Goal: Task Accomplishment & Management: Use online tool/utility

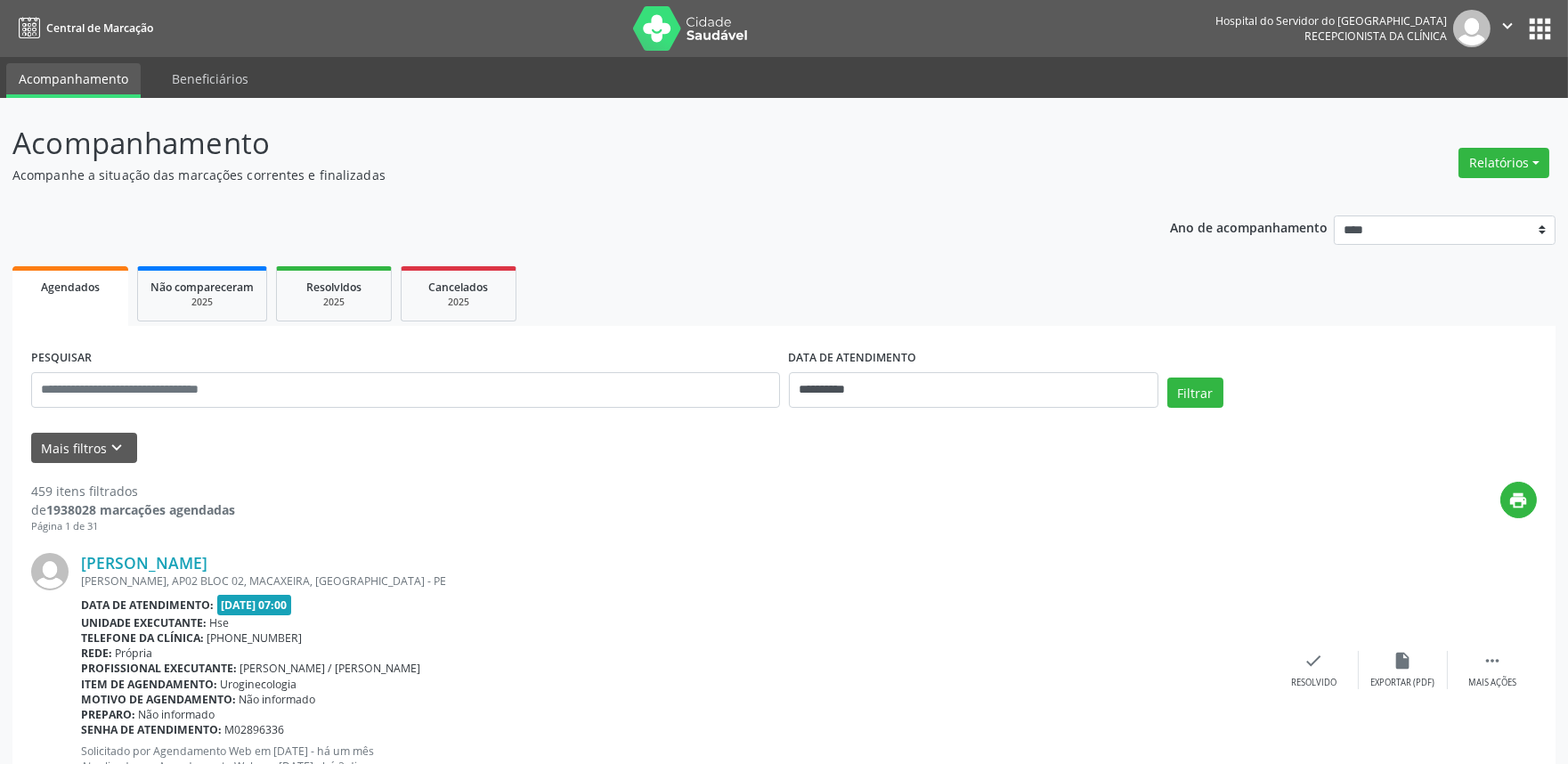
scroll to position [198, 0]
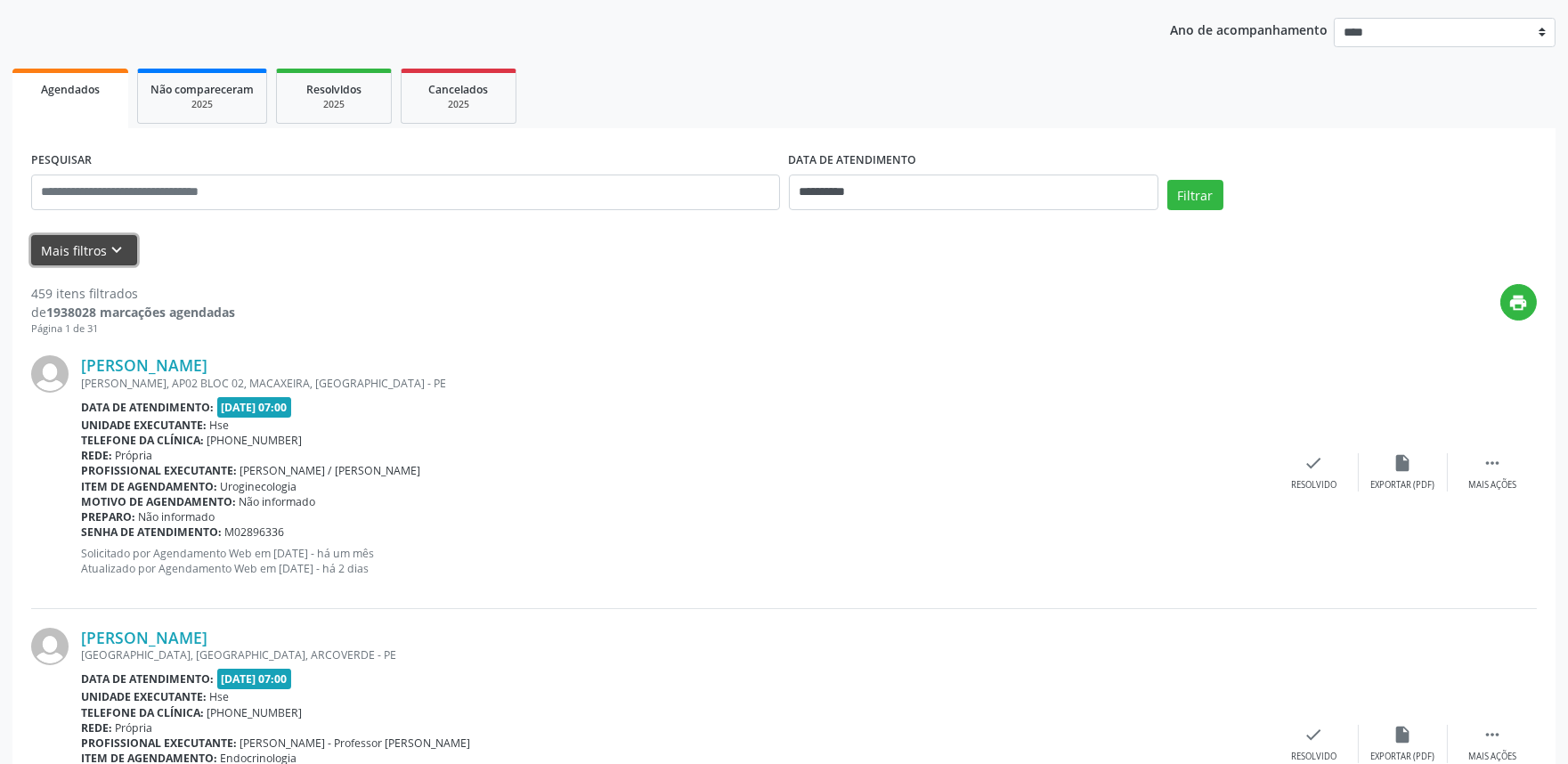
drag, startPoint x: 113, startPoint y: 250, endPoint x: 101, endPoint y: 264, distance: 18.4
click at [111, 248] on icon "keyboard_arrow_down" at bounding box center [118, 250] width 19 height 19
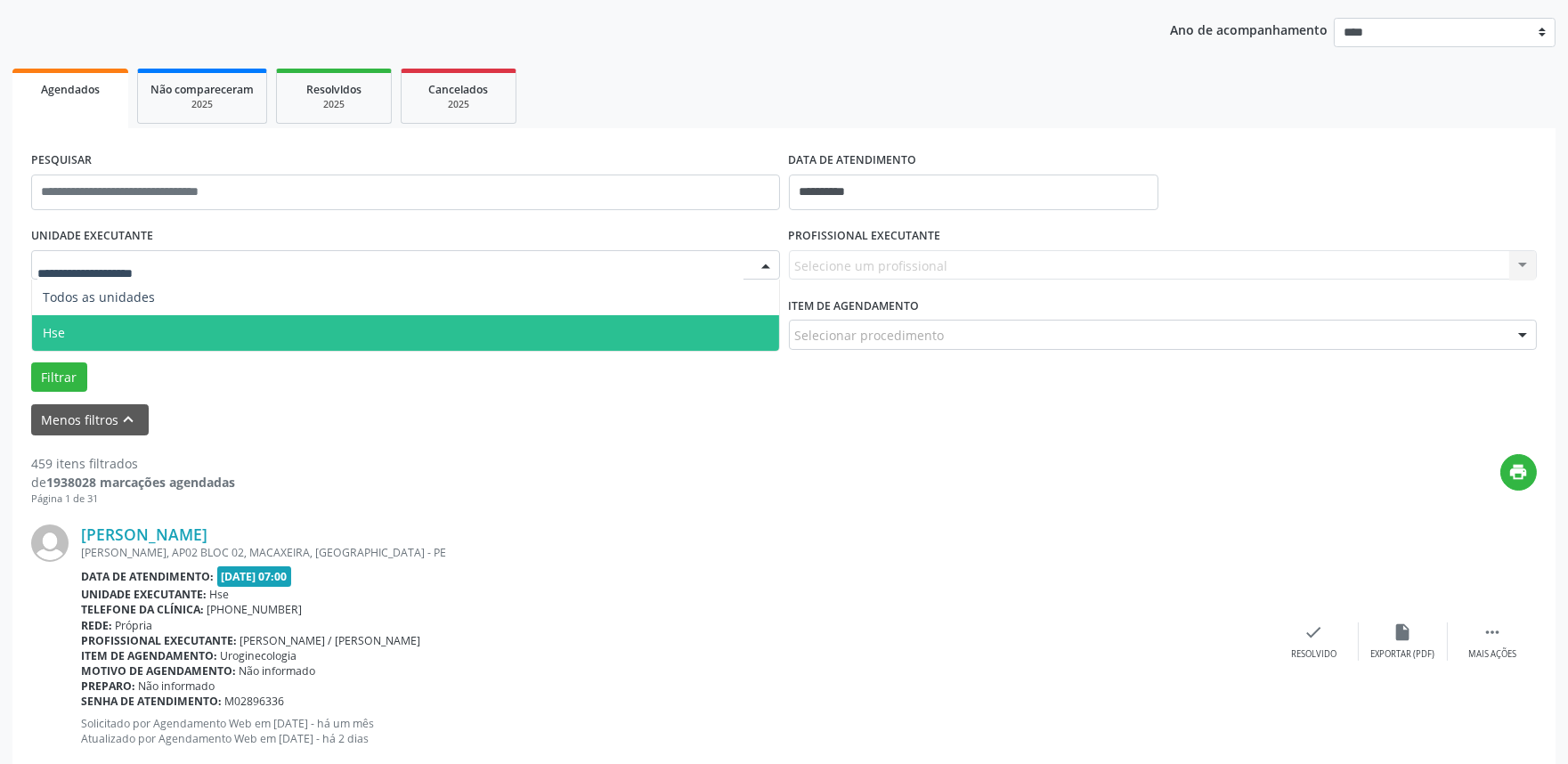
click at [327, 333] on span "Hse" at bounding box center [405, 333] width 747 height 36
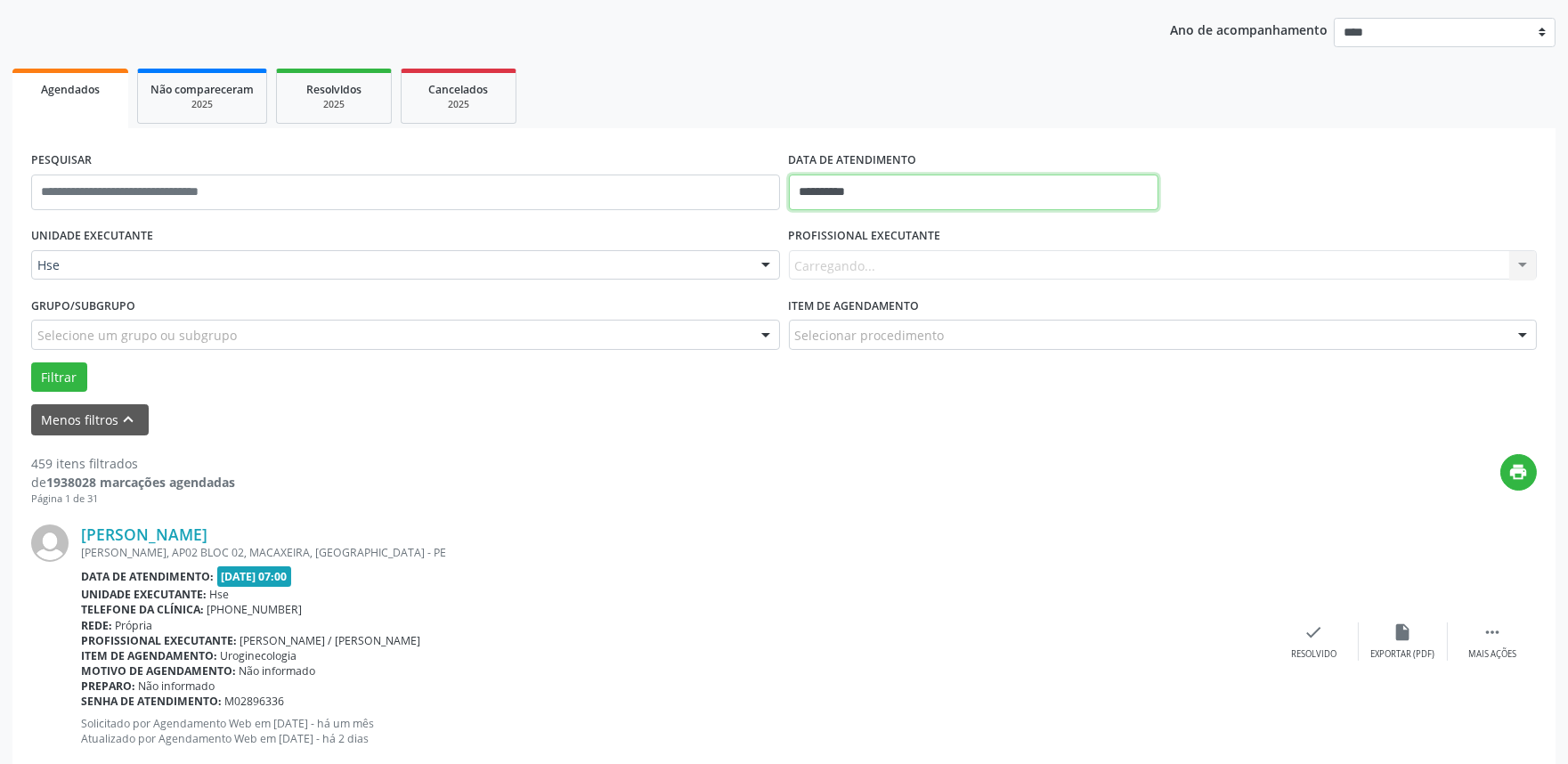
click at [867, 196] on body "**********" at bounding box center [784, 184] width 1568 height 764
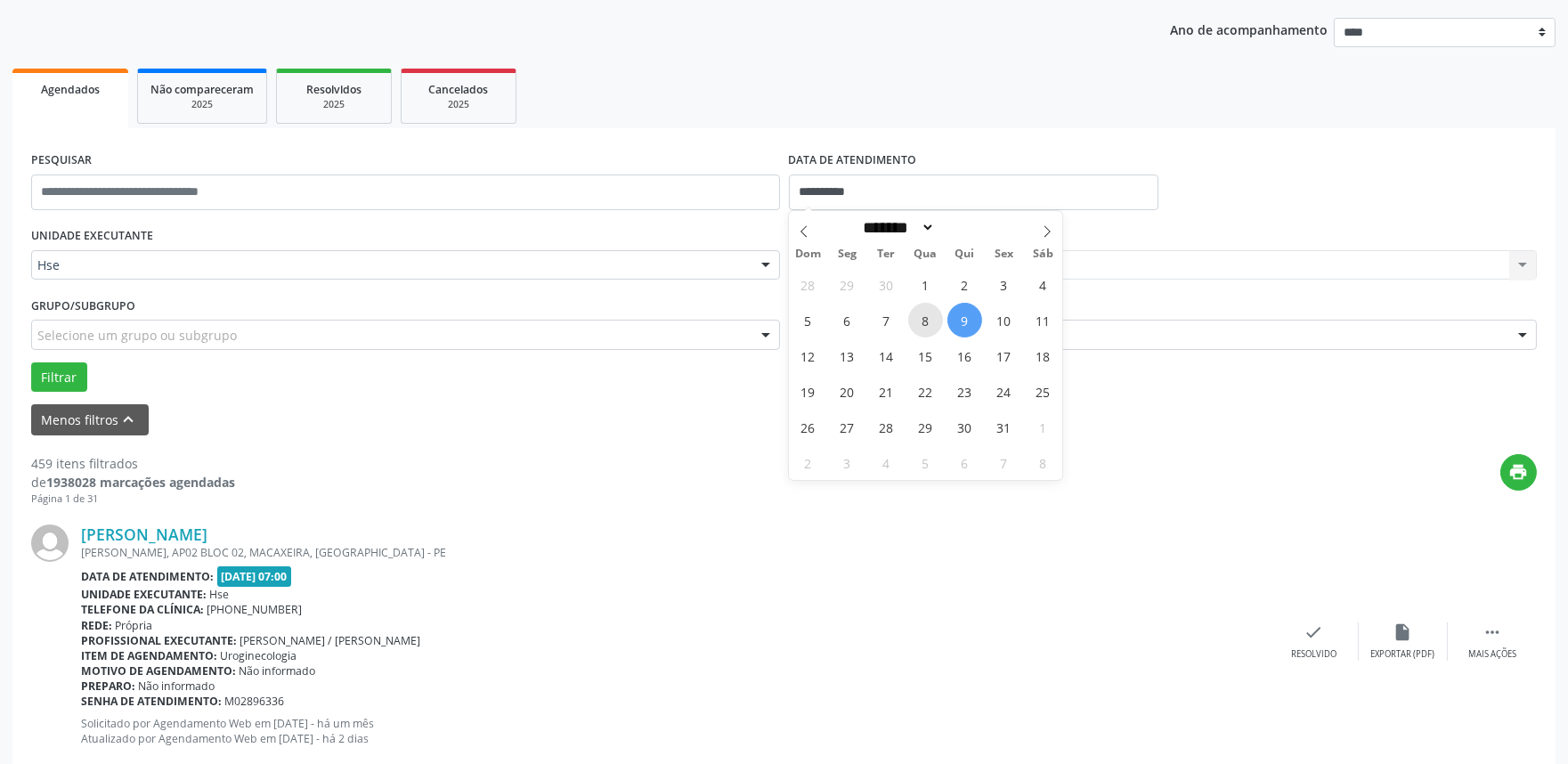
click at [919, 312] on span "8" at bounding box center [925, 320] width 35 height 35
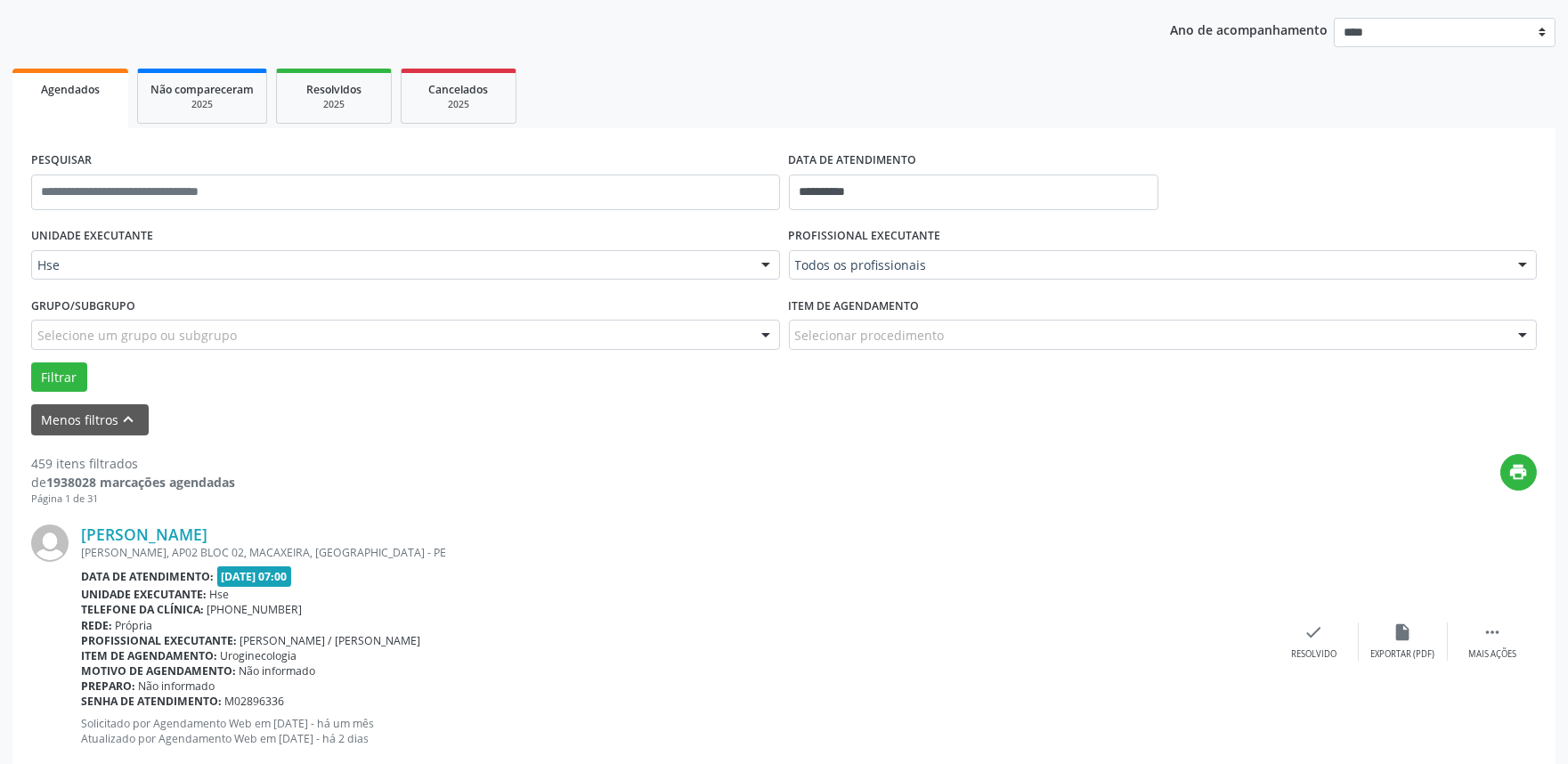
click at [1052, 281] on div "PROFISSIONAL EXECUTANTE Todos os profissionais Todos os profissionais [PERSON_N…" at bounding box center [1163, 258] width 757 height 69
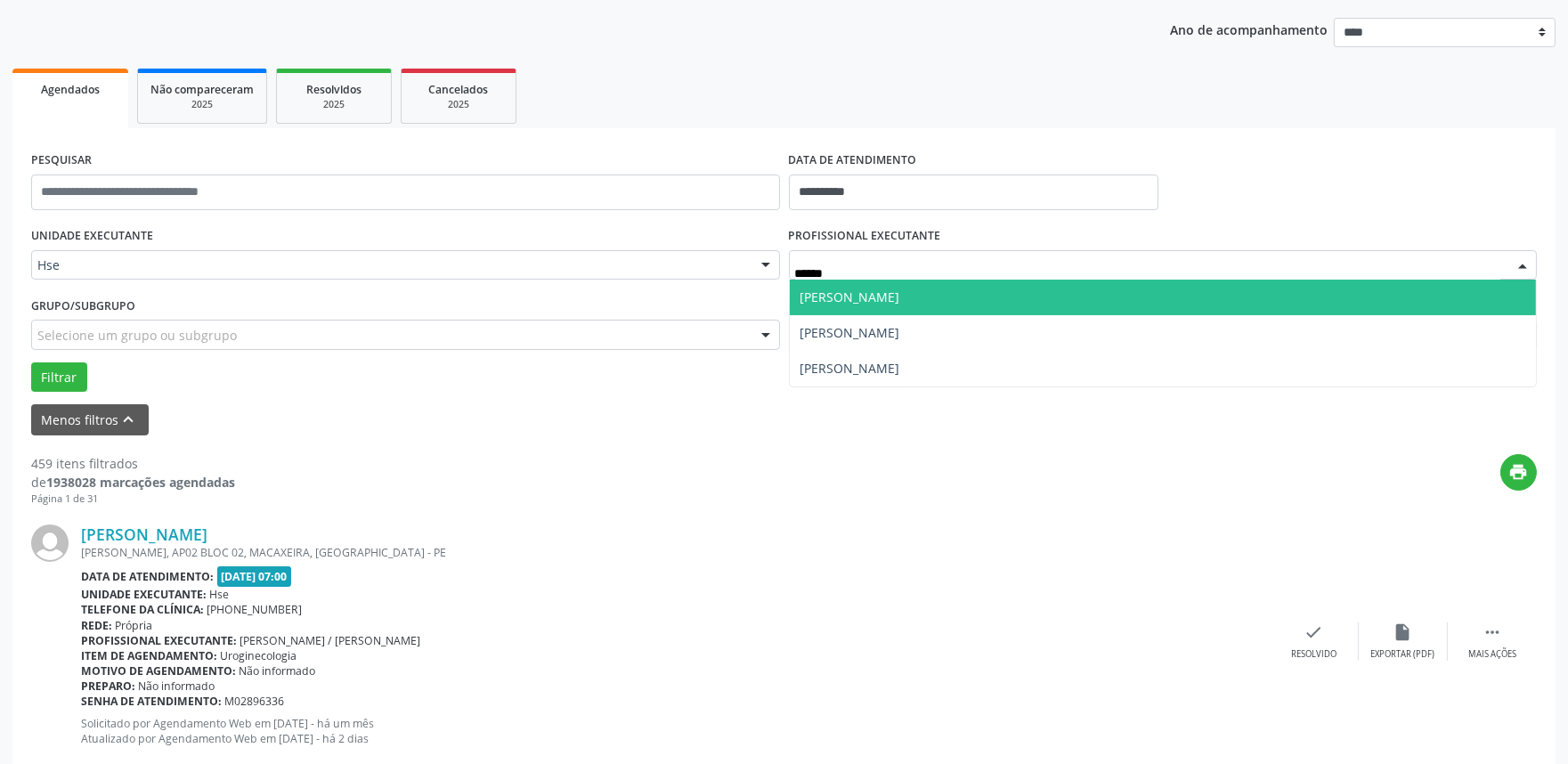
type input "*******"
click at [977, 283] on span "[PERSON_NAME]" at bounding box center [1163, 297] width 747 height 36
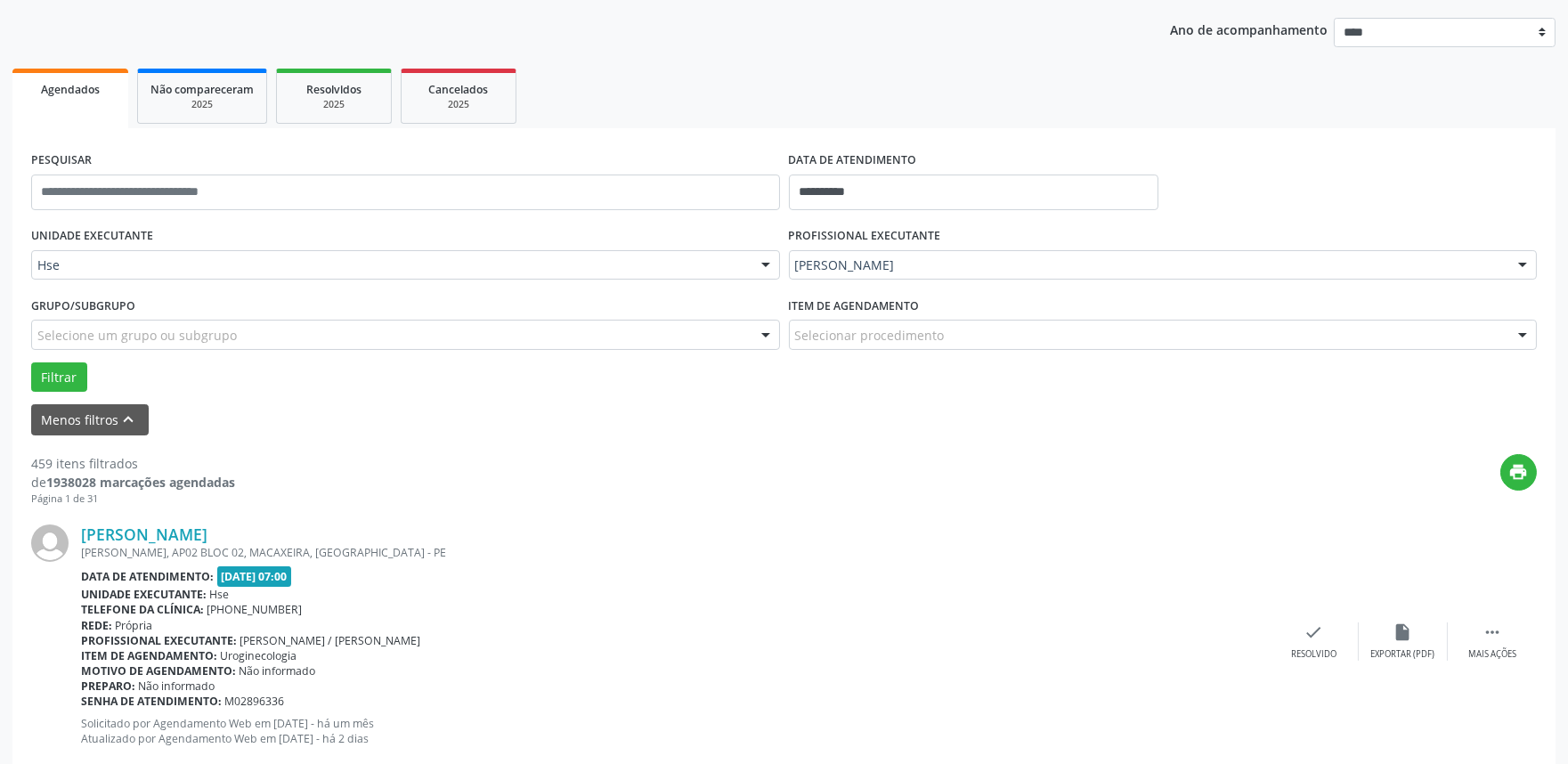
click at [947, 329] on div "Selecionar procedimento" at bounding box center [1164, 334] width 749 height 30
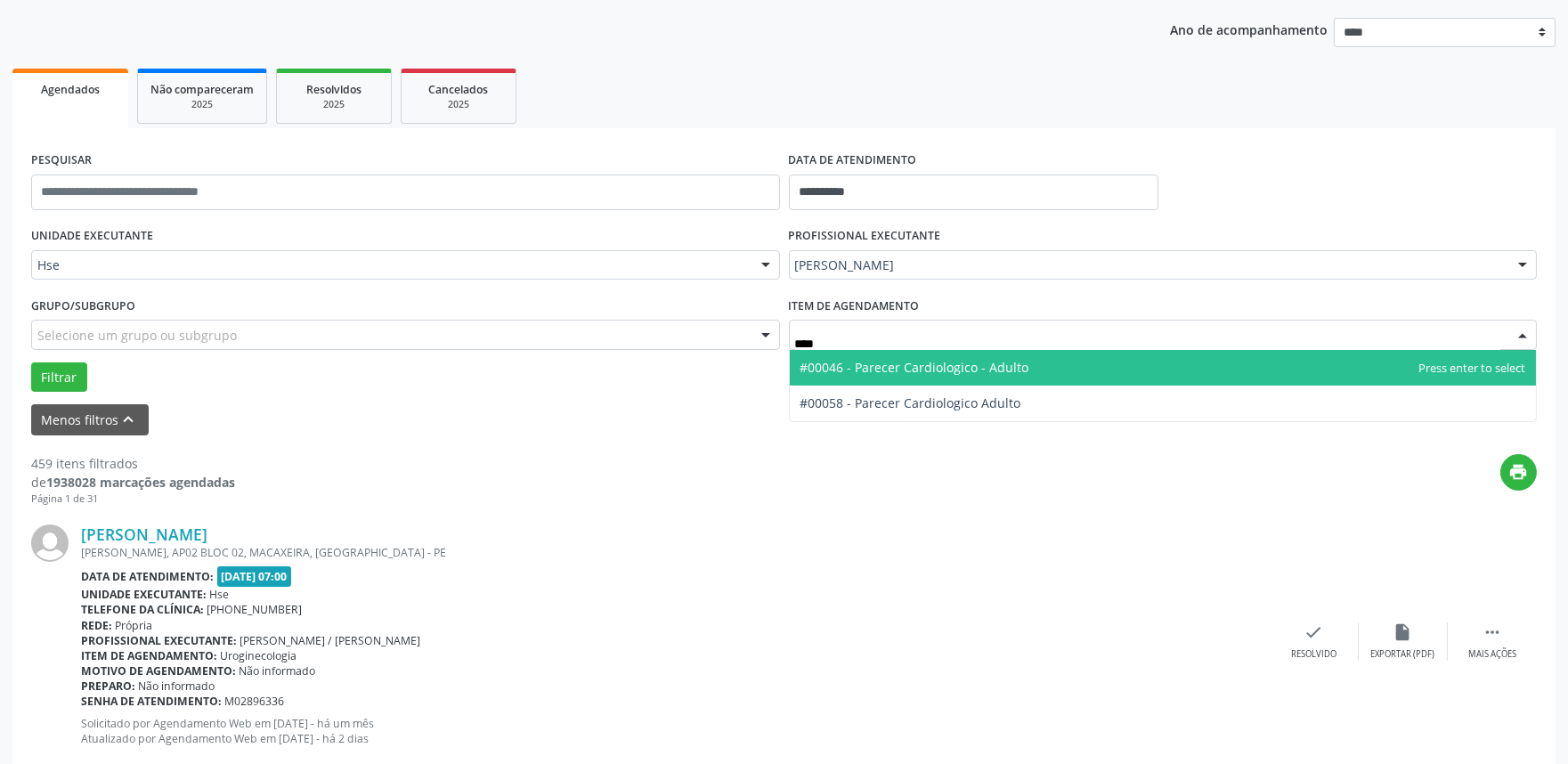
type input "*****"
click at [958, 360] on span "#00046 - Parecer Cardiologico - Adulto" at bounding box center [915, 368] width 229 height 17
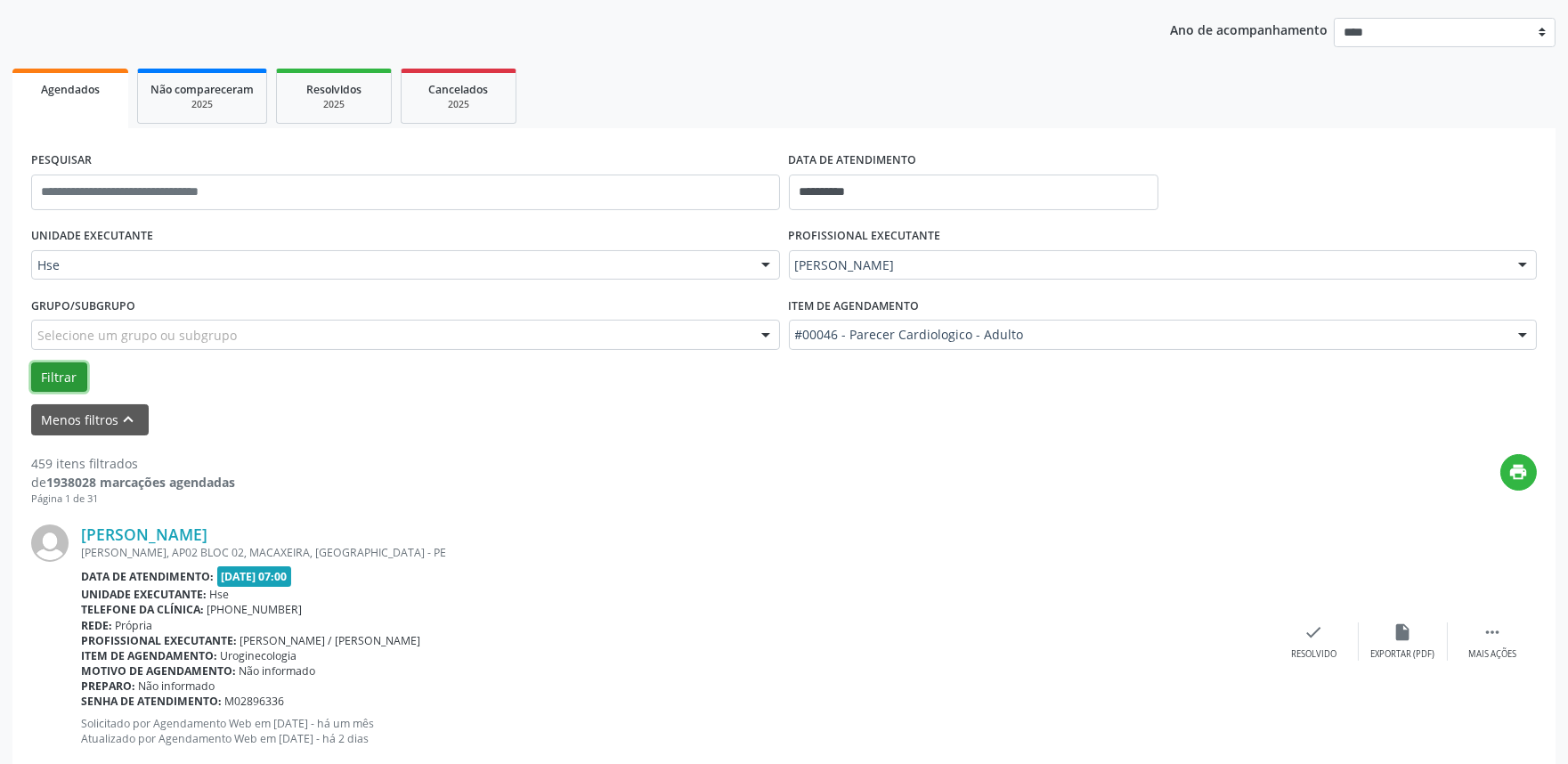
click at [65, 383] on button "Filtrar" at bounding box center [59, 377] width 56 height 30
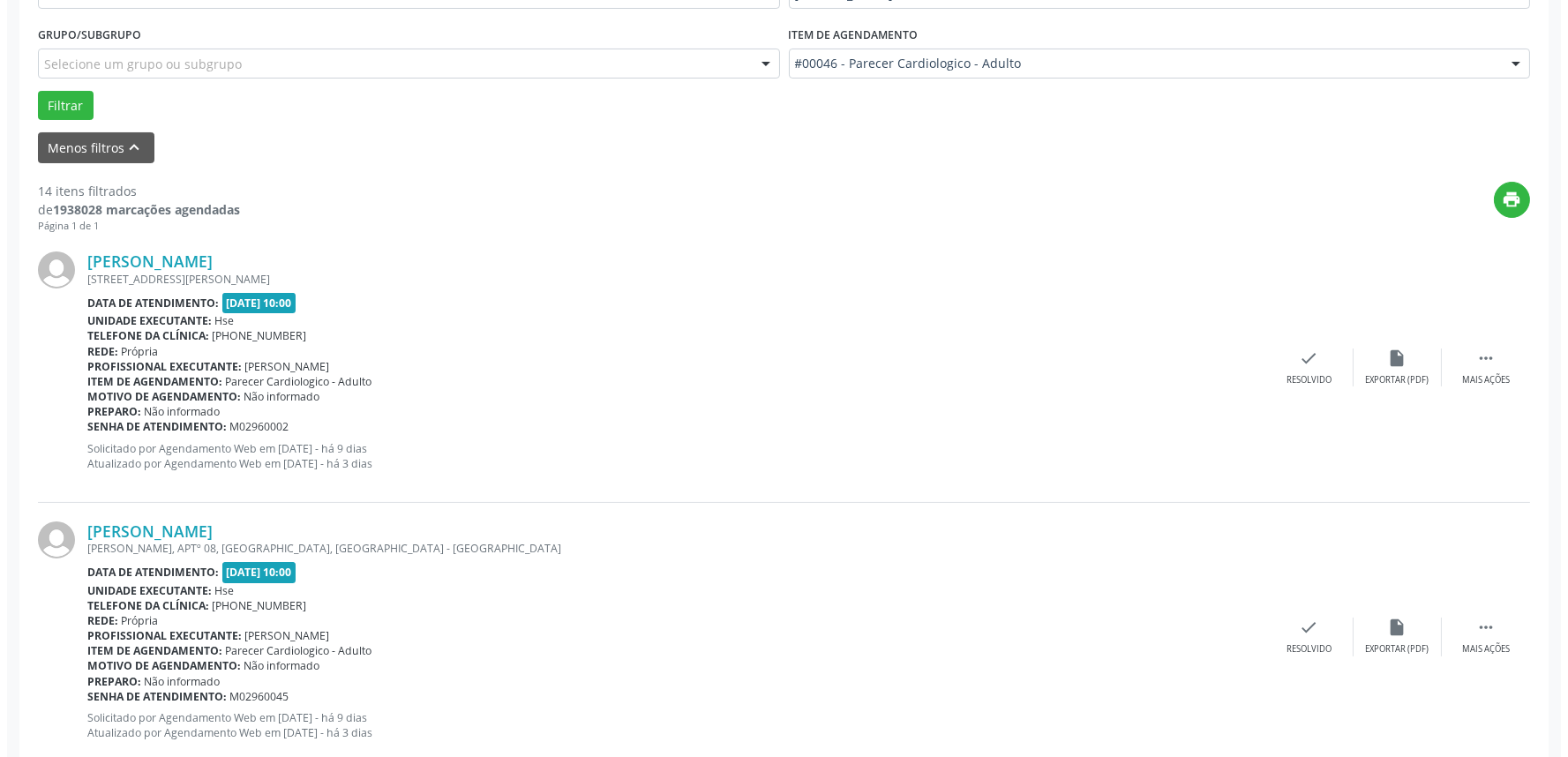
scroll to position [489, 0]
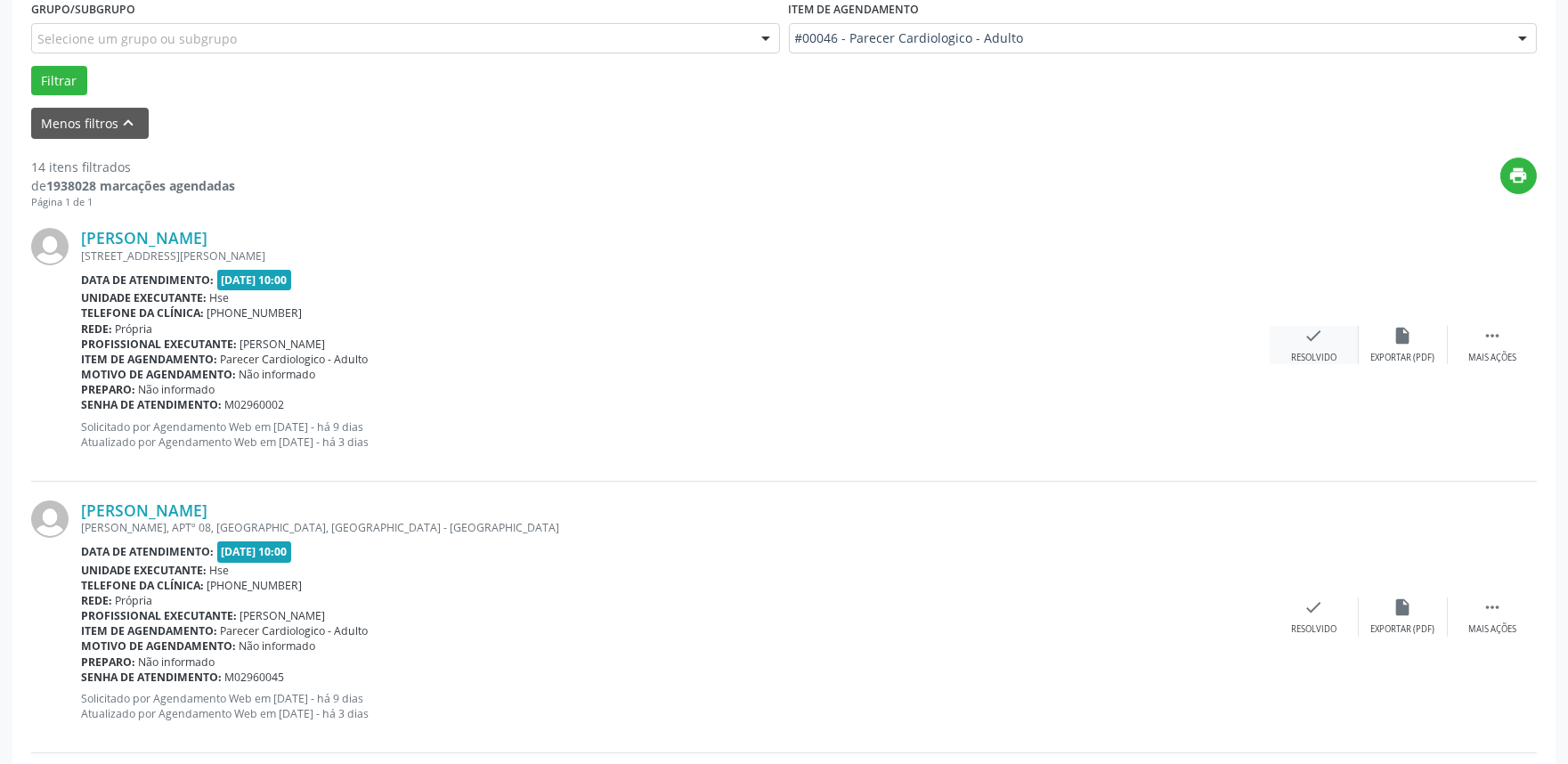
click at [1311, 336] on icon "check" at bounding box center [1314, 336] width 19 height 19
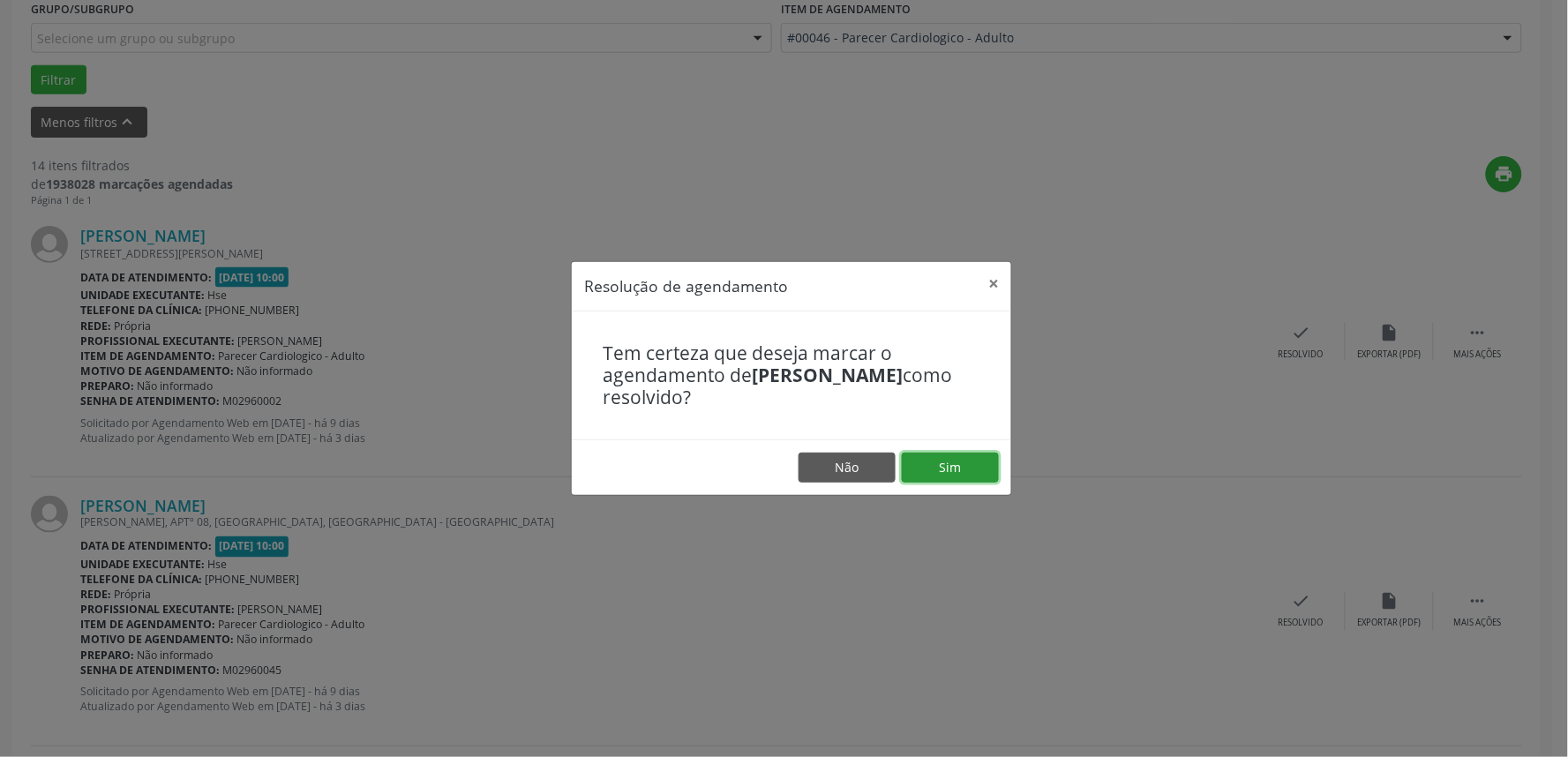
click at [960, 465] on button "Sim" at bounding box center [950, 466] width 98 height 30
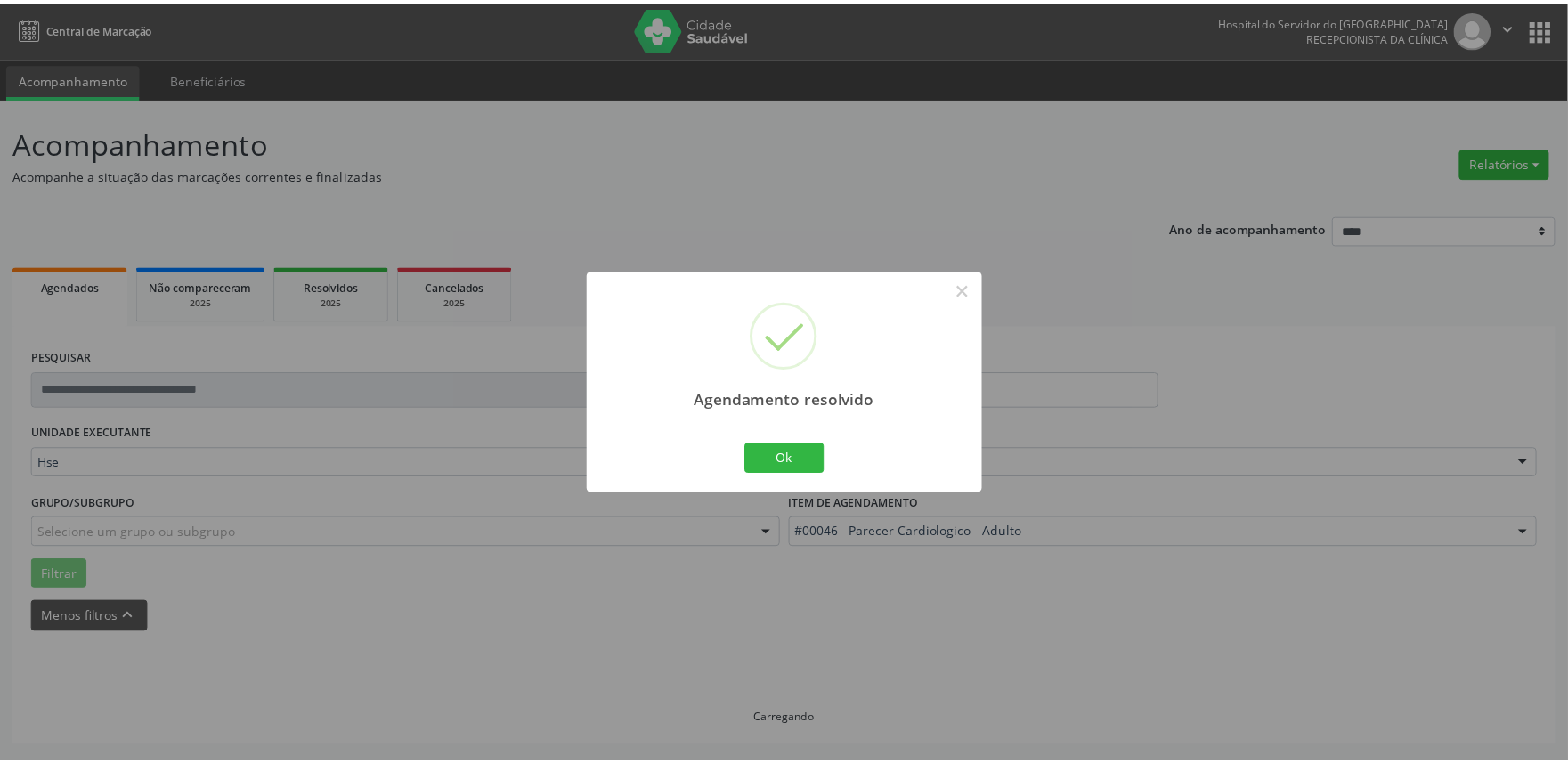
scroll to position [0, 0]
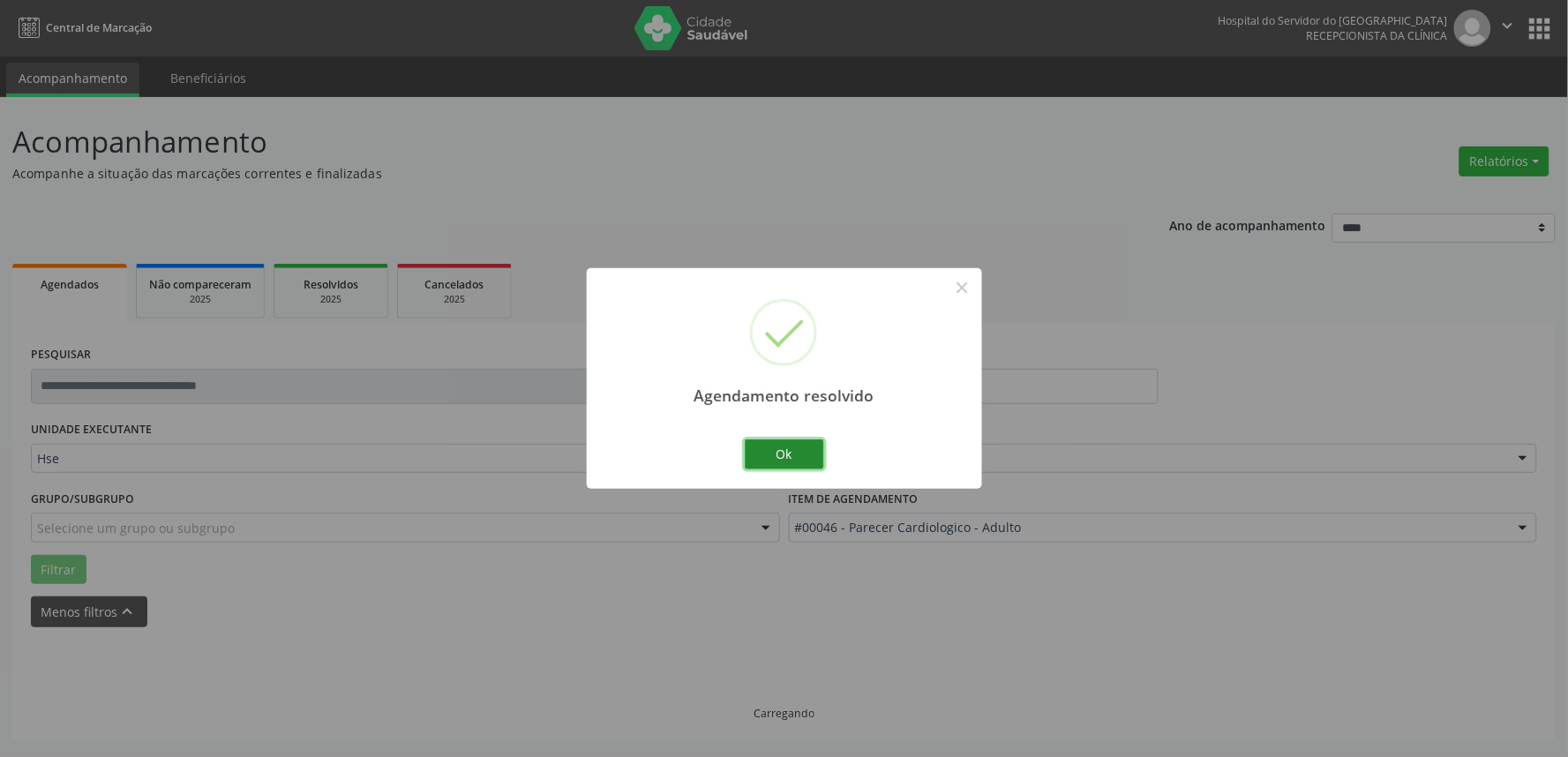
click at [773, 453] on button "Ok" at bounding box center [784, 454] width 79 height 30
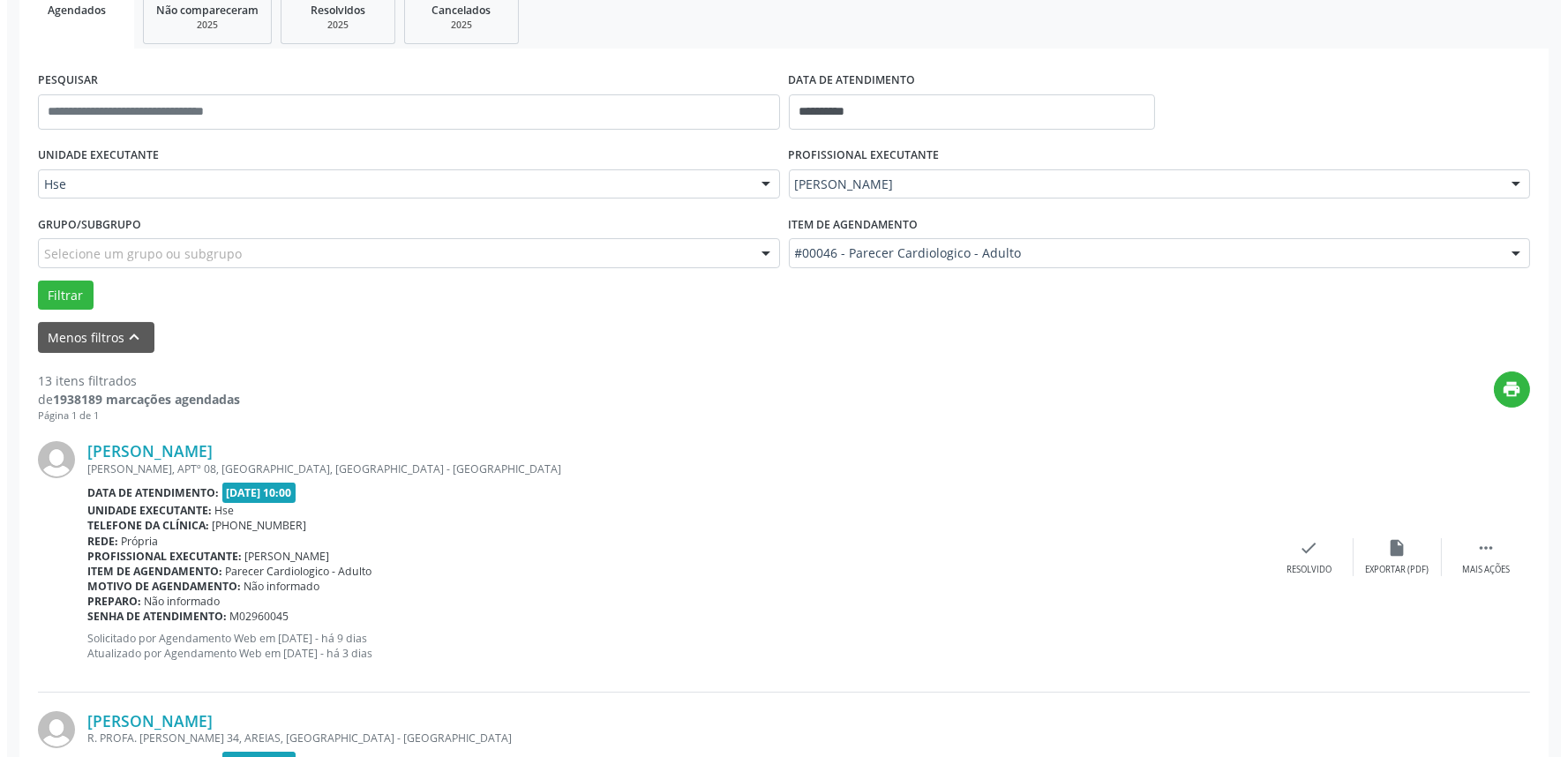
scroll to position [392, 0]
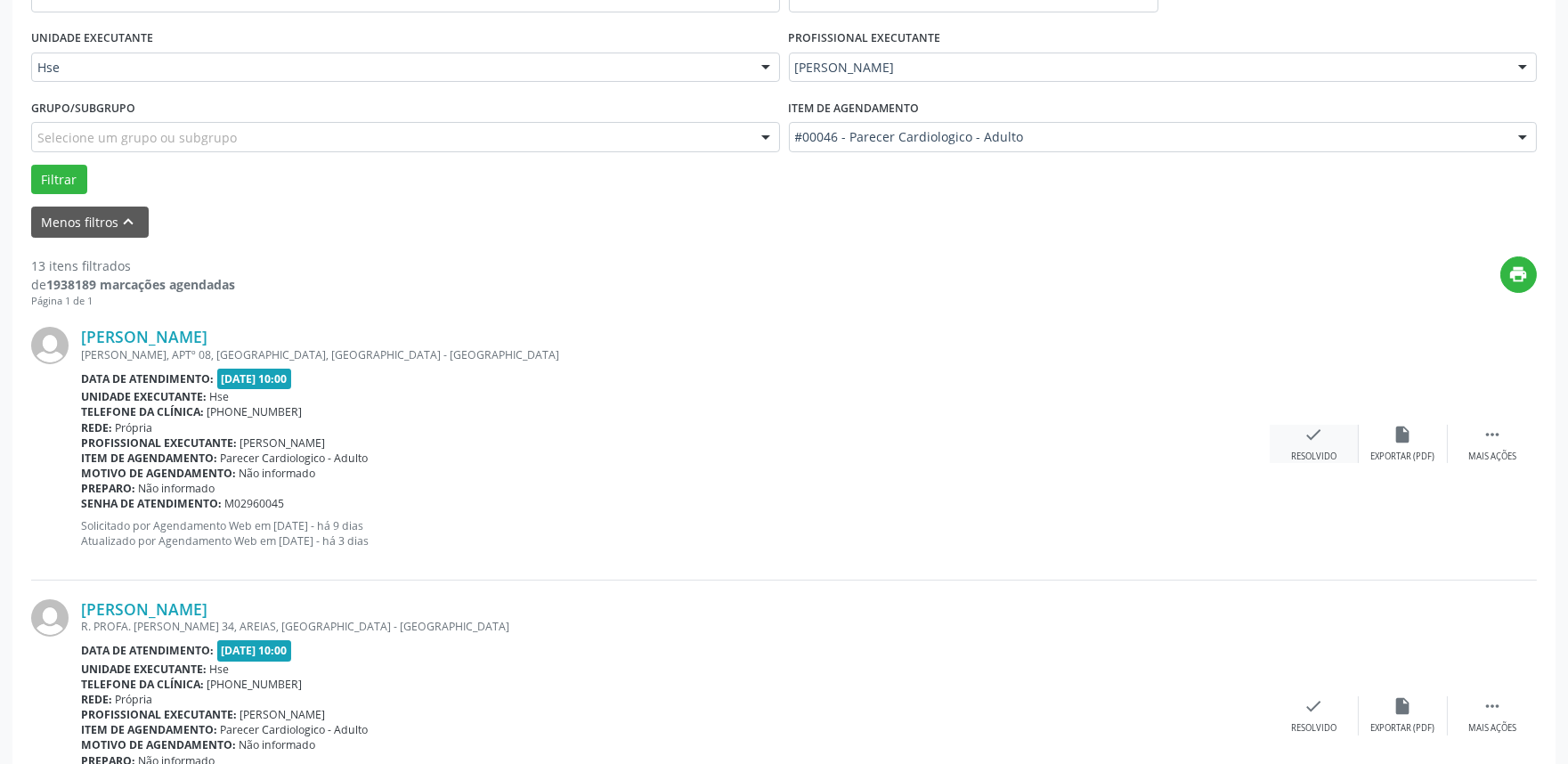
click at [1319, 434] on icon "check" at bounding box center [1314, 434] width 19 height 19
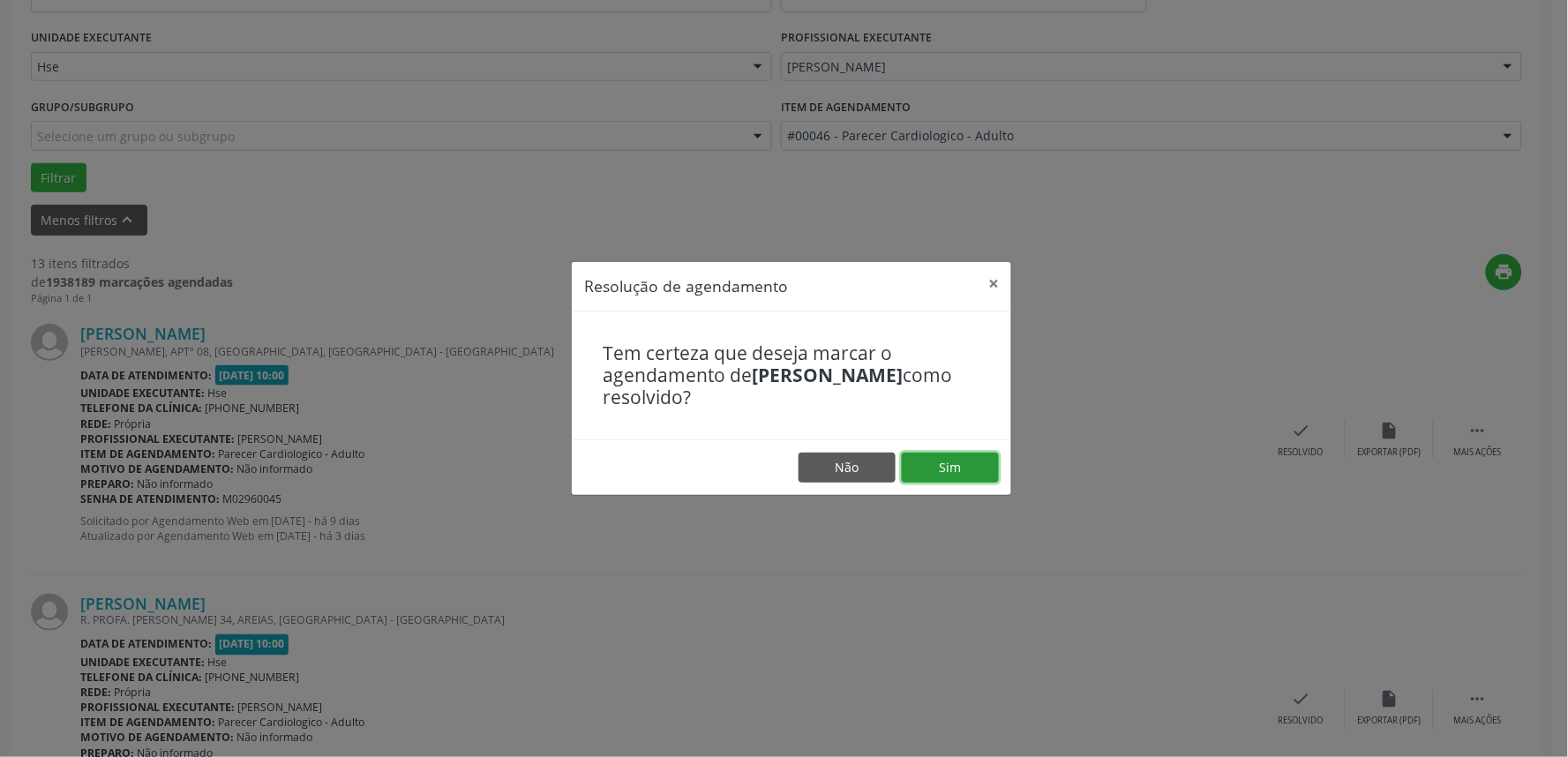
click at [956, 464] on button "Sim" at bounding box center [950, 466] width 98 height 30
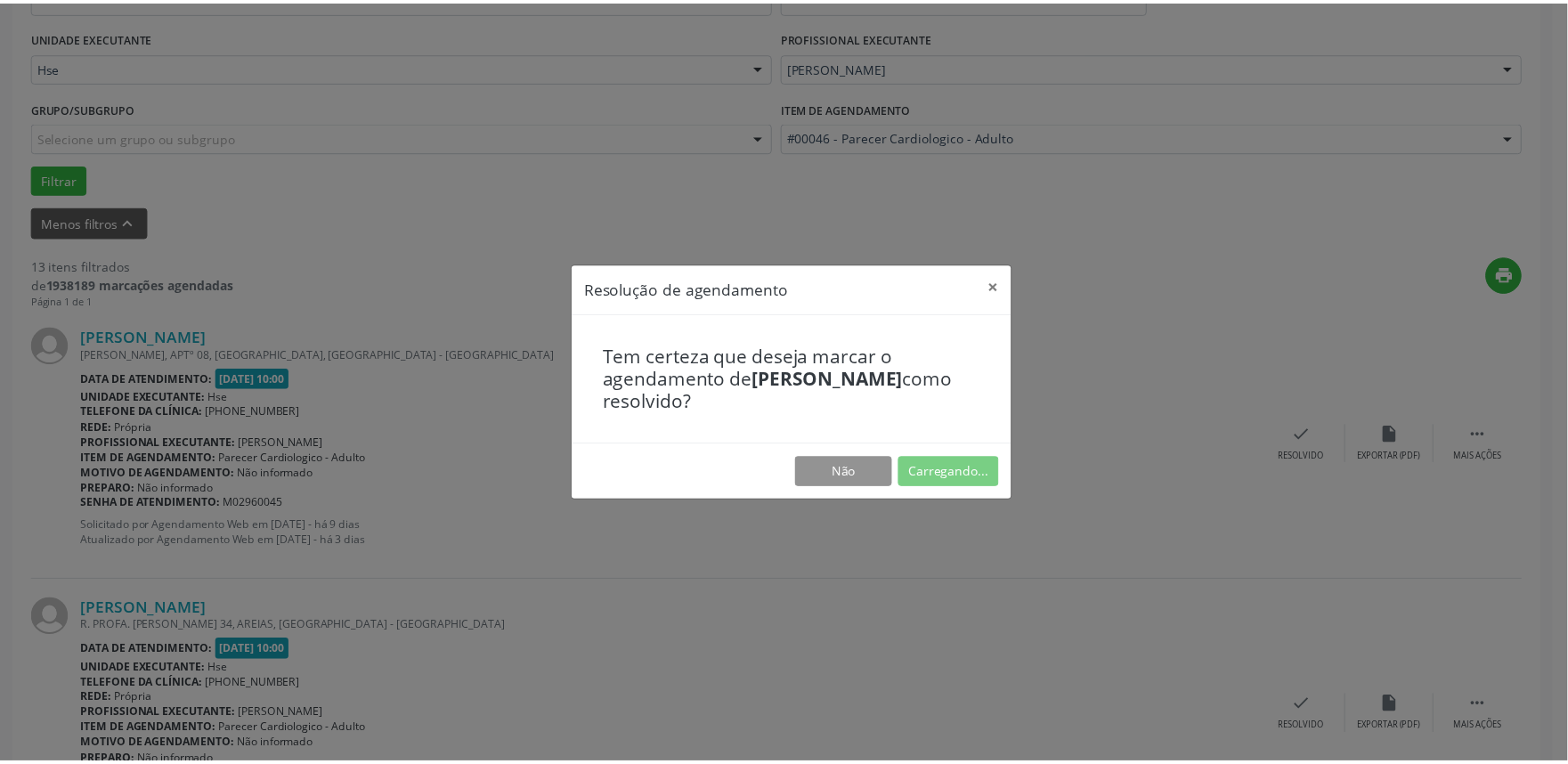
scroll to position [0, 0]
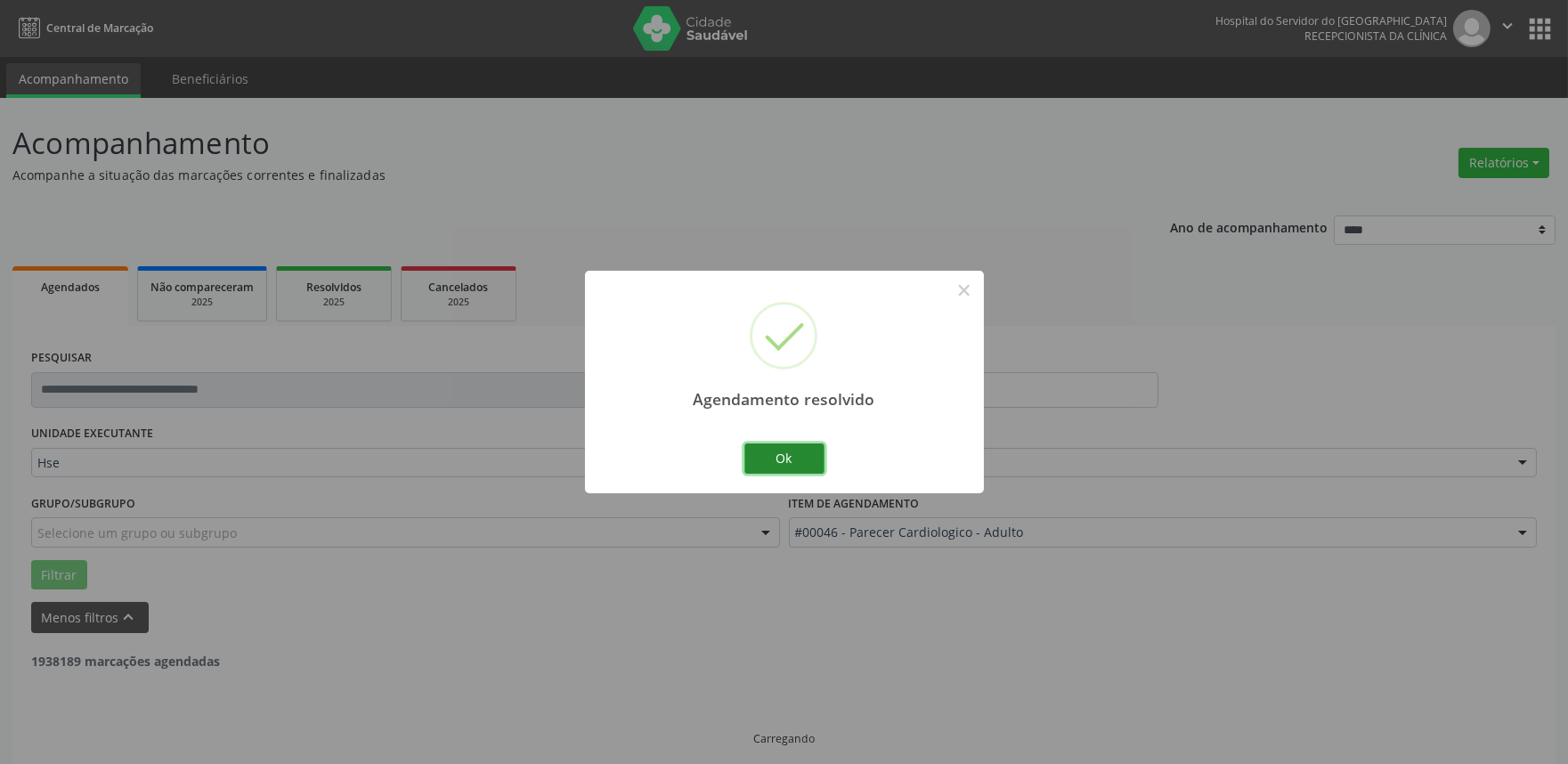
click at [800, 461] on button "Ok" at bounding box center [784, 458] width 80 height 30
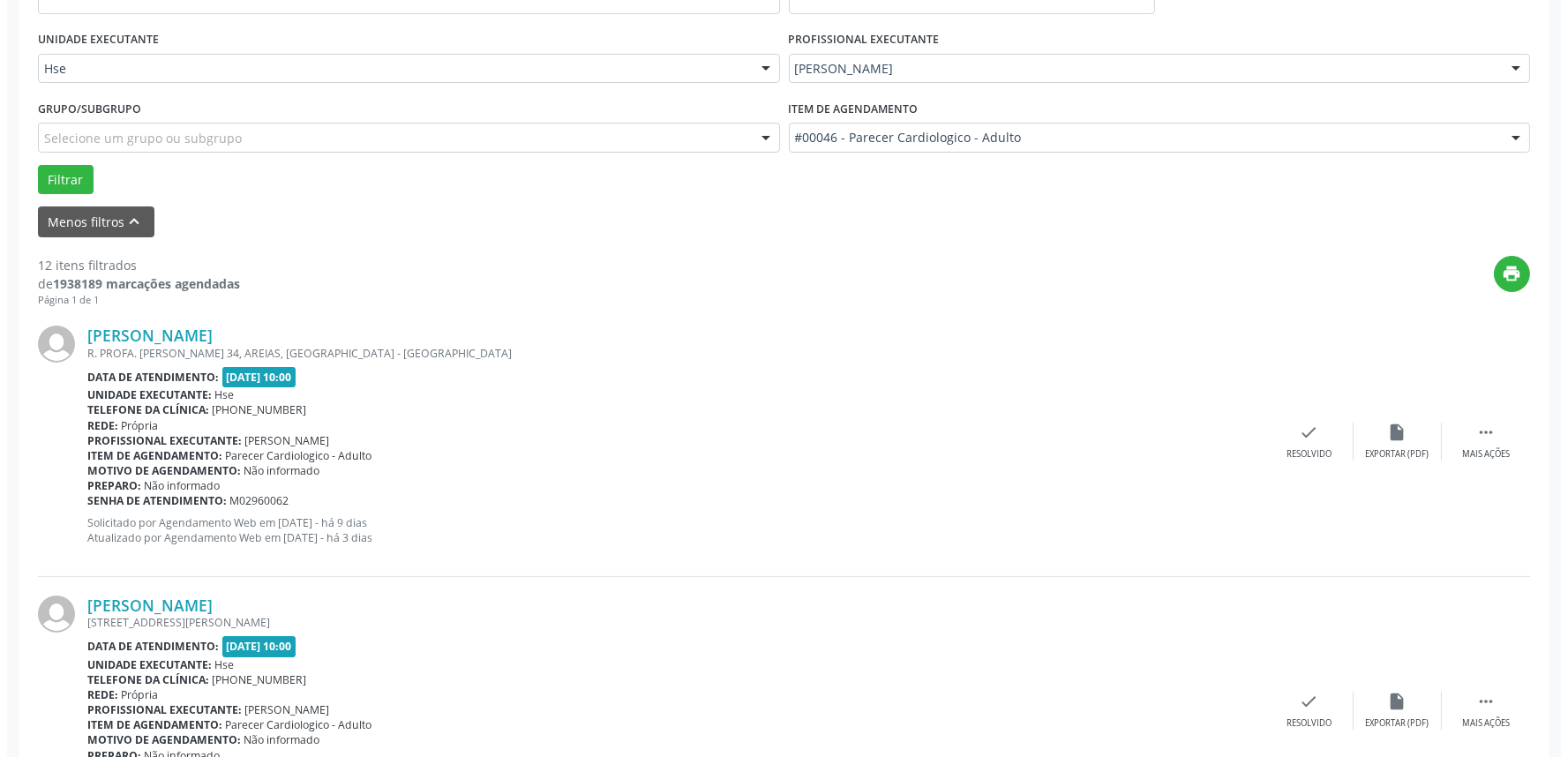
scroll to position [392, 0]
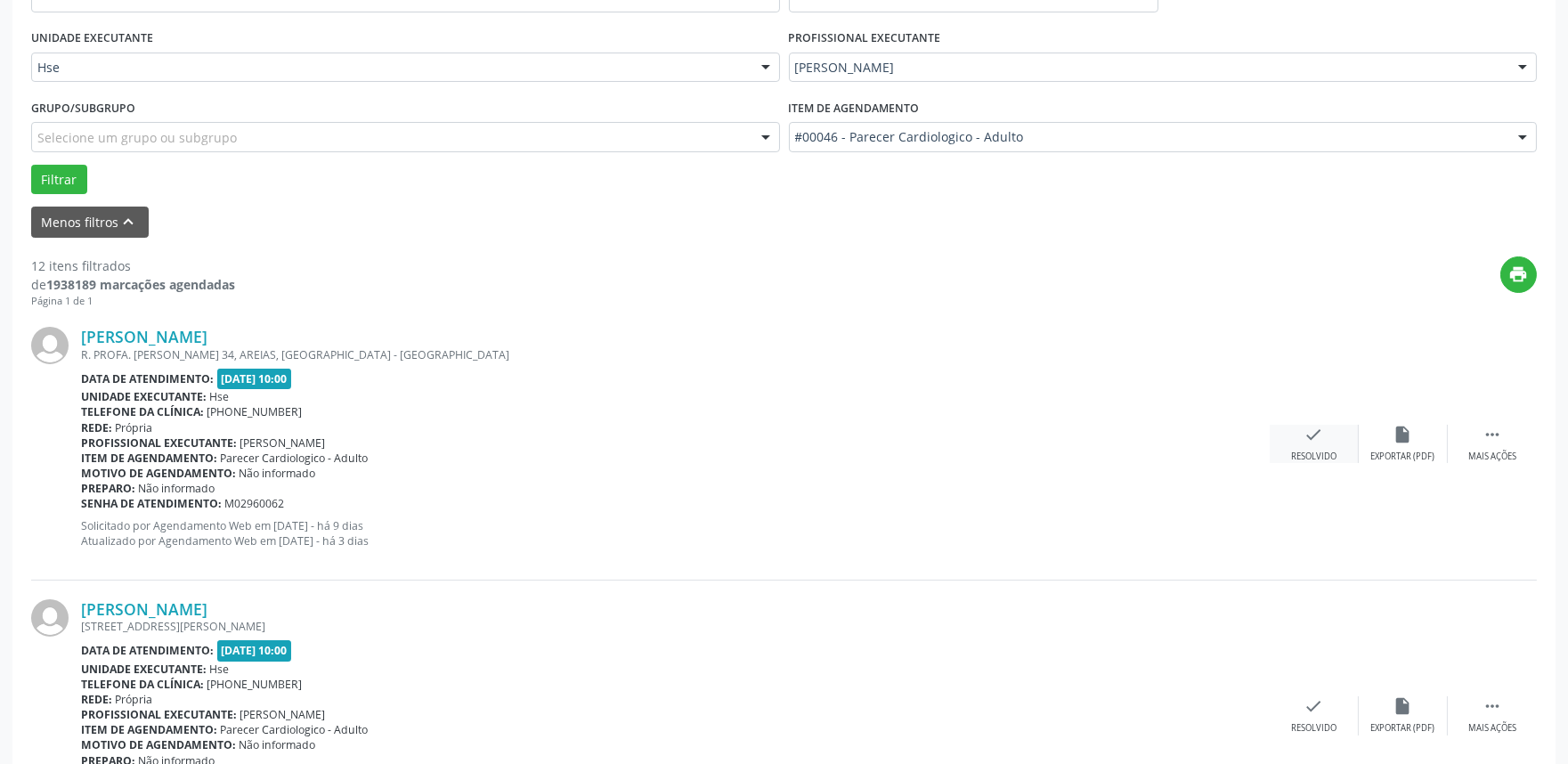
click at [1303, 458] on div "Resolvido" at bounding box center [1313, 456] width 45 height 13
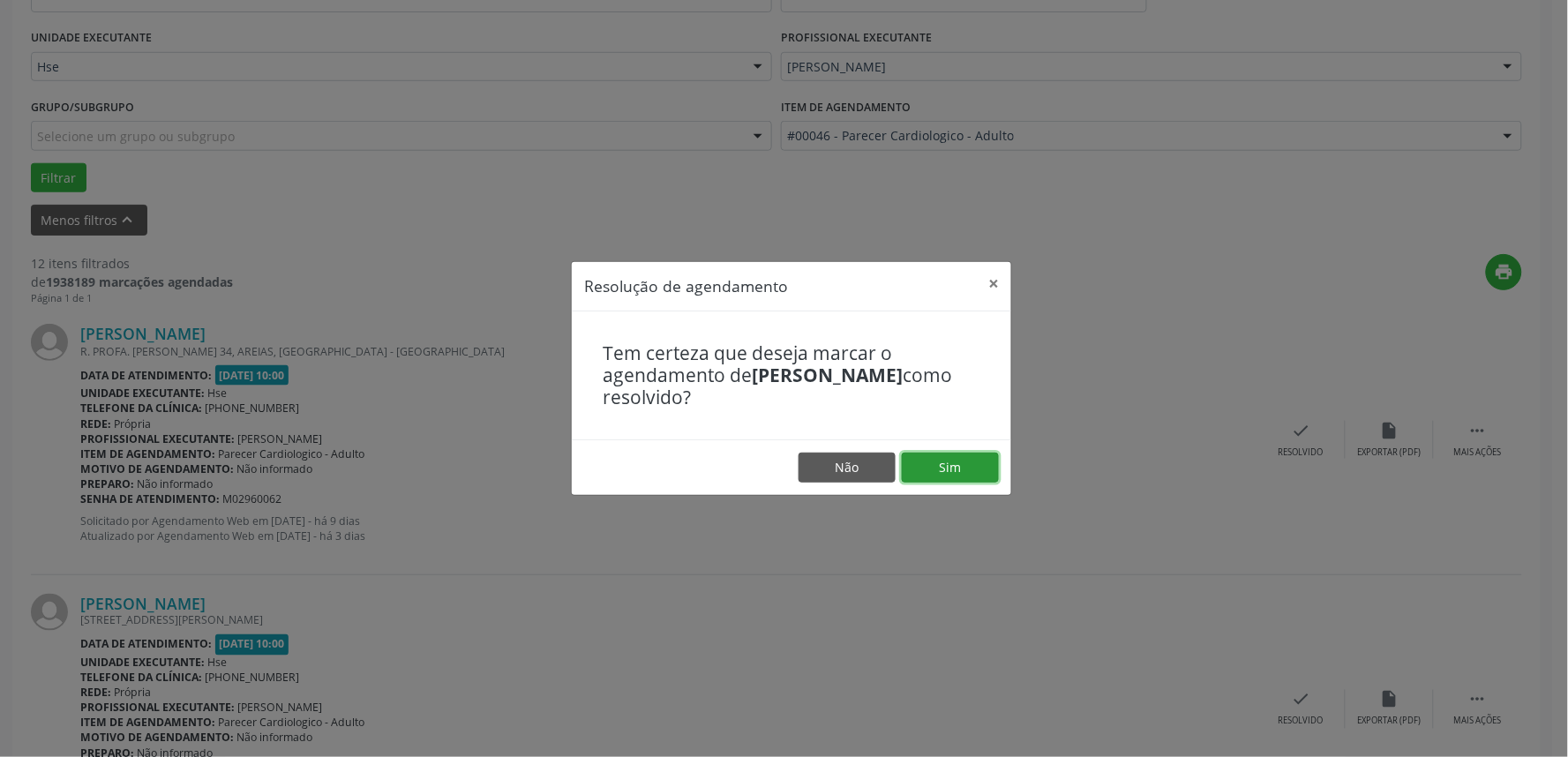
click at [963, 464] on button "Sim" at bounding box center [950, 466] width 98 height 30
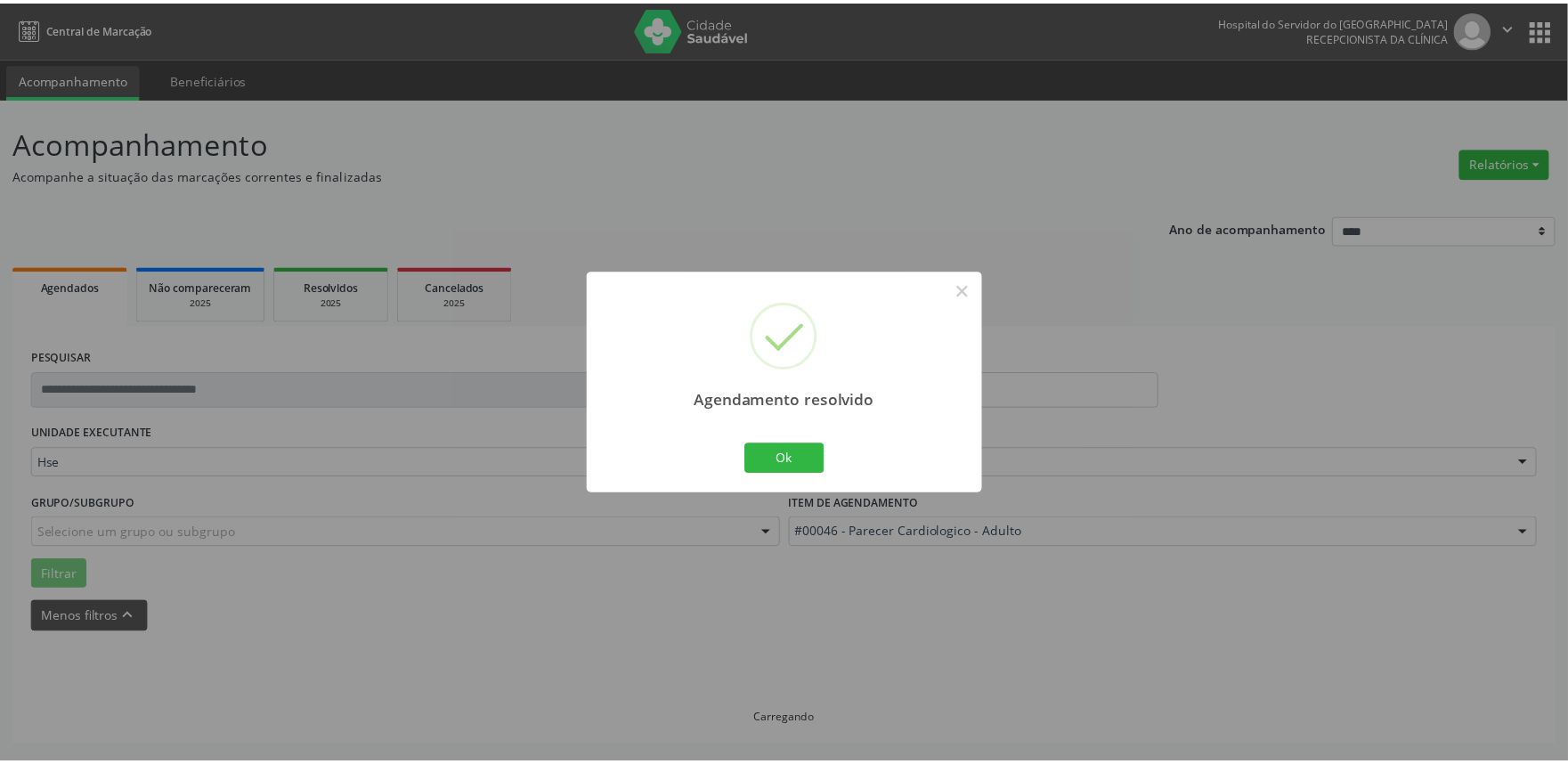
scroll to position [0, 0]
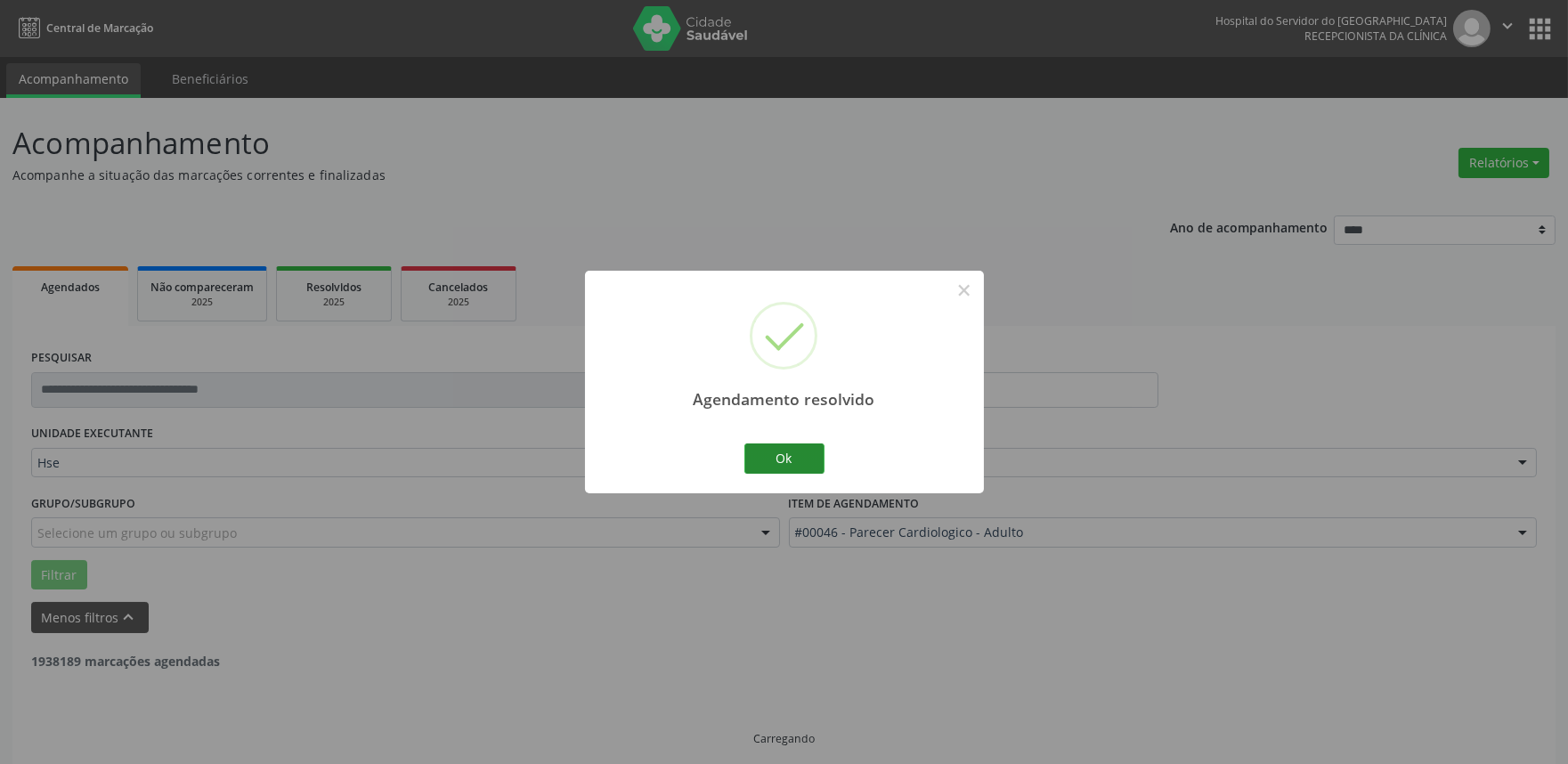
drag, startPoint x: 761, startPoint y: 439, endPoint x: 743, endPoint y: 452, distance: 22.2
click at [760, 439] on div "Agendamento resolvido × Ok Cancel" at bounding box center [784, 382] width 399 height 222
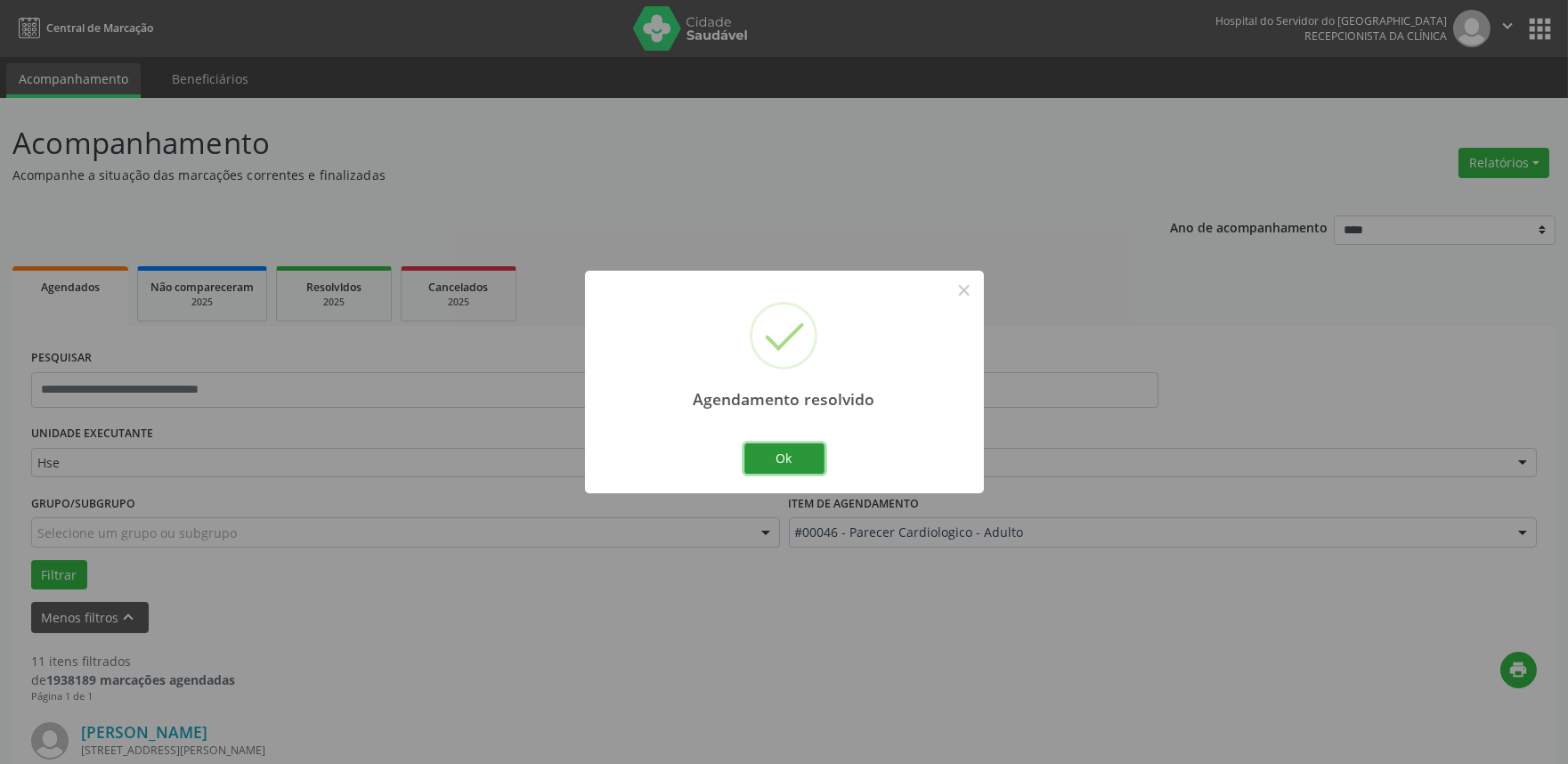
click at [762, 460] on button "Ok" at bounding box center [784, 458] width 80 height 30
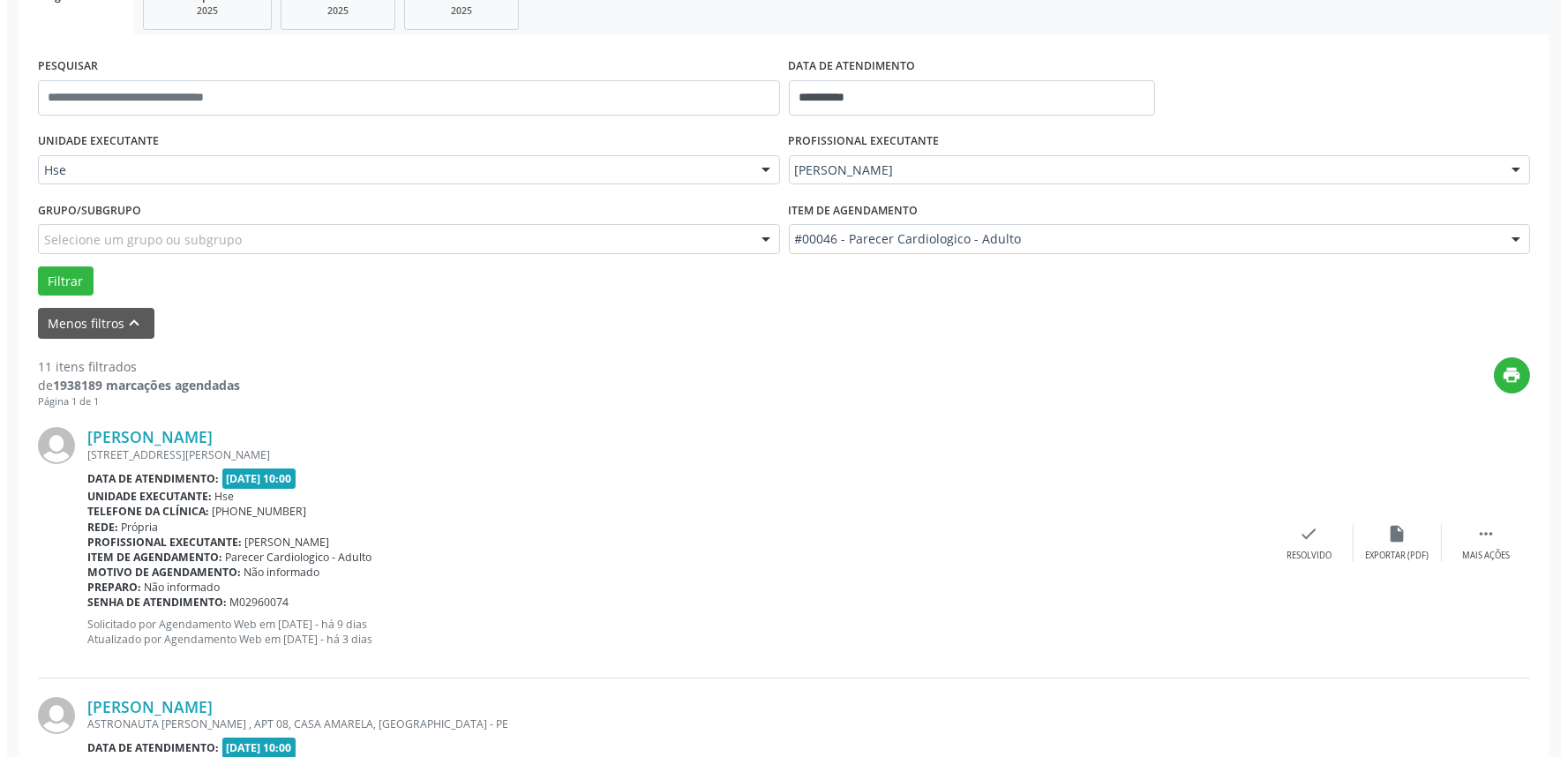
scroll to position [293, 0]
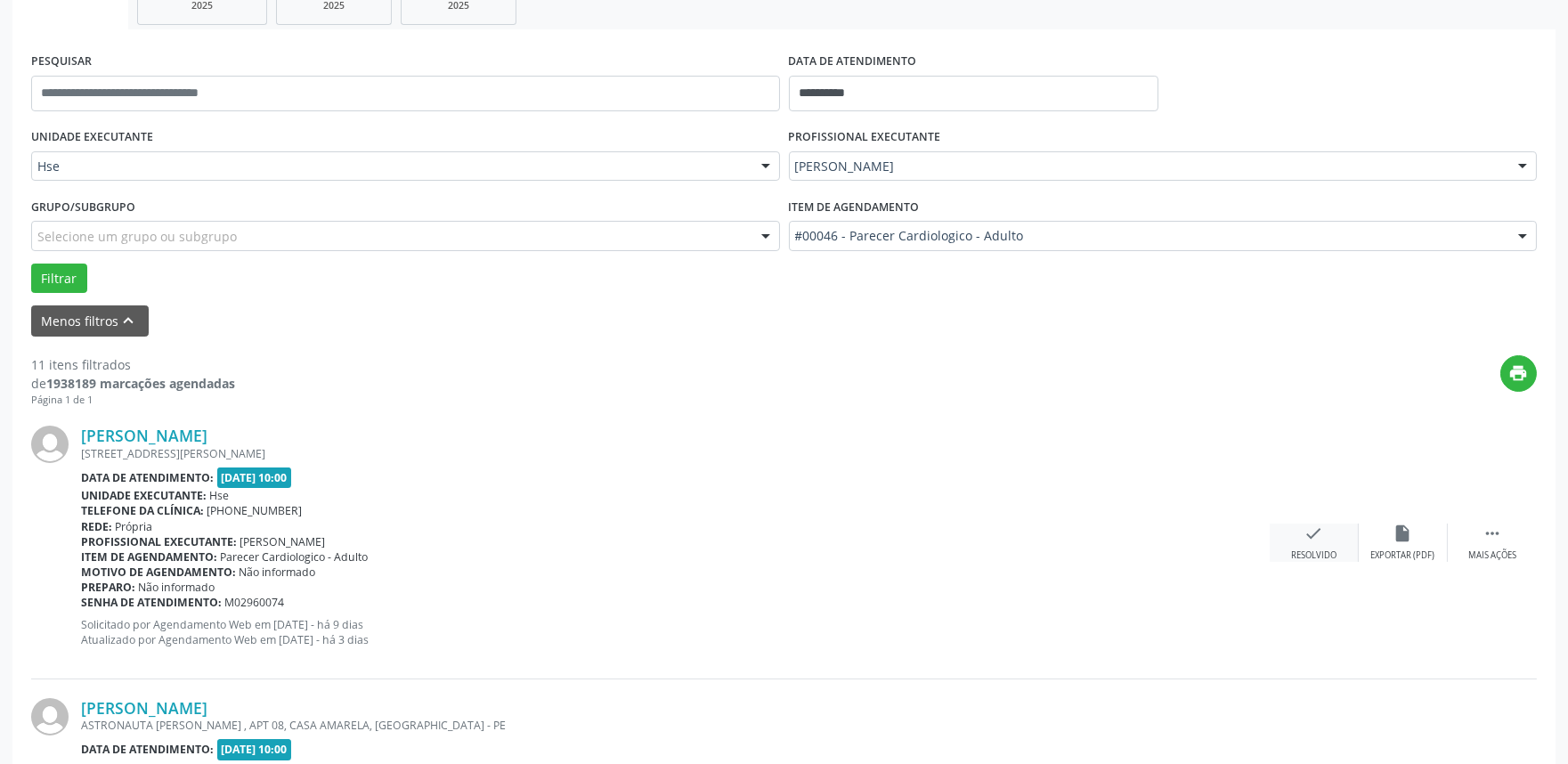
click at [1304, 524] on div "check Resolvido" at bounding box center [1314, 543] width 89 height 39
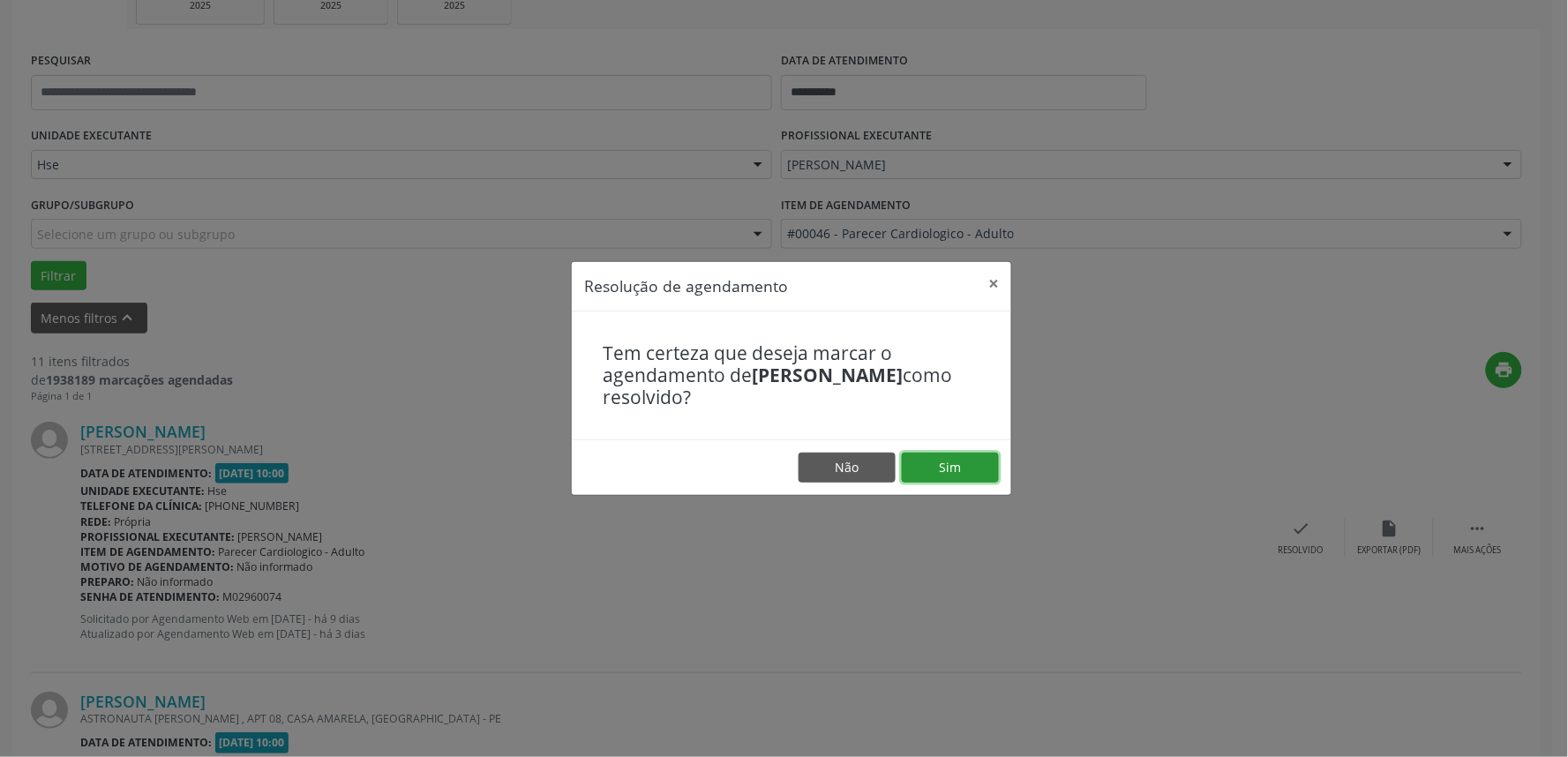
click at [967, 474] on button "Sim" at bounding box center [950, 466] width 98 height 30
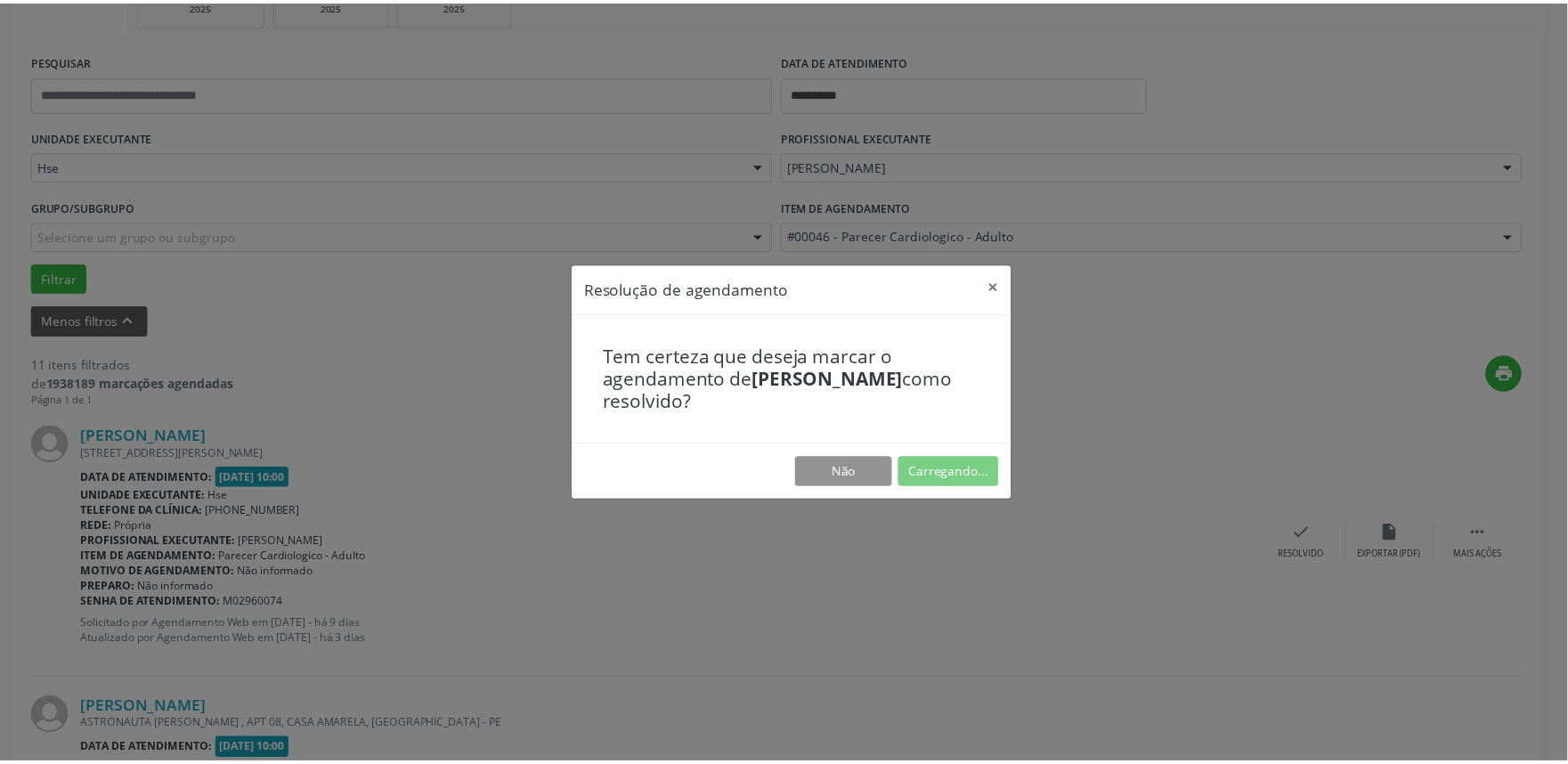
scroll to position [0, 0]
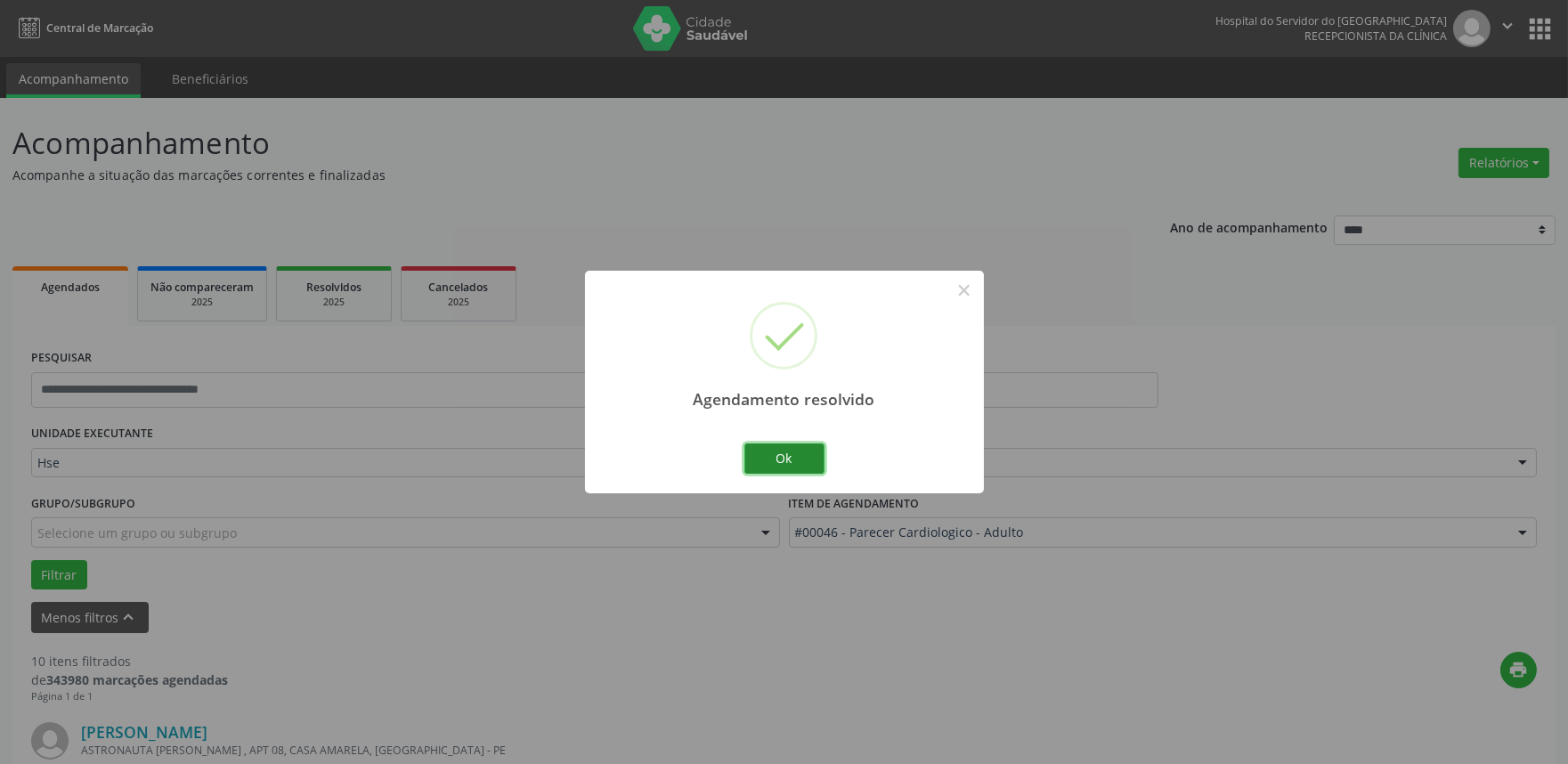
click at [750, 450] on button "Ok" at bounding box center [784, 458] width 80 height 30
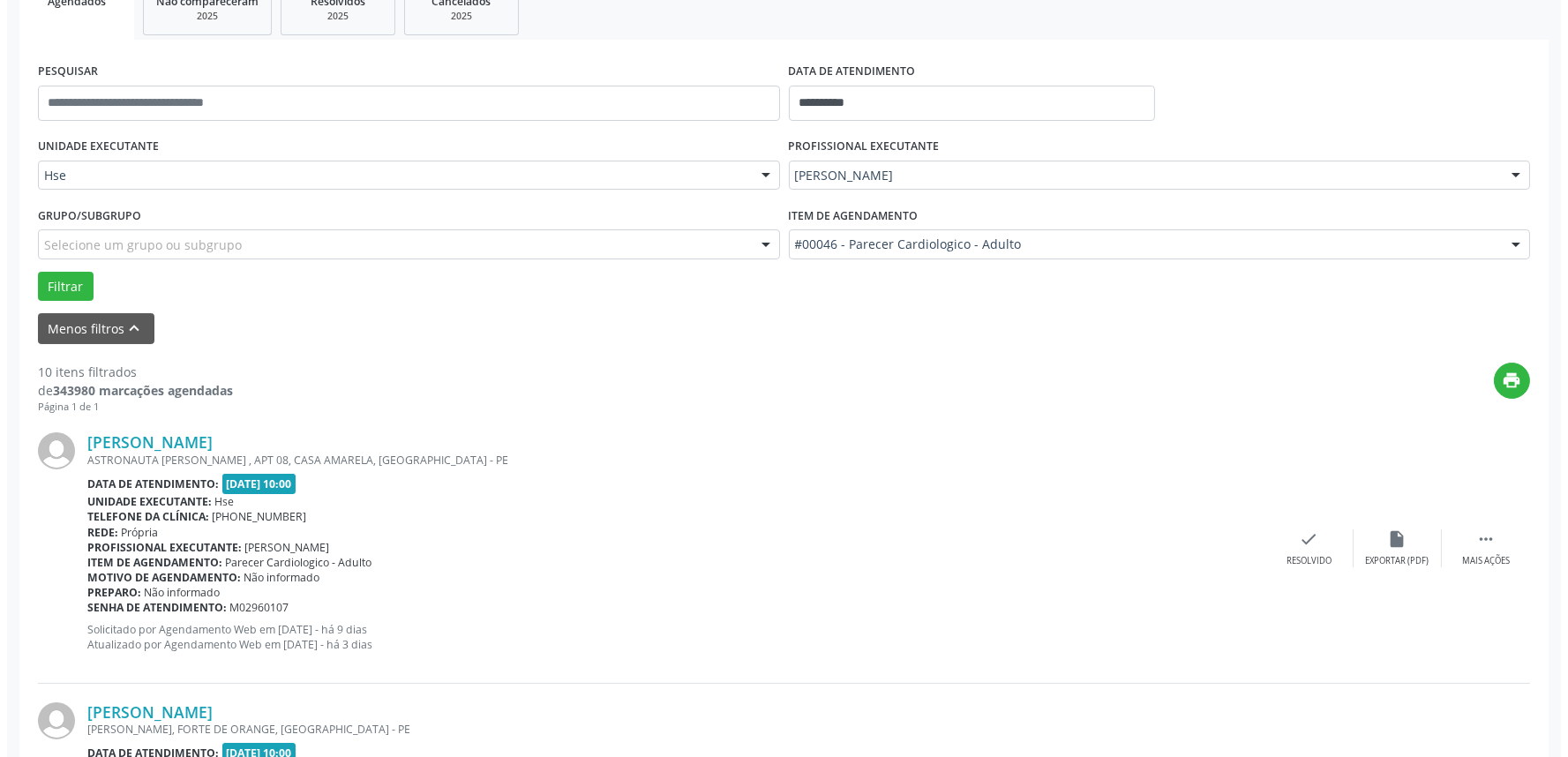
scroll to position [293, 0]
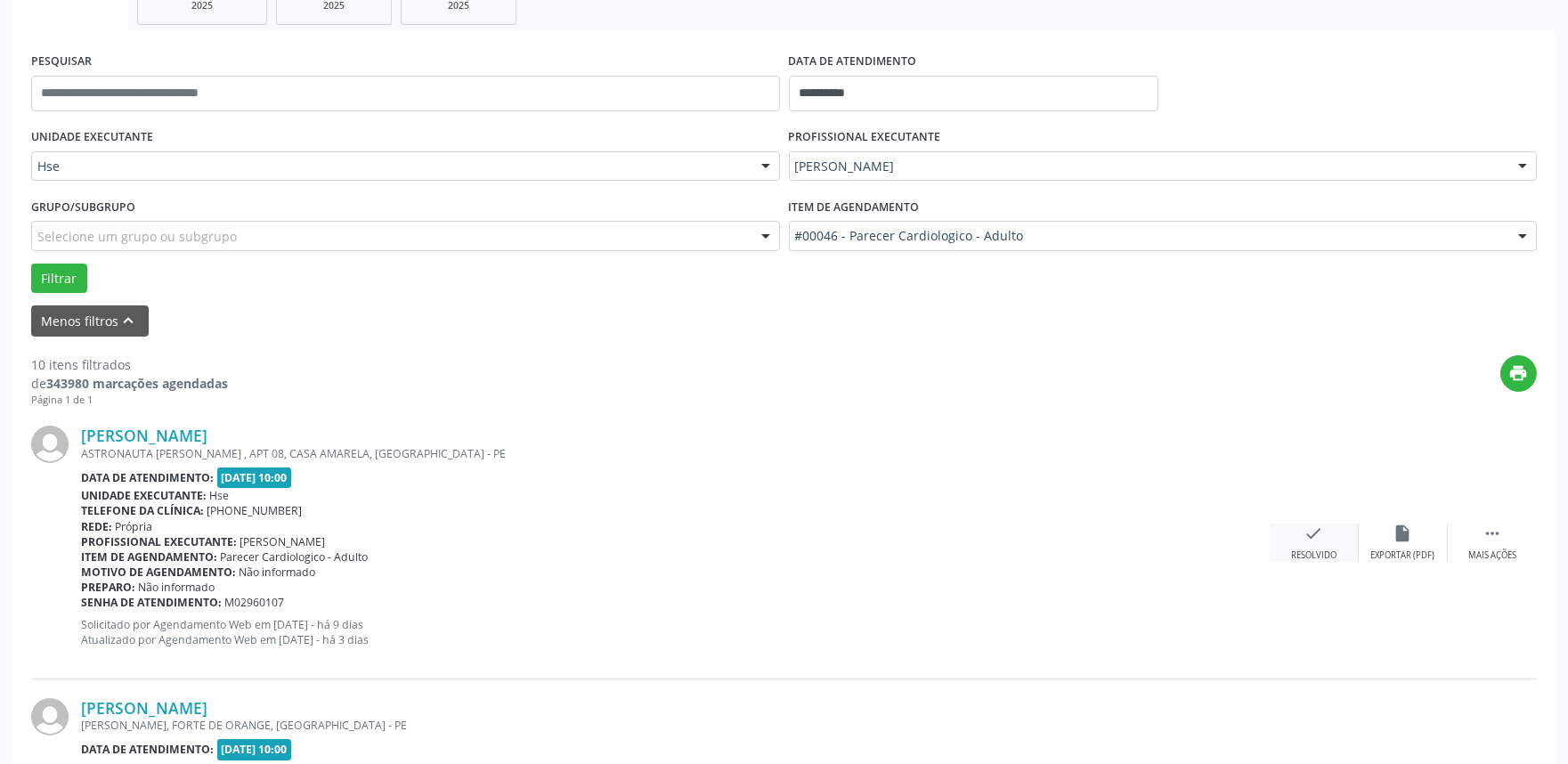
click at [1323, 549] on div "Resolvido" at bounding box center [1313, 555] width 45 height 13
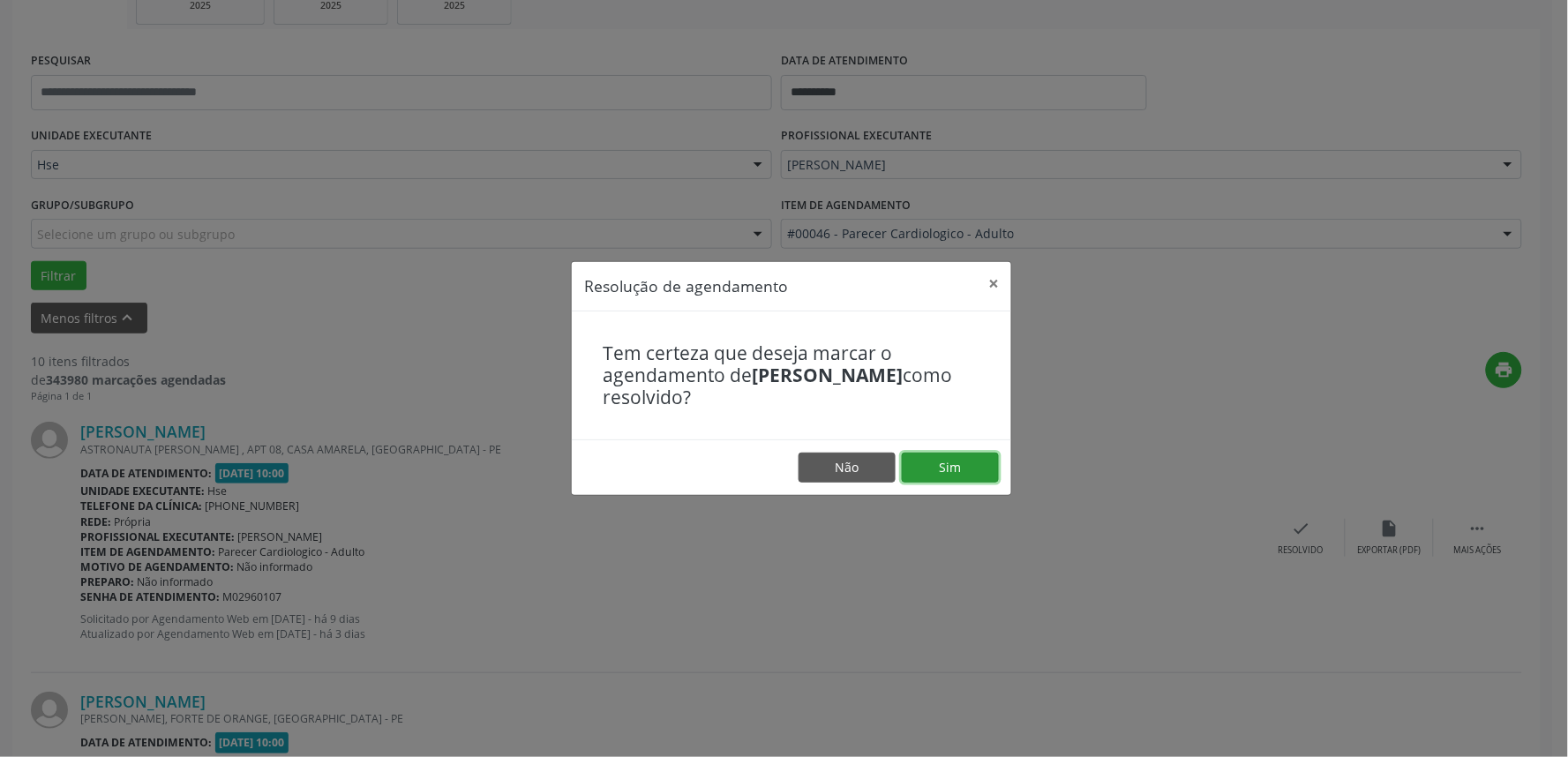
click at [984, 457] on button "Sim" at bounding box center [950, 466] width 98 height 30
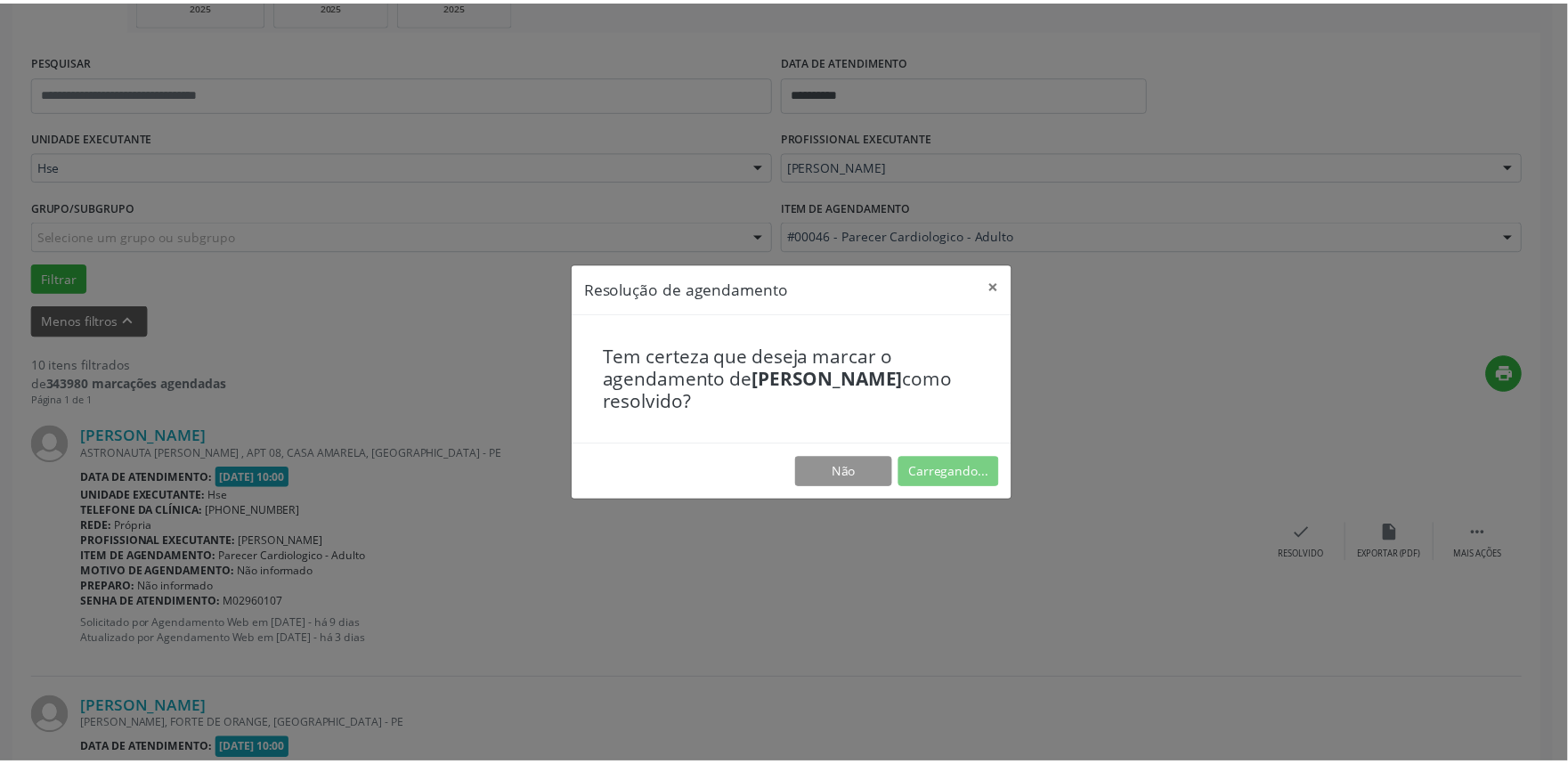
scroll to position [0, 0]
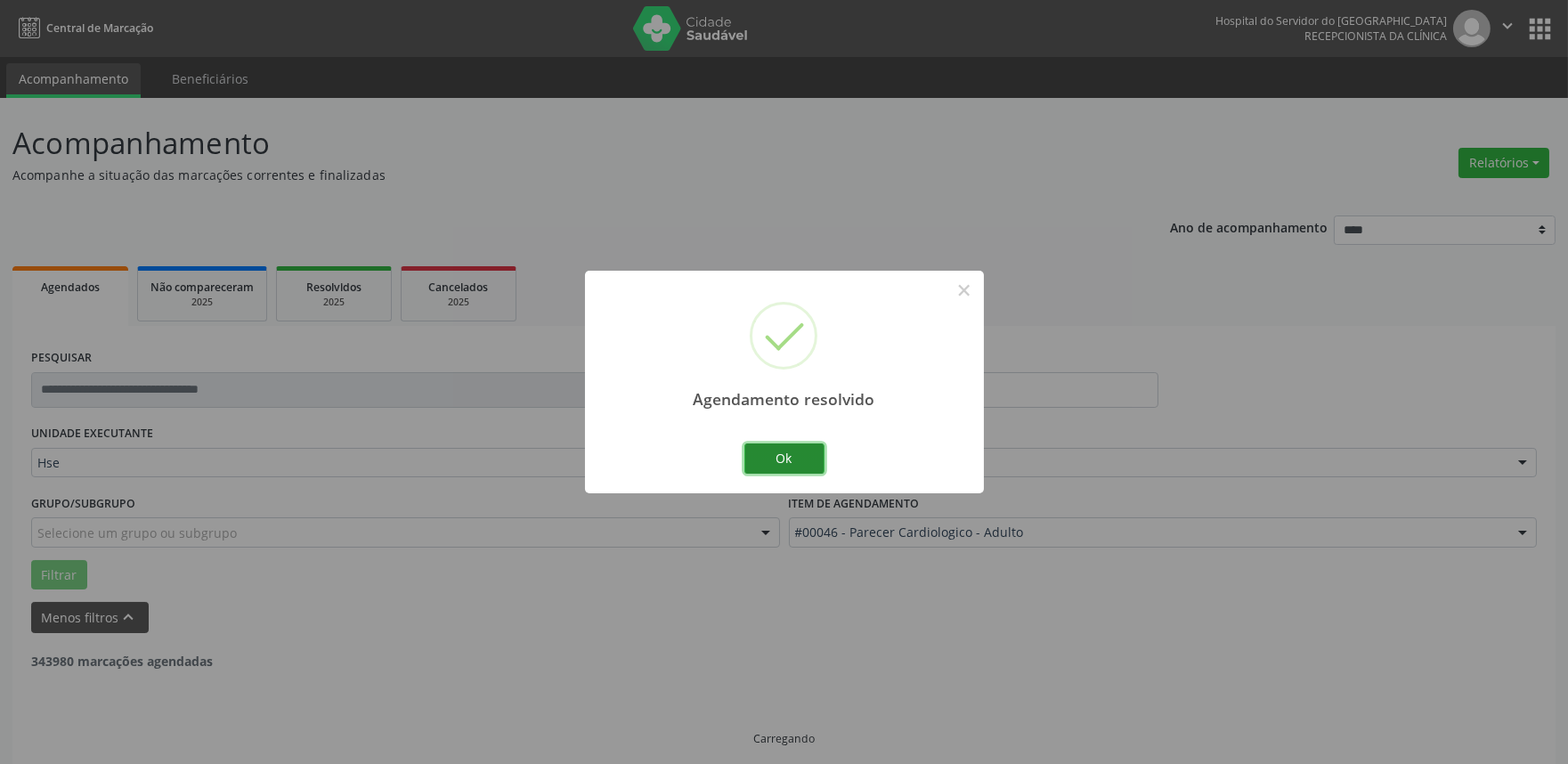
click at [789, 468] on button "Ok" at bounding box center [784, 458] width 80 height 30
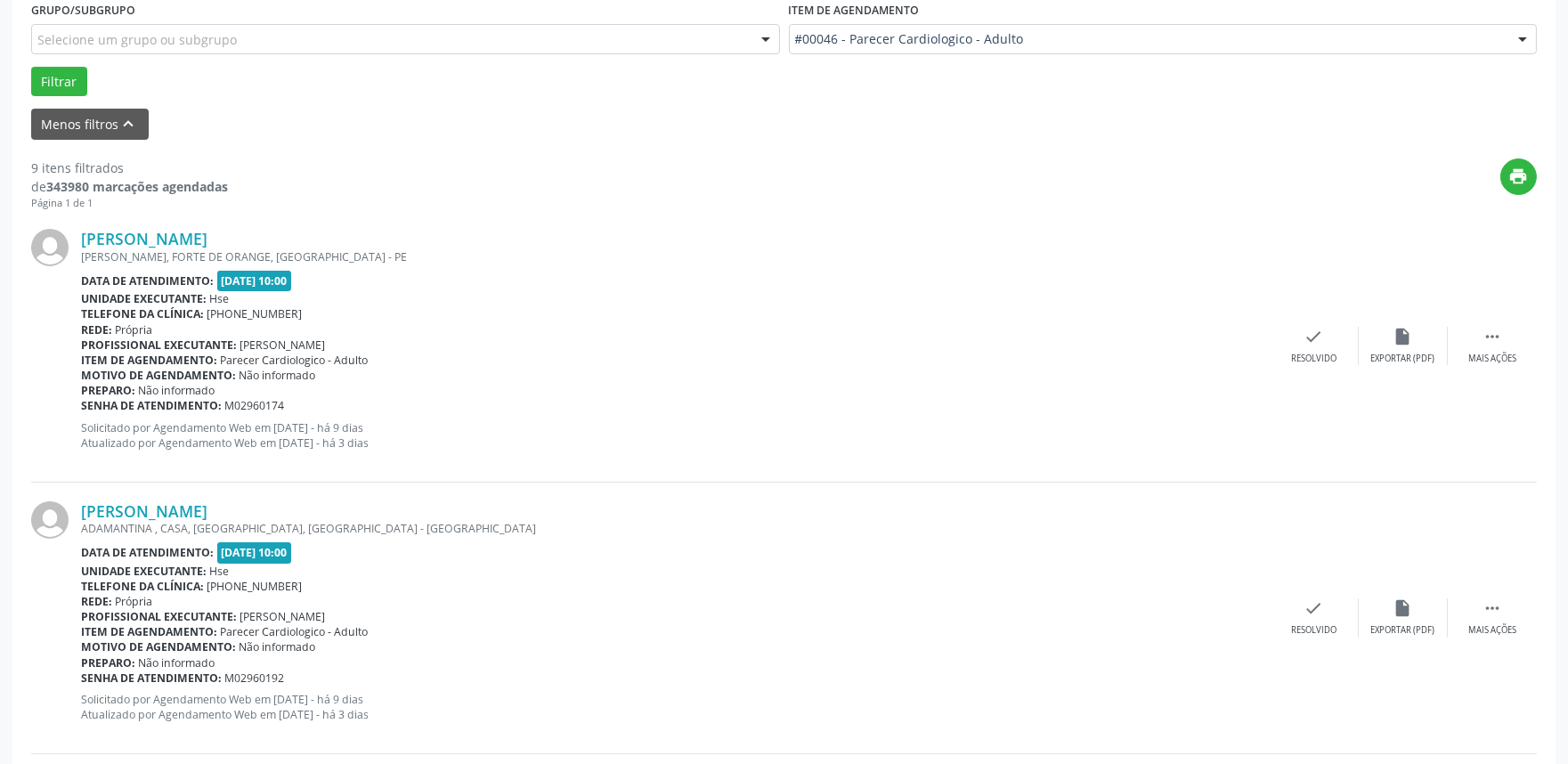
scroll to position [494, 0]
click at [1505, 339] on div " Mais ações" at bounding box center [1492, 345] width 89 height 39
click at [1410, 344] on div "alarm_off Não compareceu" at bounding box center [1403, 345] width 89 height 39
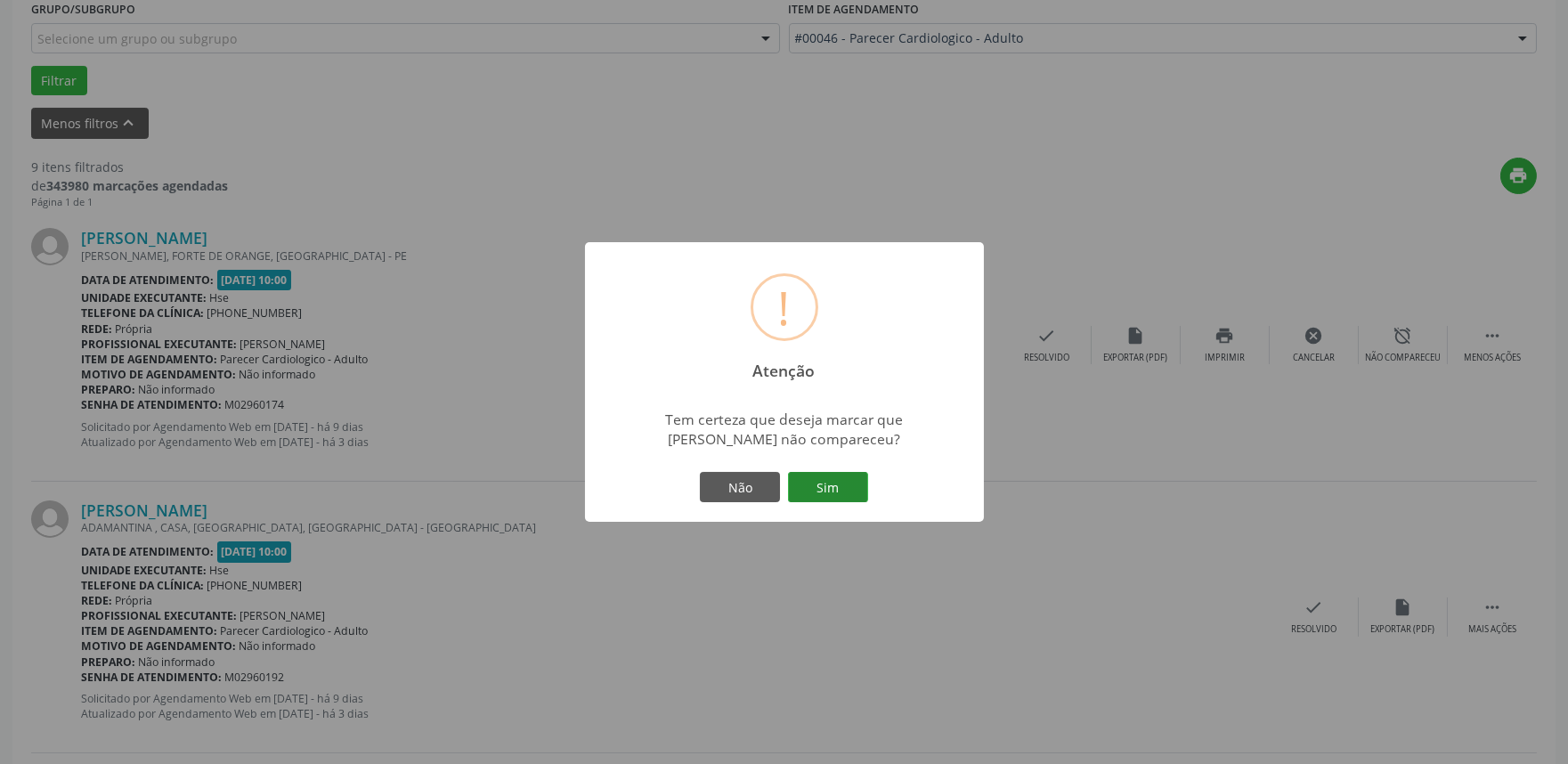
click at [812, 477] on button "Sim" at bounding box center [828, 486] width 80 height 30
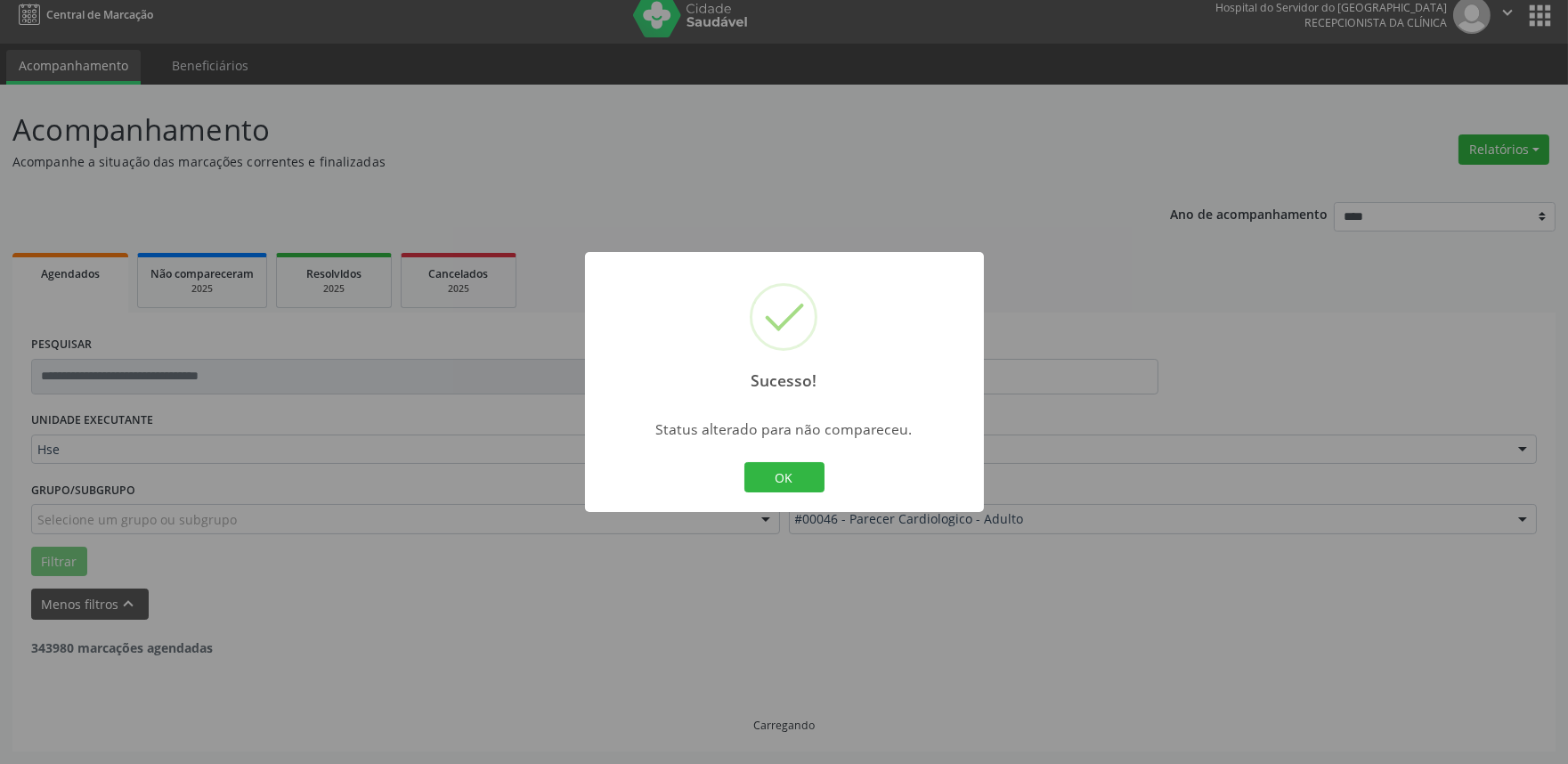
scroll to position [12, 0]
click at [809, 472] on button "OK" at bounding box center [784, 477] width 80 height 30
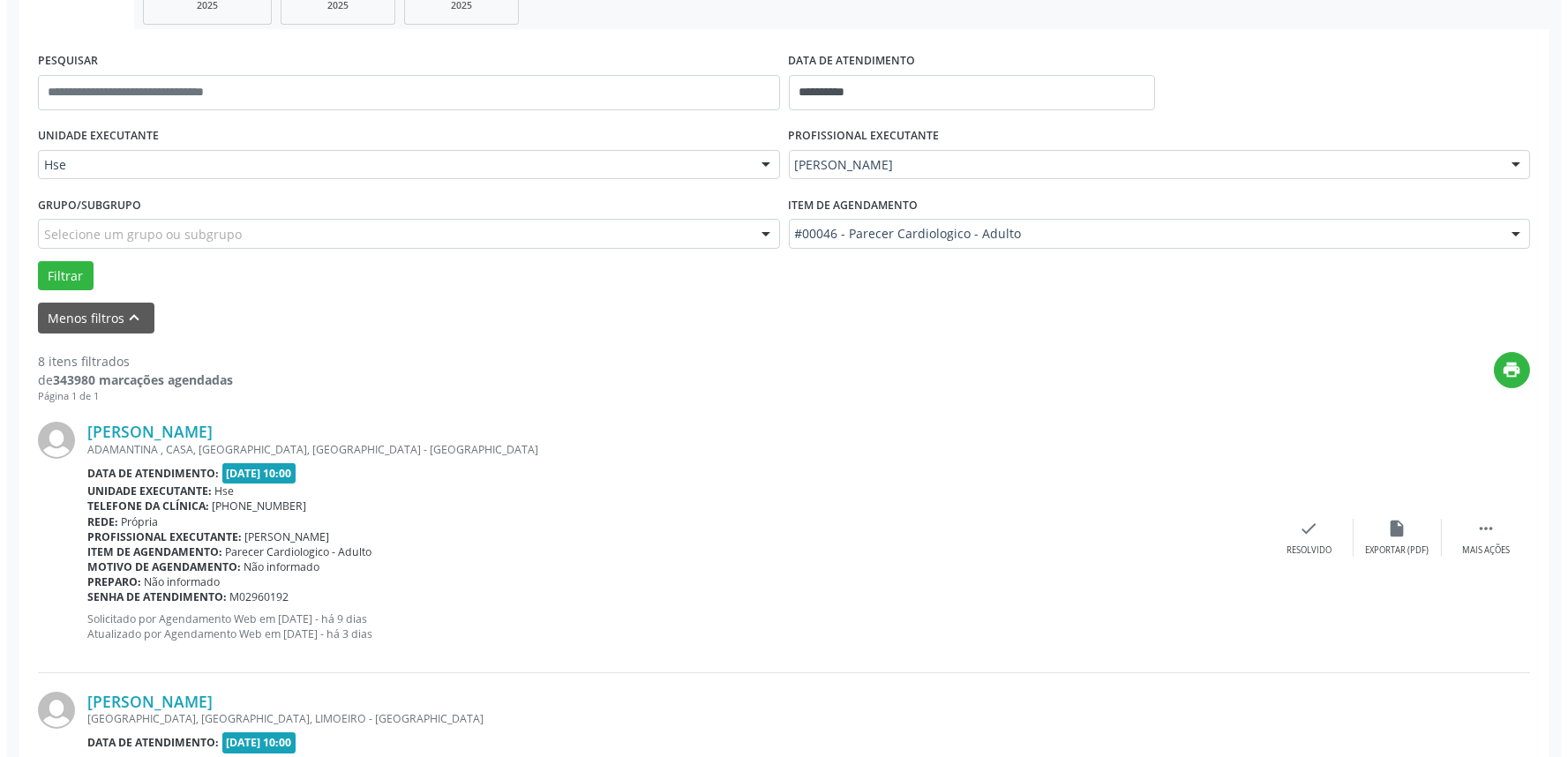
scroll to position [305, 0]
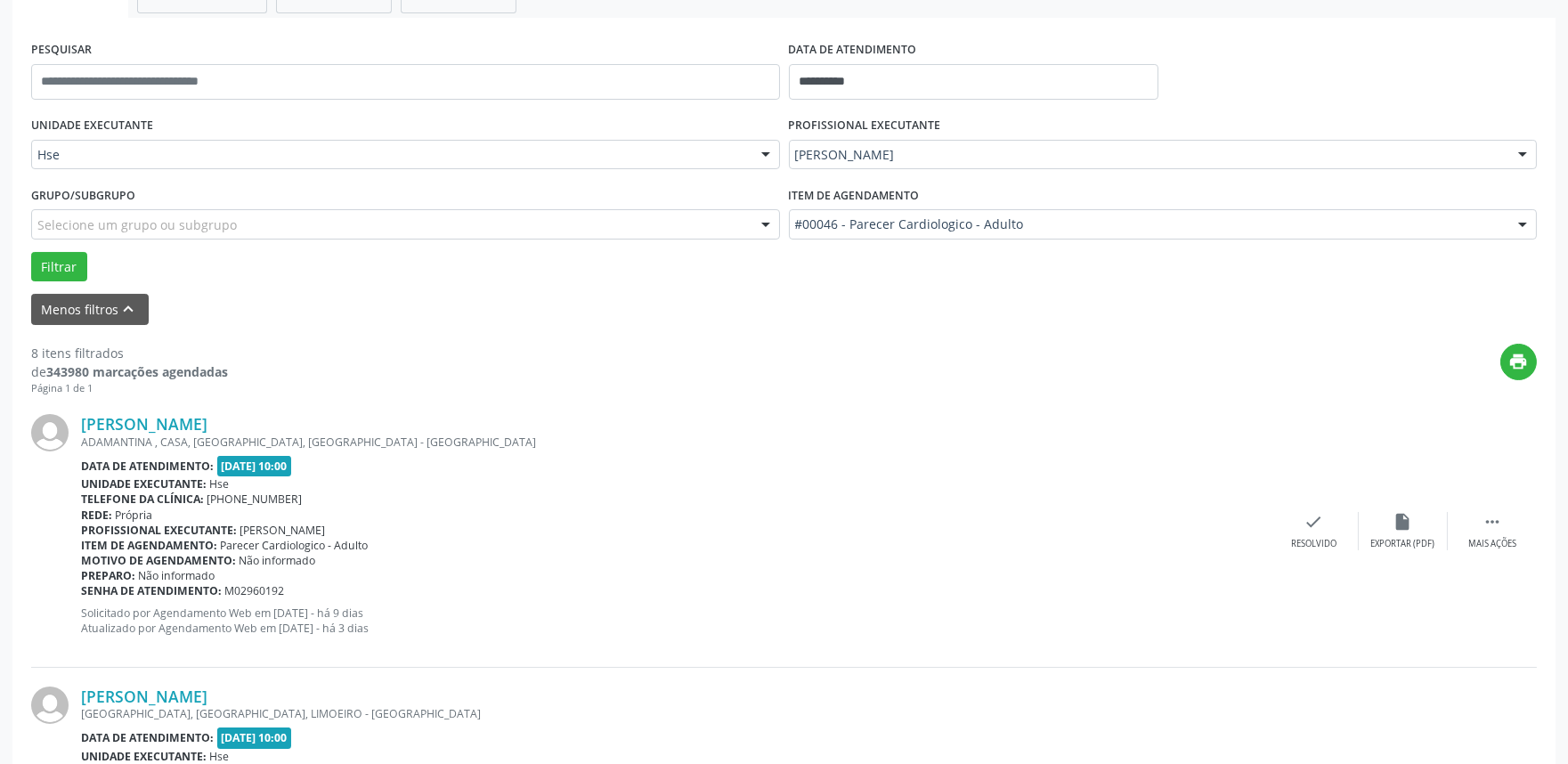
click at [1316, 503] on div "[PERSON_NAME] [GEOGRAPHIC_DATA] , CASA, [GEOGRAPHIC_DATA], [GEOGRAPHIC_DATA] - …" at bounding box center [784, 531] width 1505 height 271
click at [1315, 526] on icon "check" at bounding box center [1314, 522] width 19 height 19
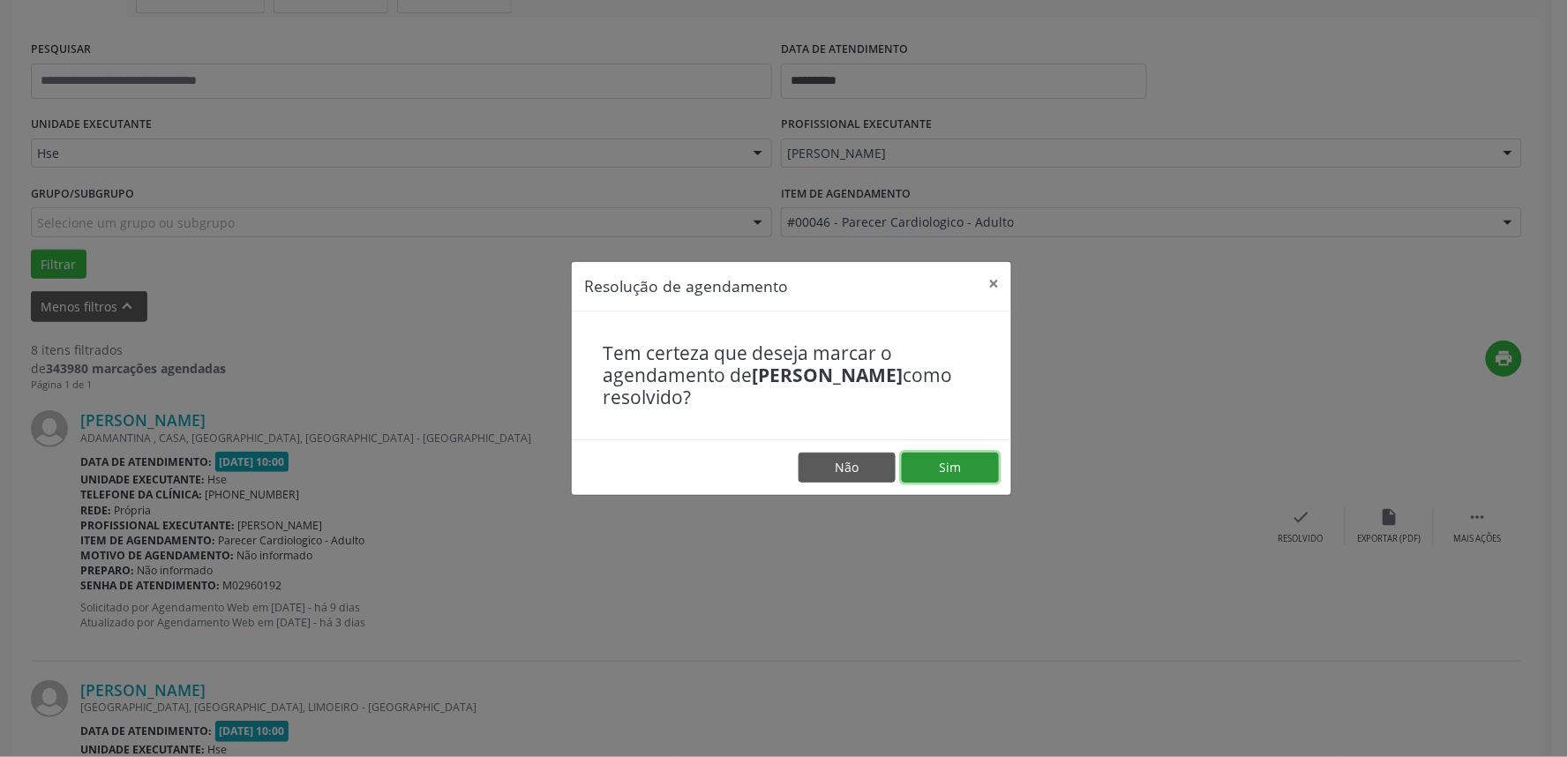
click at [970, 472] on button "Sim" at bounding box center [950, 466] width 98 height 30
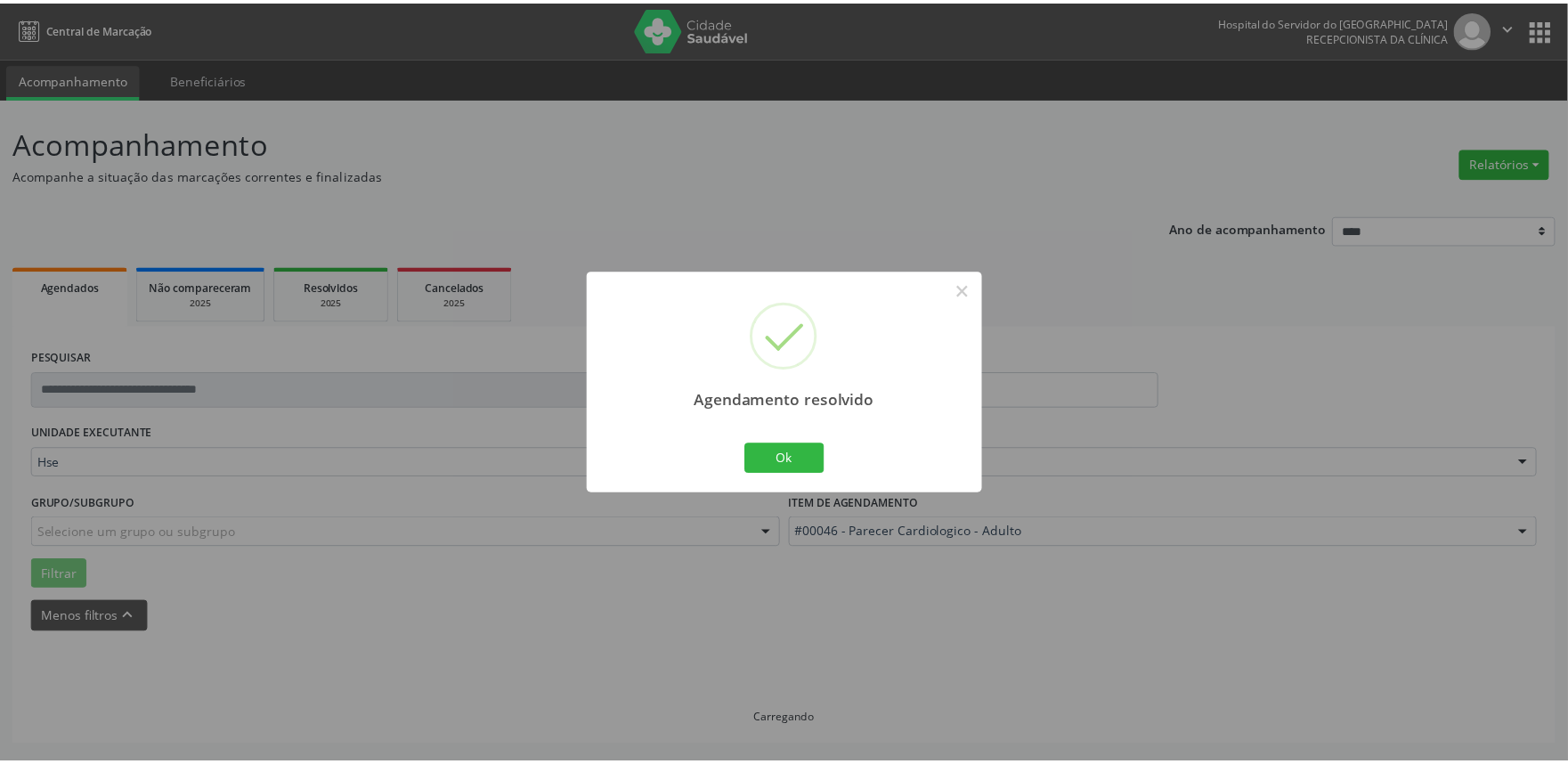
scroll to position [0, 0]
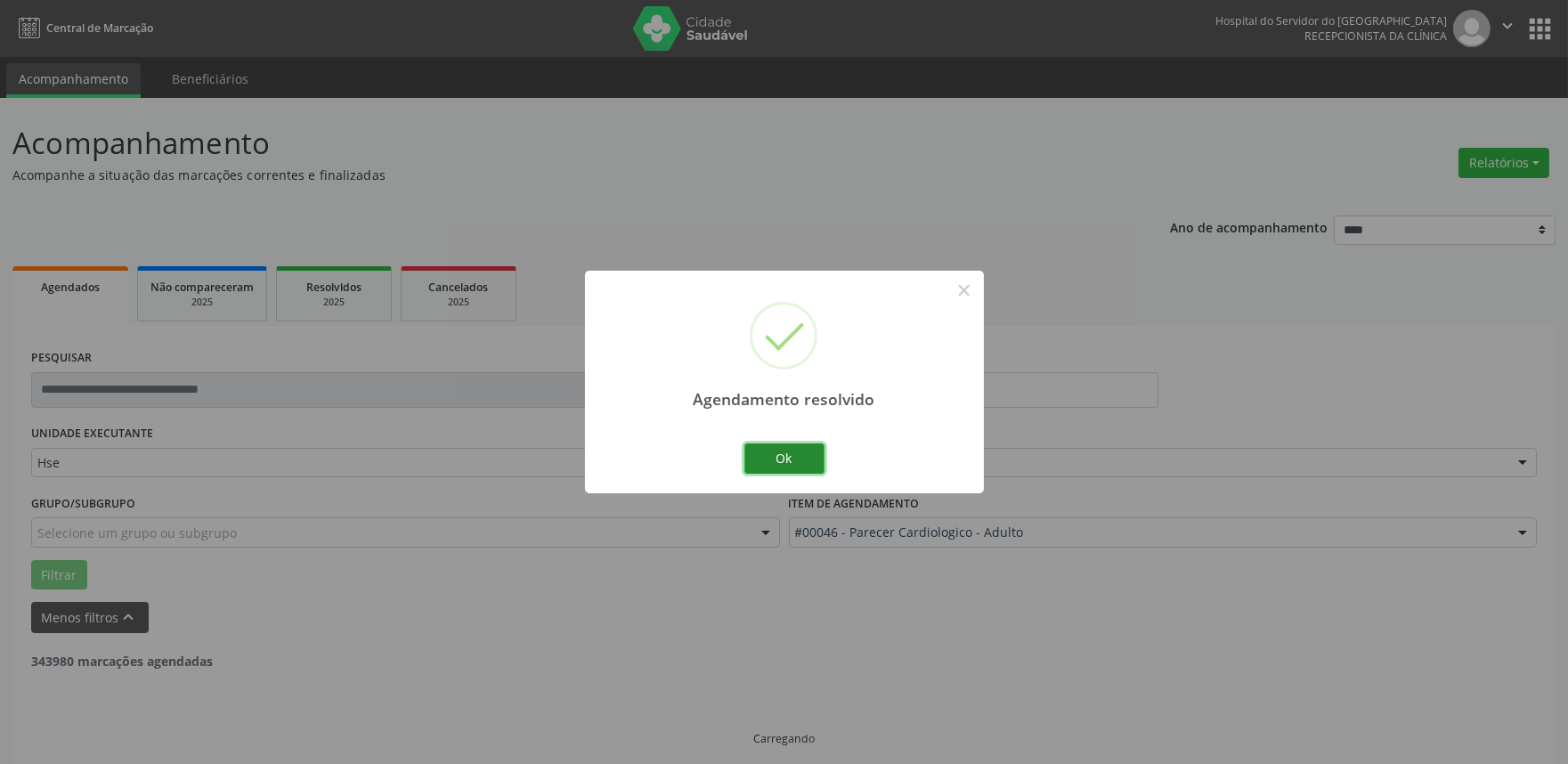
click at [800, 456] on button "Ok" at bounding box center [784, 458] width 80 height 30
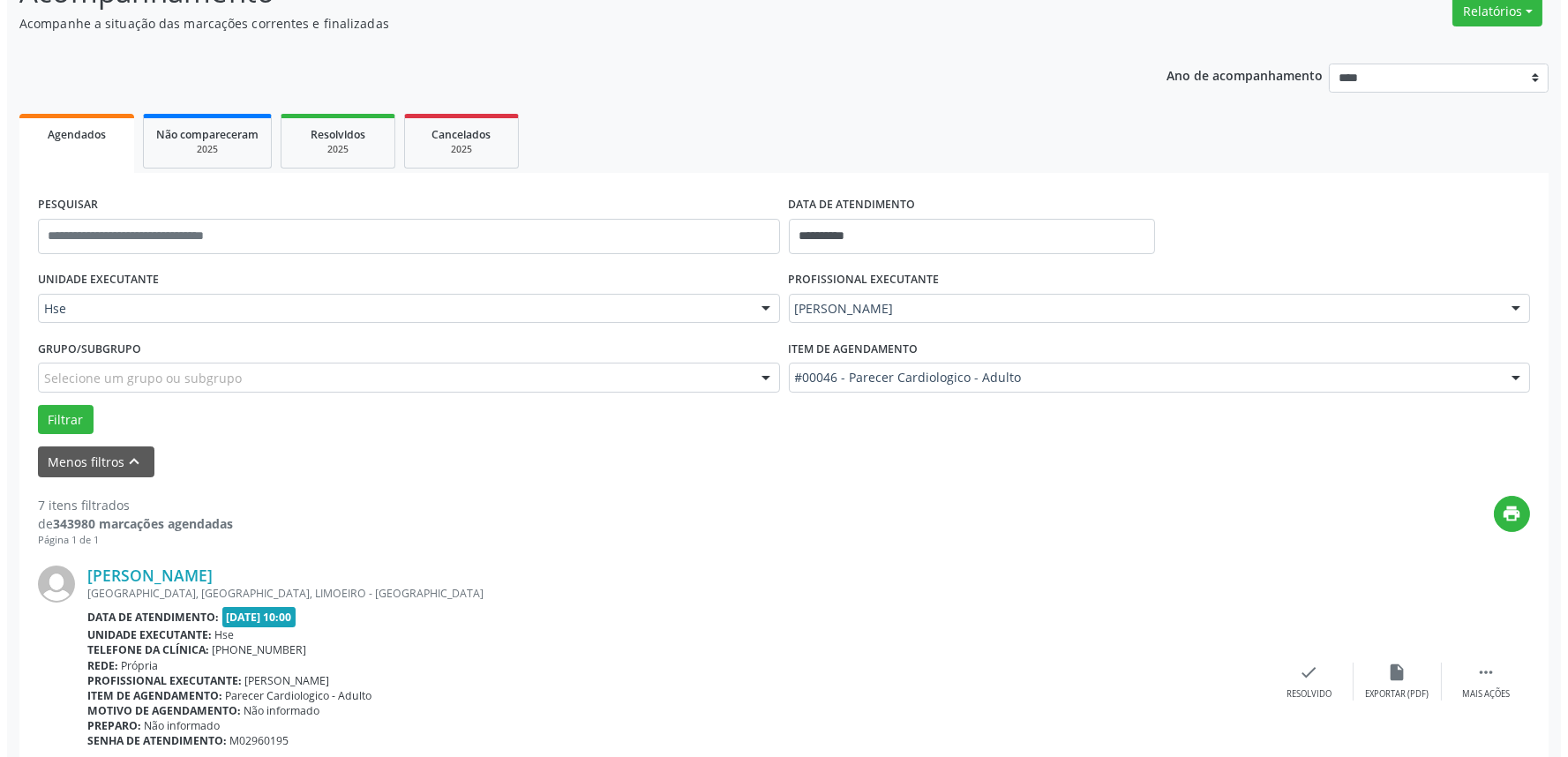
scroll to position [392, 0]
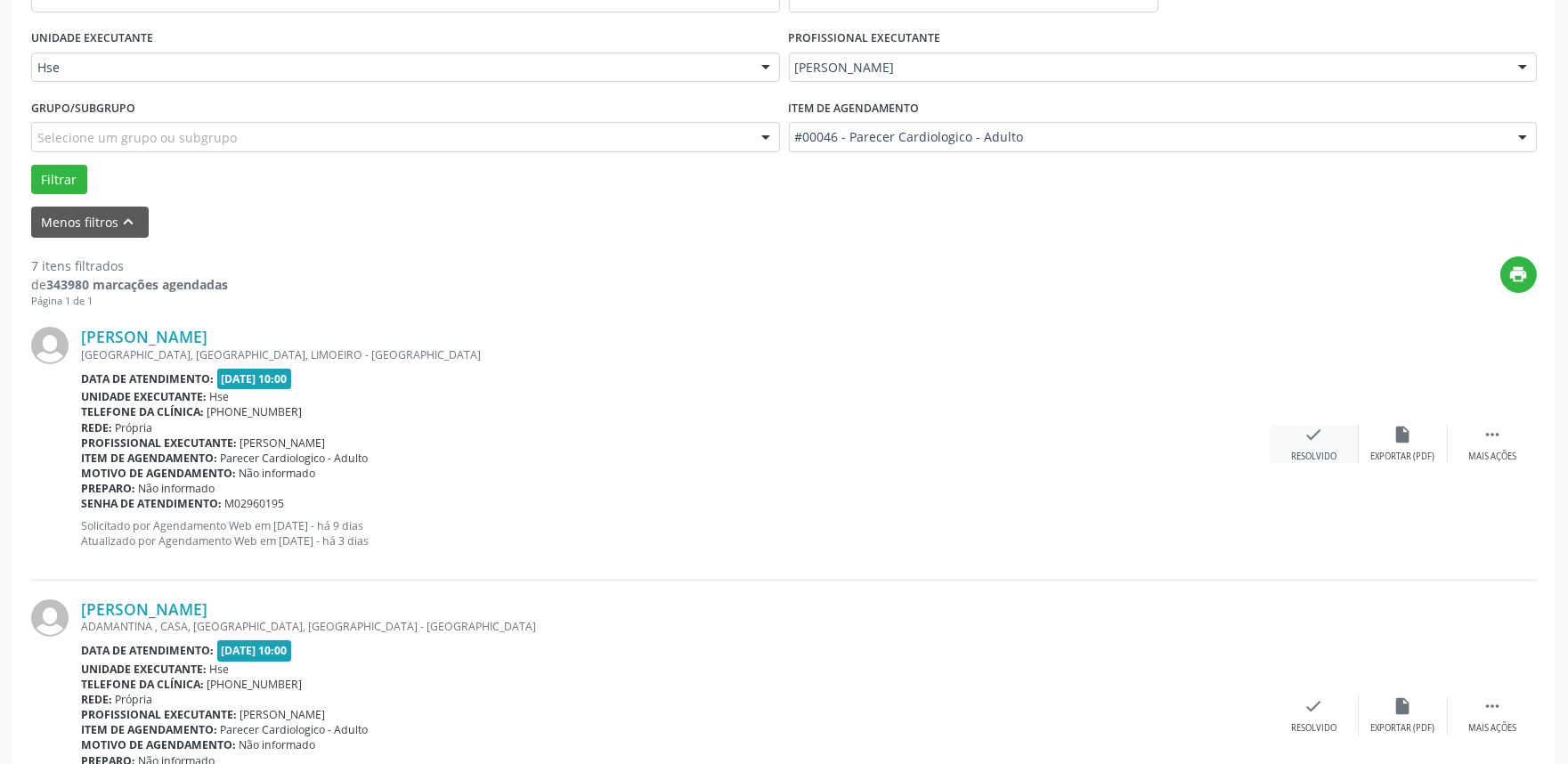
click at [1305, 439] on icon "check" at bounding box center [1314, 434] width 19 height 19
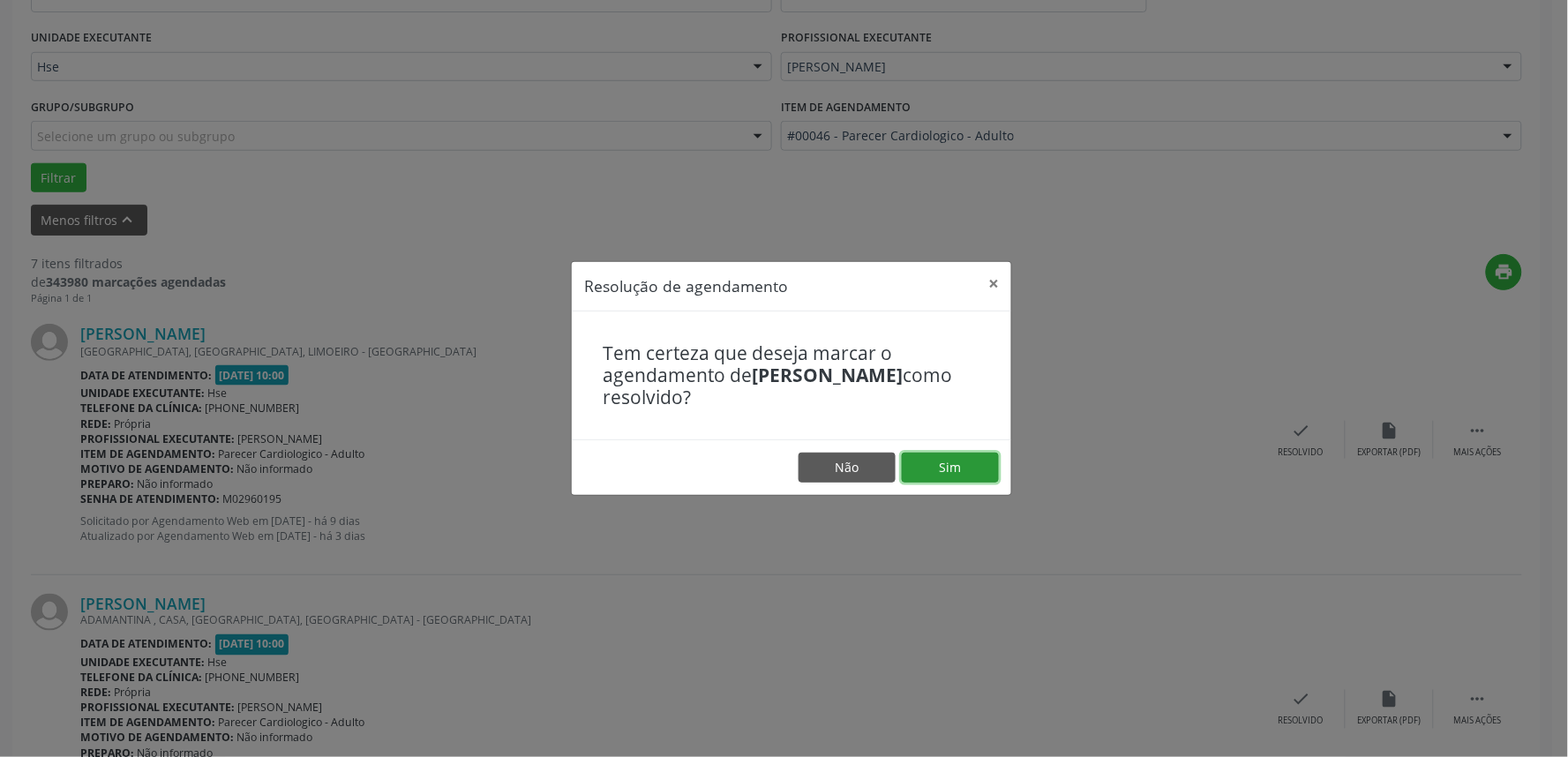
click at [960, 468] on button "Sim" at bounding box center [950, 466] width 98 height 30
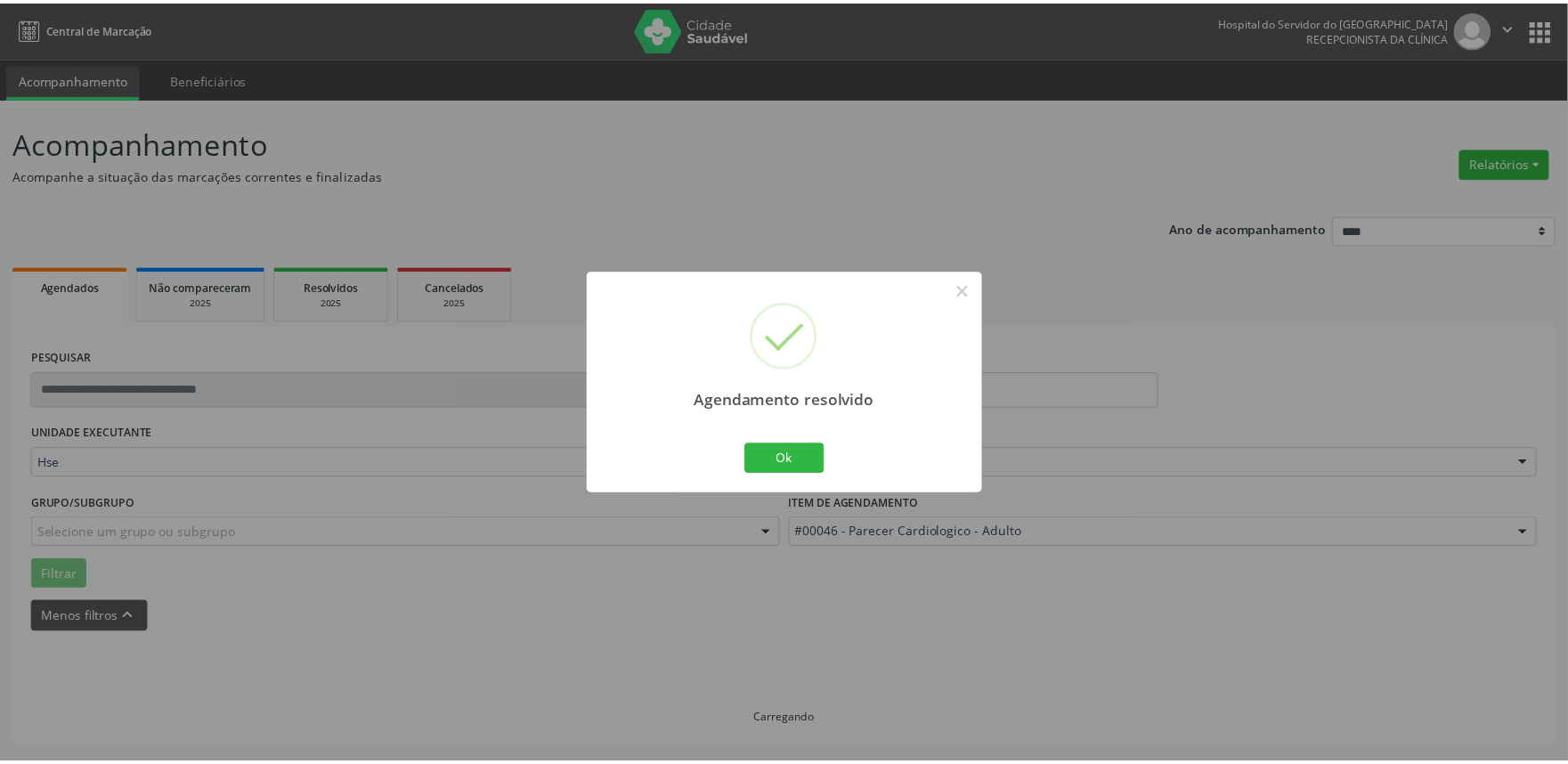
scroll to position [0, 0]
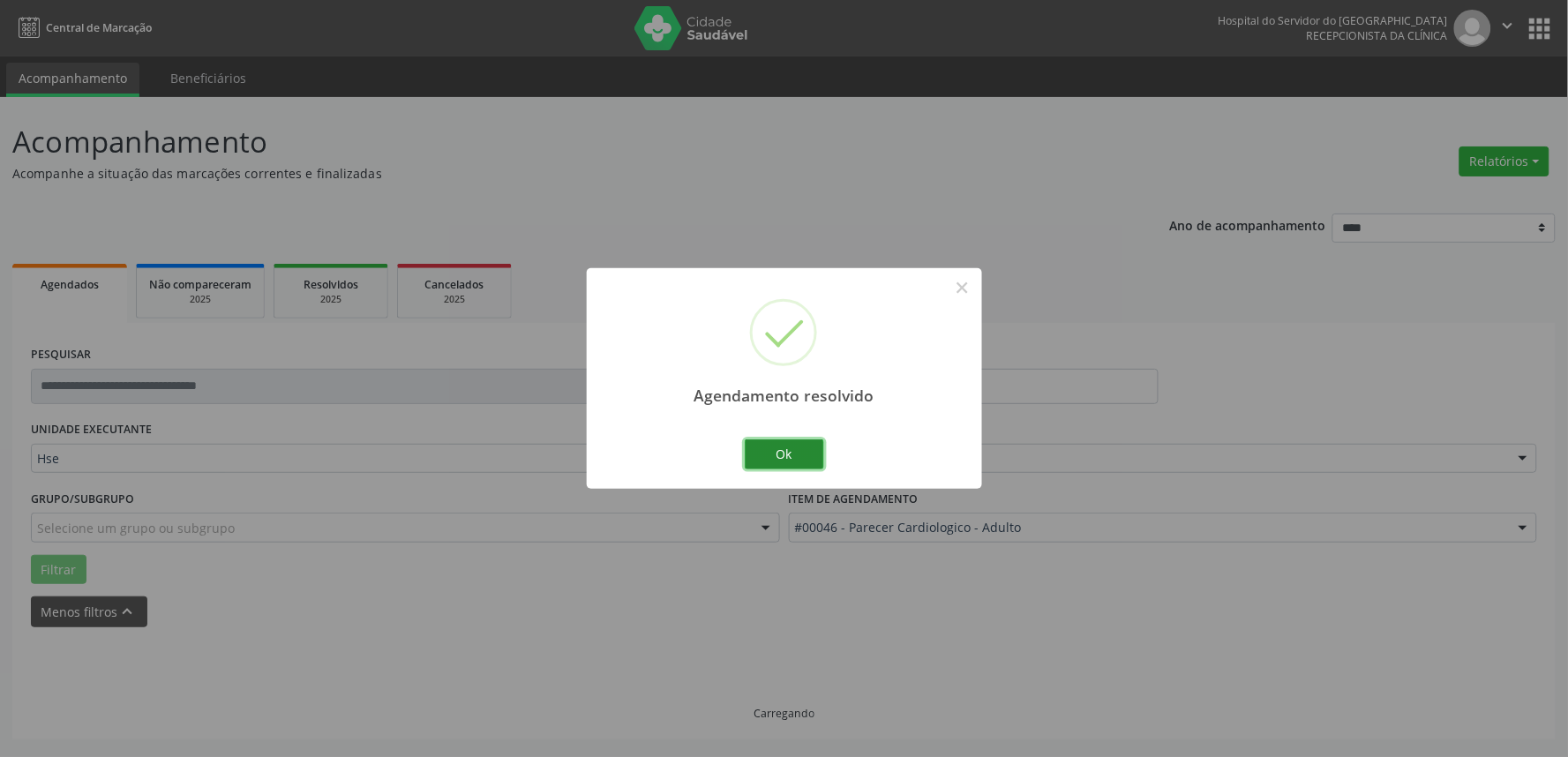
click at [763, 465] on button "Ok" at bounding box center [784, 454] width 79 height 30
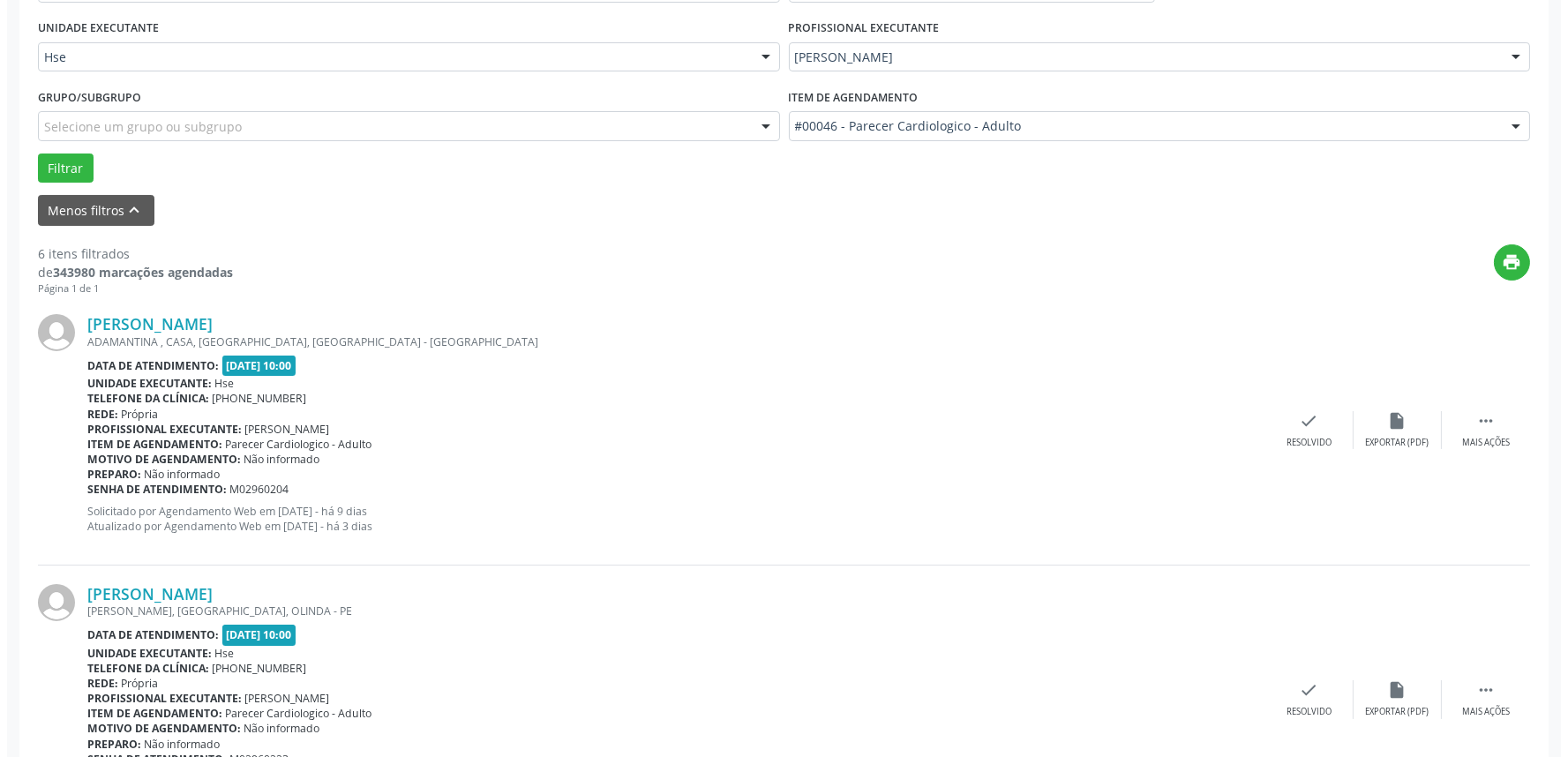
scroll to position [403, 0]
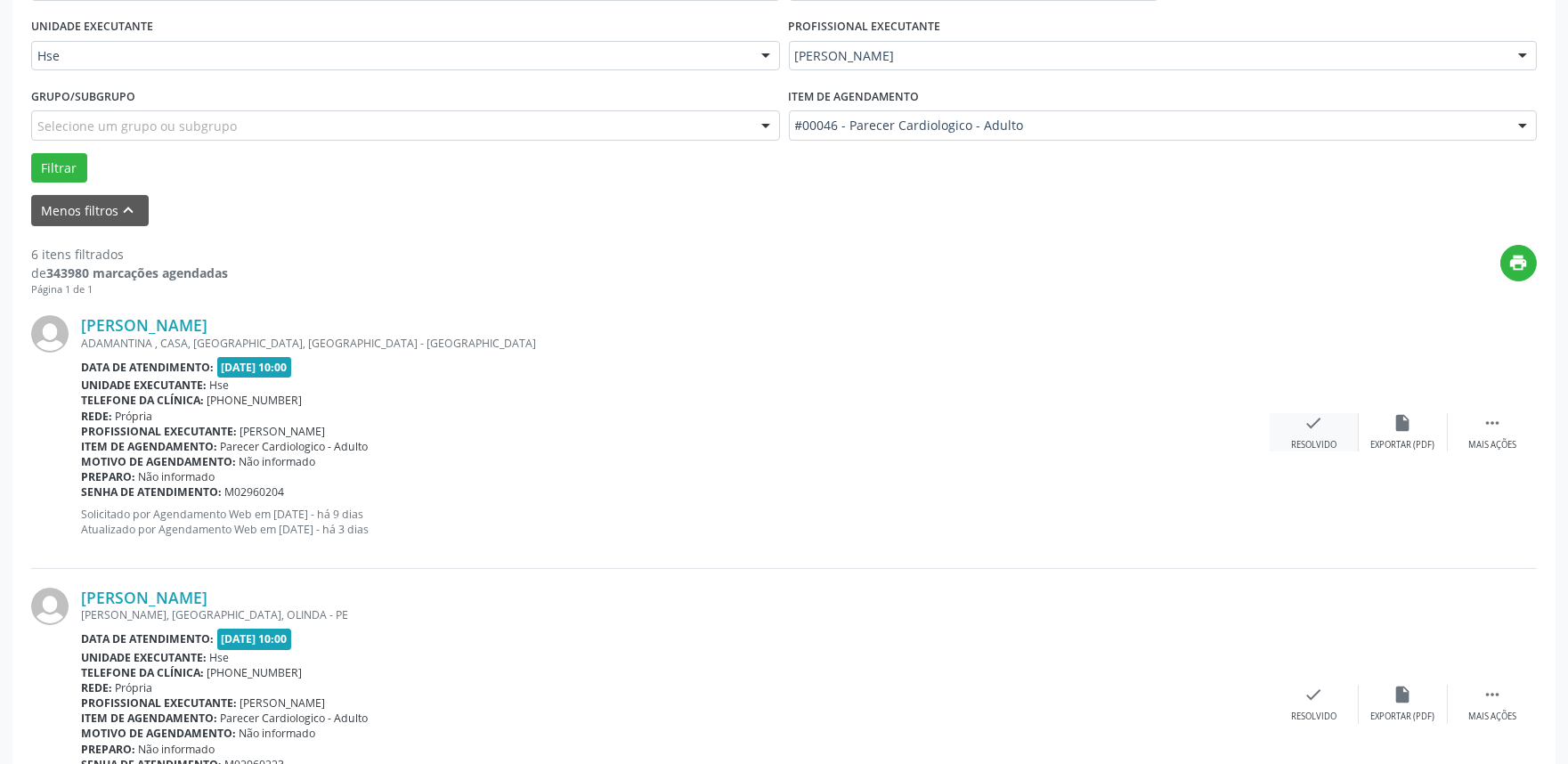
click at [1296, 445] on div "Resolvido" at bounding box center [1313, 445] width 45 height 13
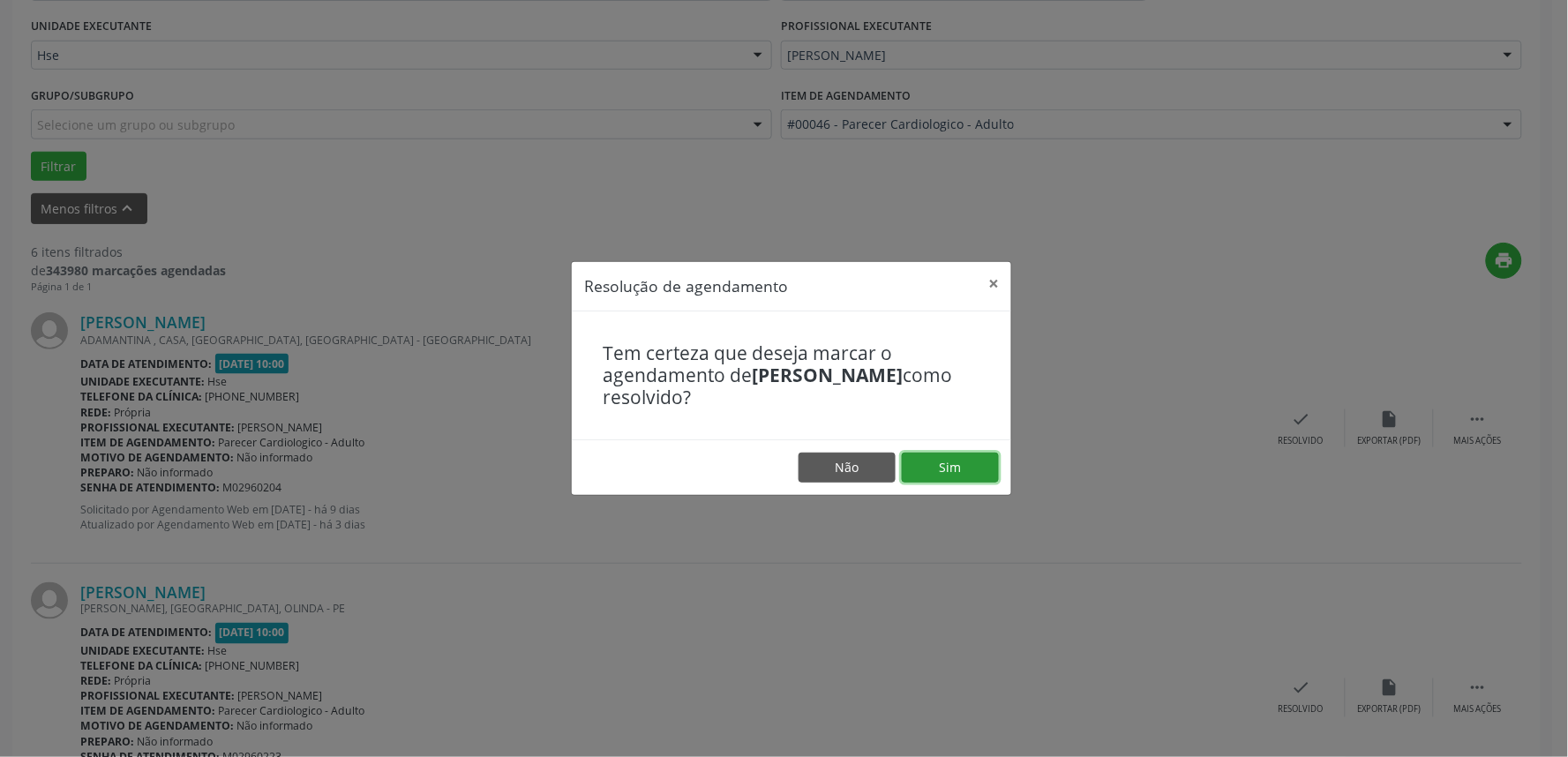
click at [959, 465] on button "Sim" at bounding box center [950, 466] width 98 height 30
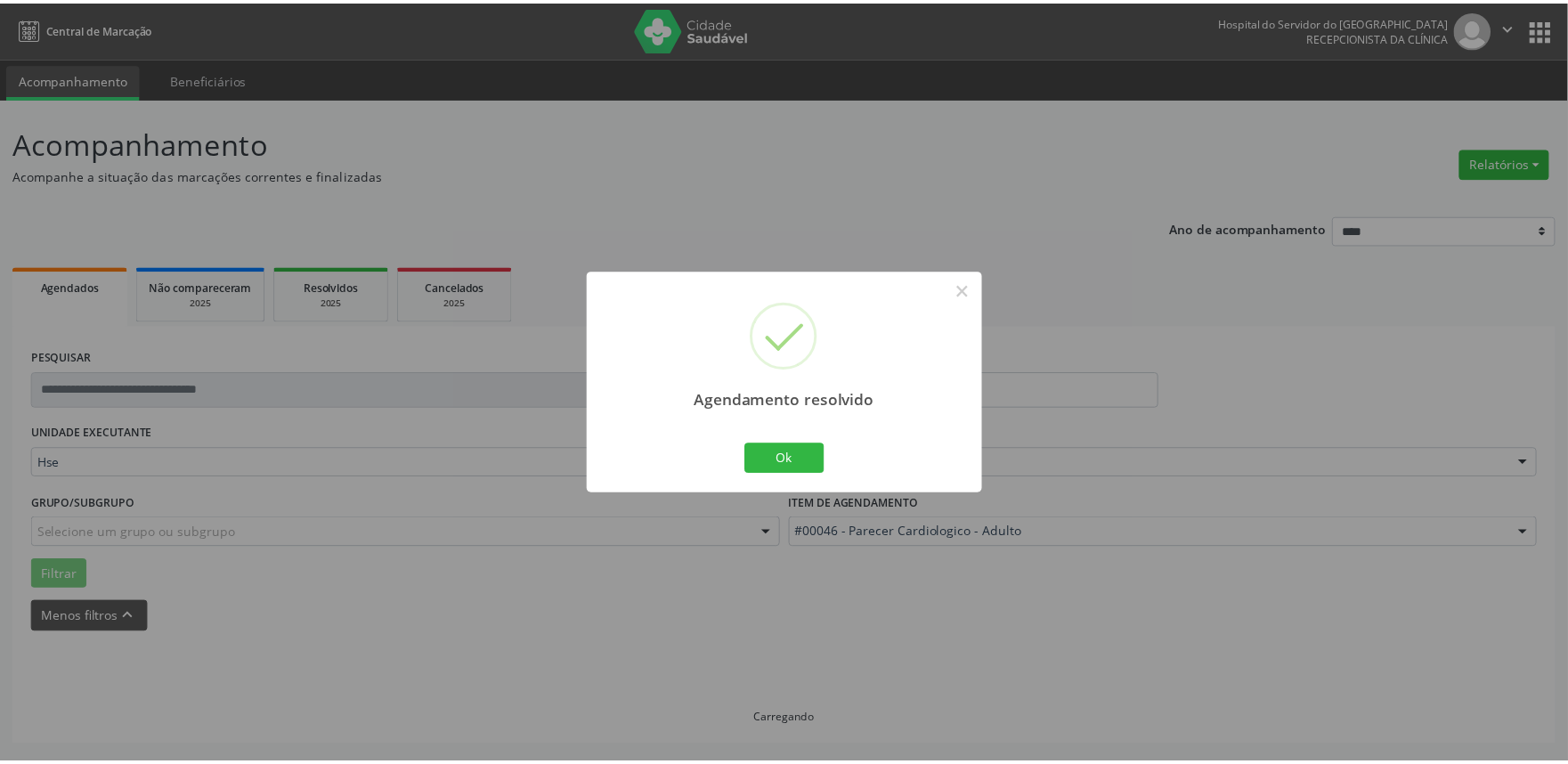
scroll to position [0, 0]
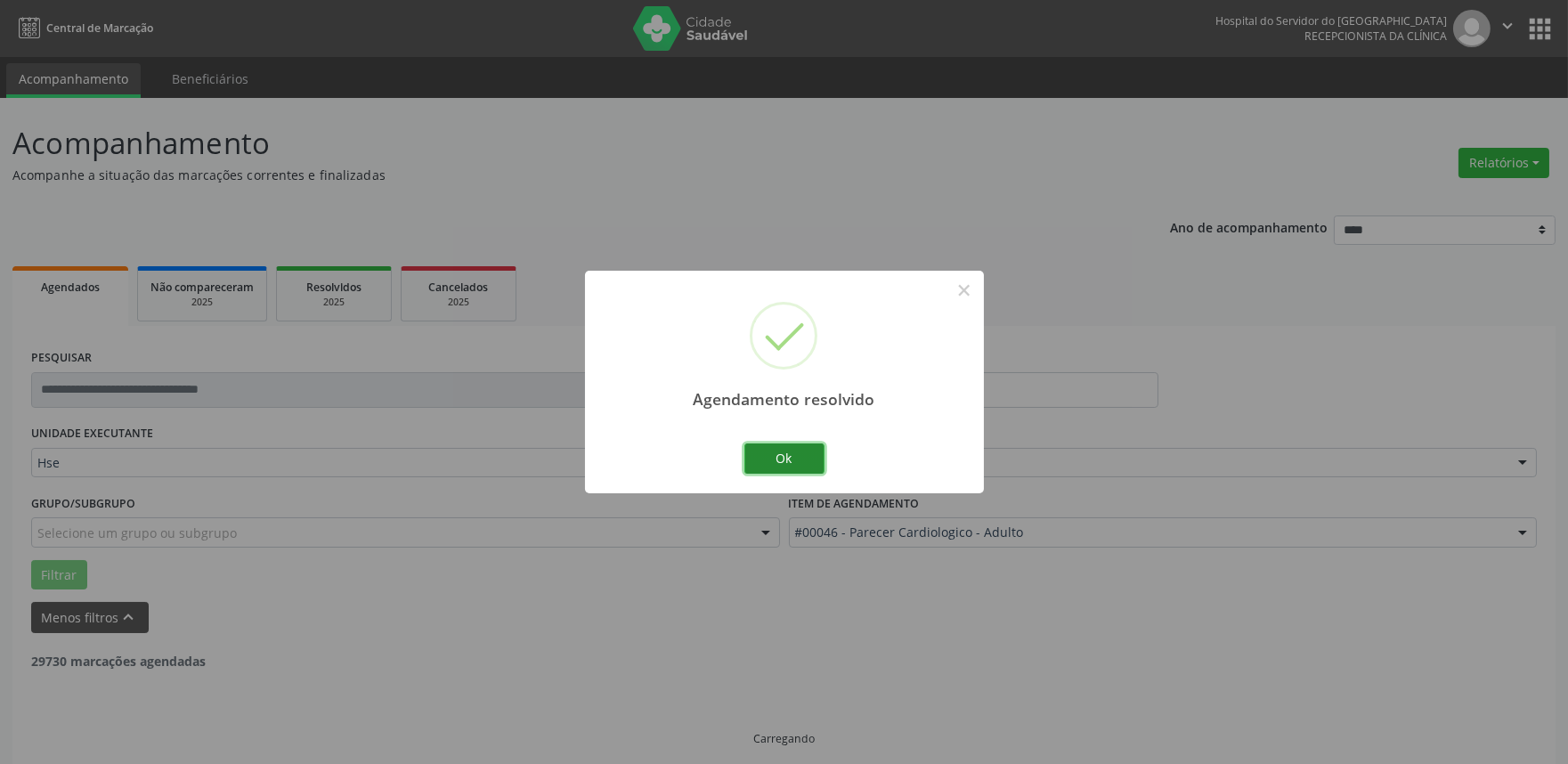
click at [784, 455] on button "Ok" at bounding box center [784, 458] width 80 height 30
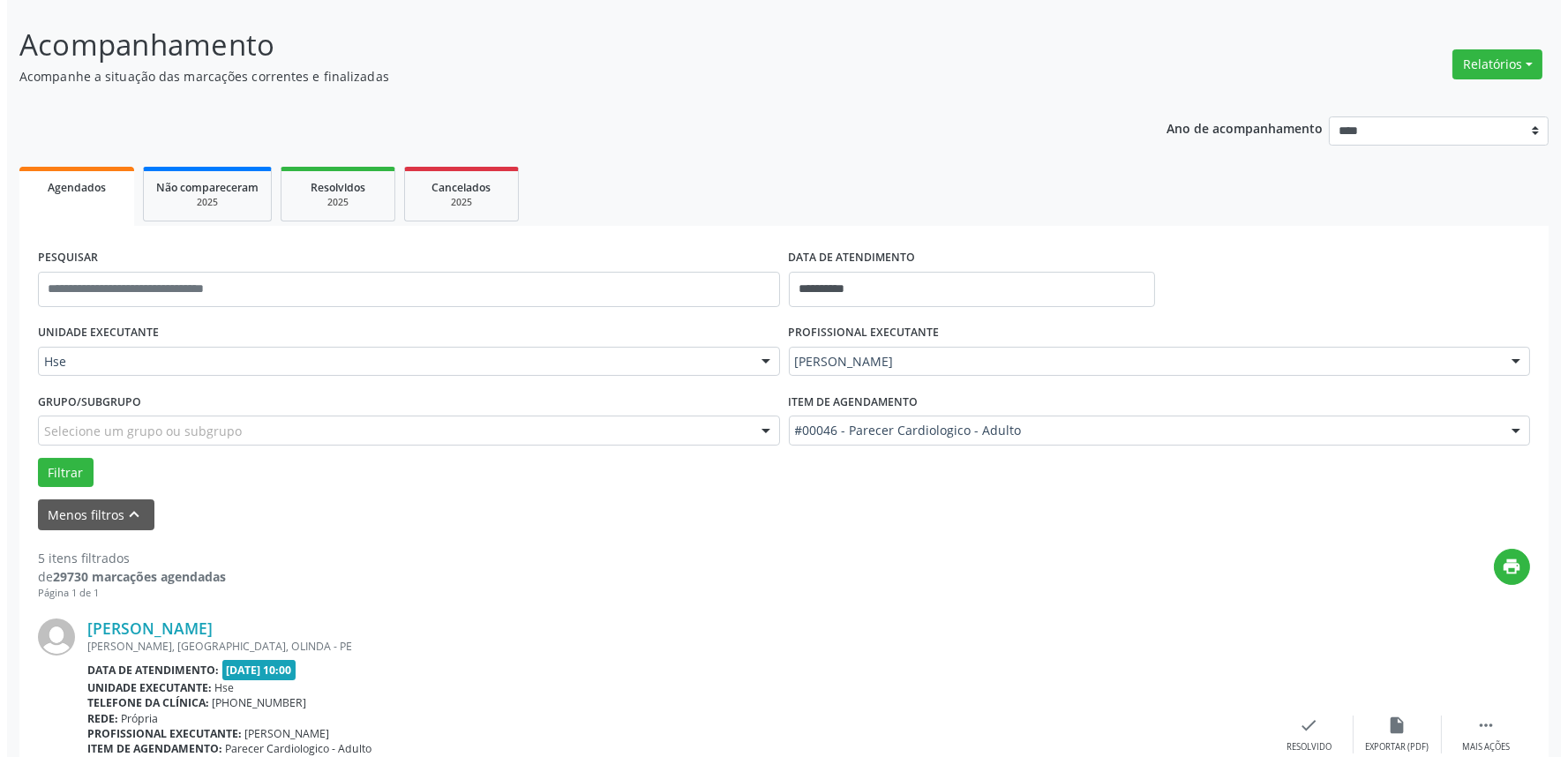
scroll to position [392, 0]
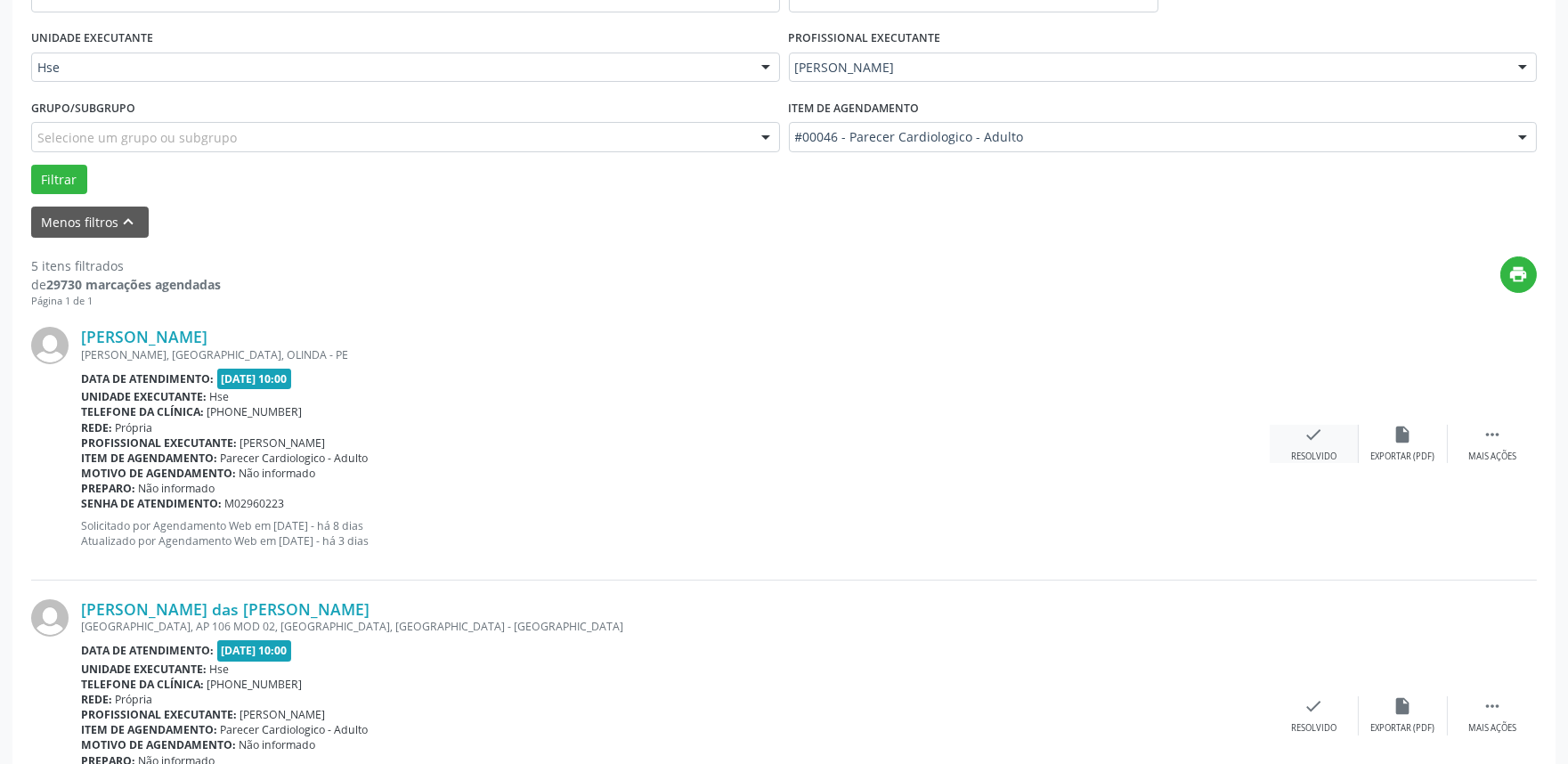
click at [1298, 455] on div "Resolvido" at bounding box center [1313, 456] width 45 height 13
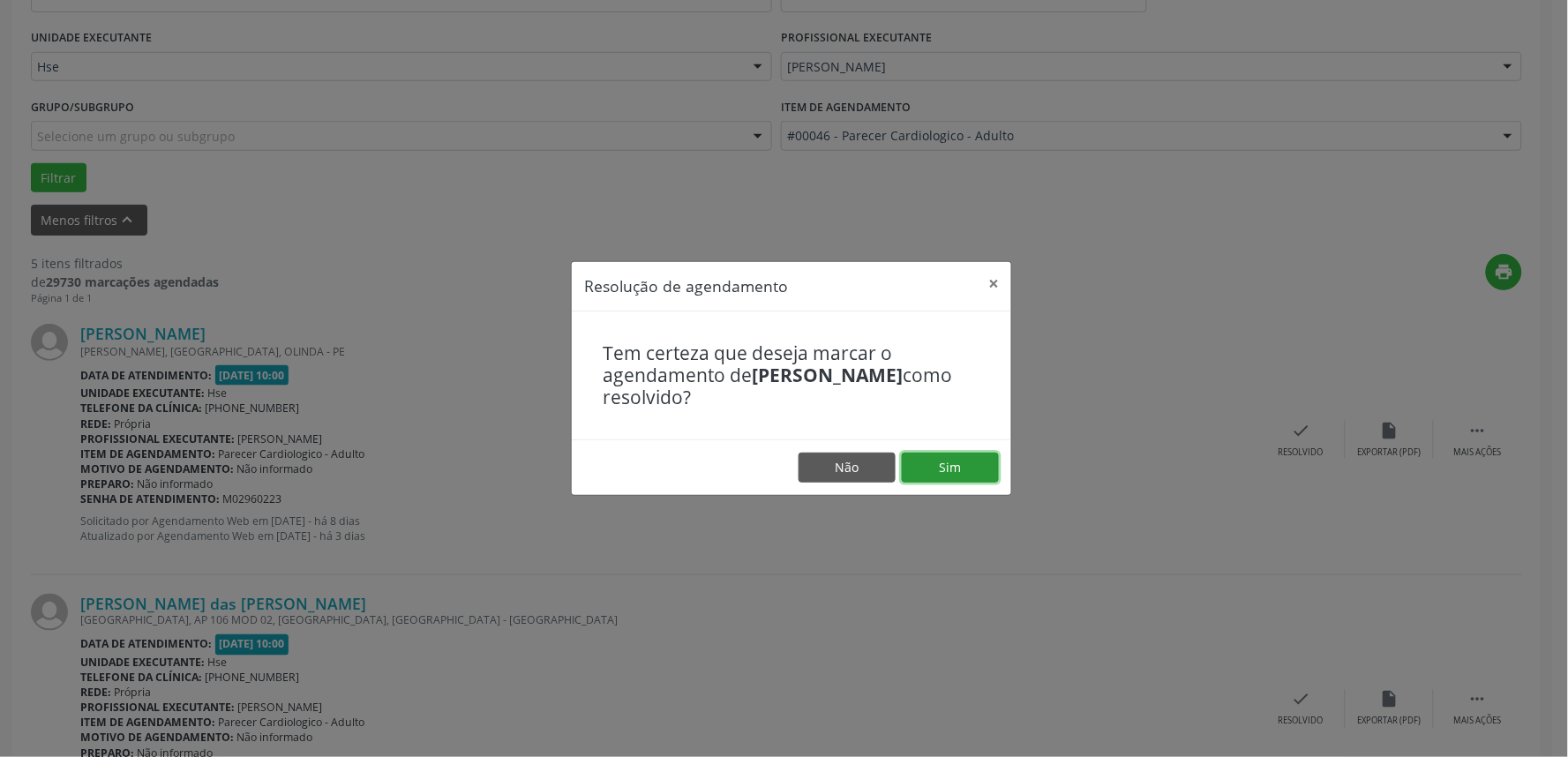
click at [983, 461] on button "Sim" at bounding box center [950, 466] width 98 height 30
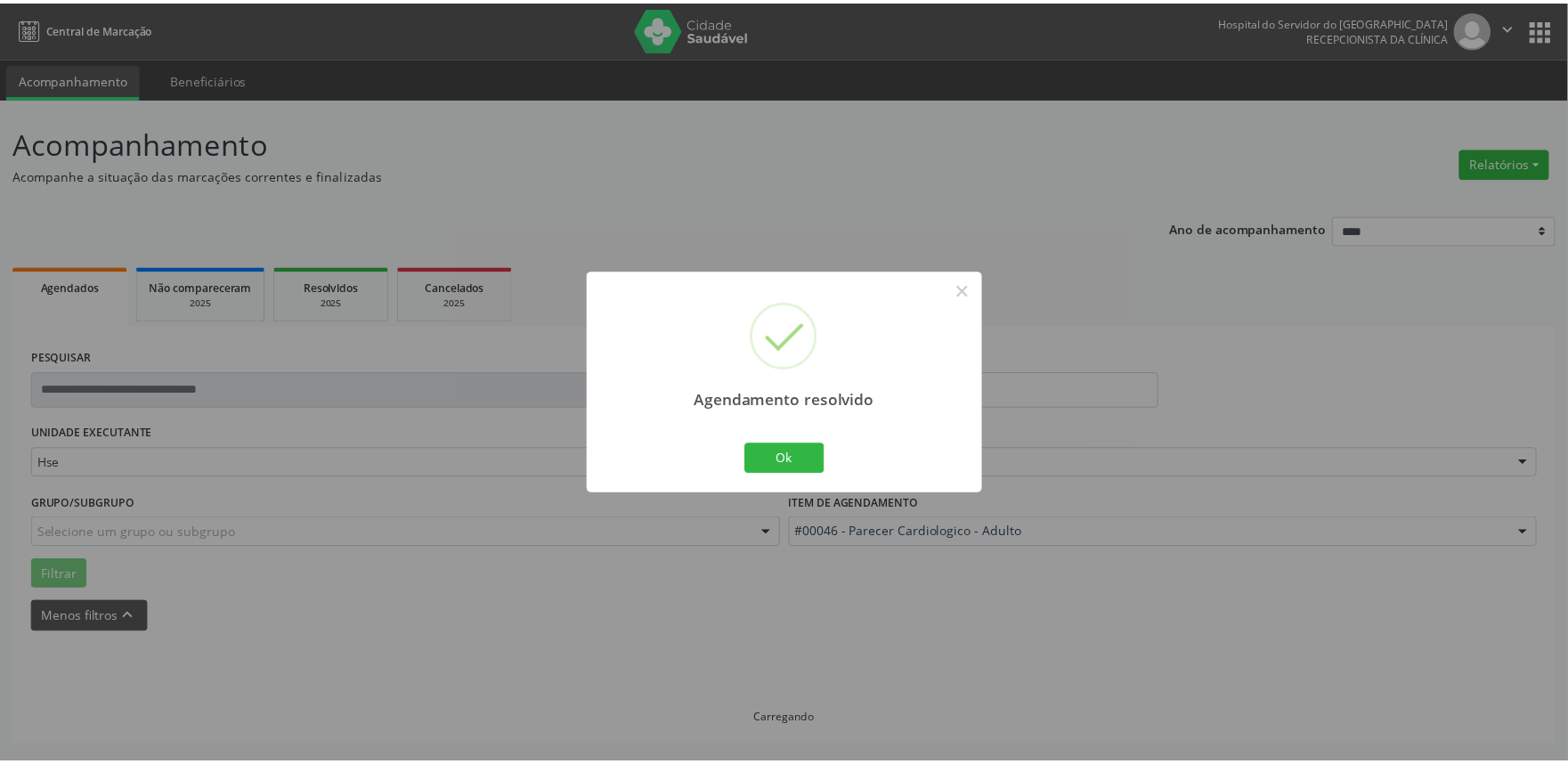
scroll to position [0, 0]
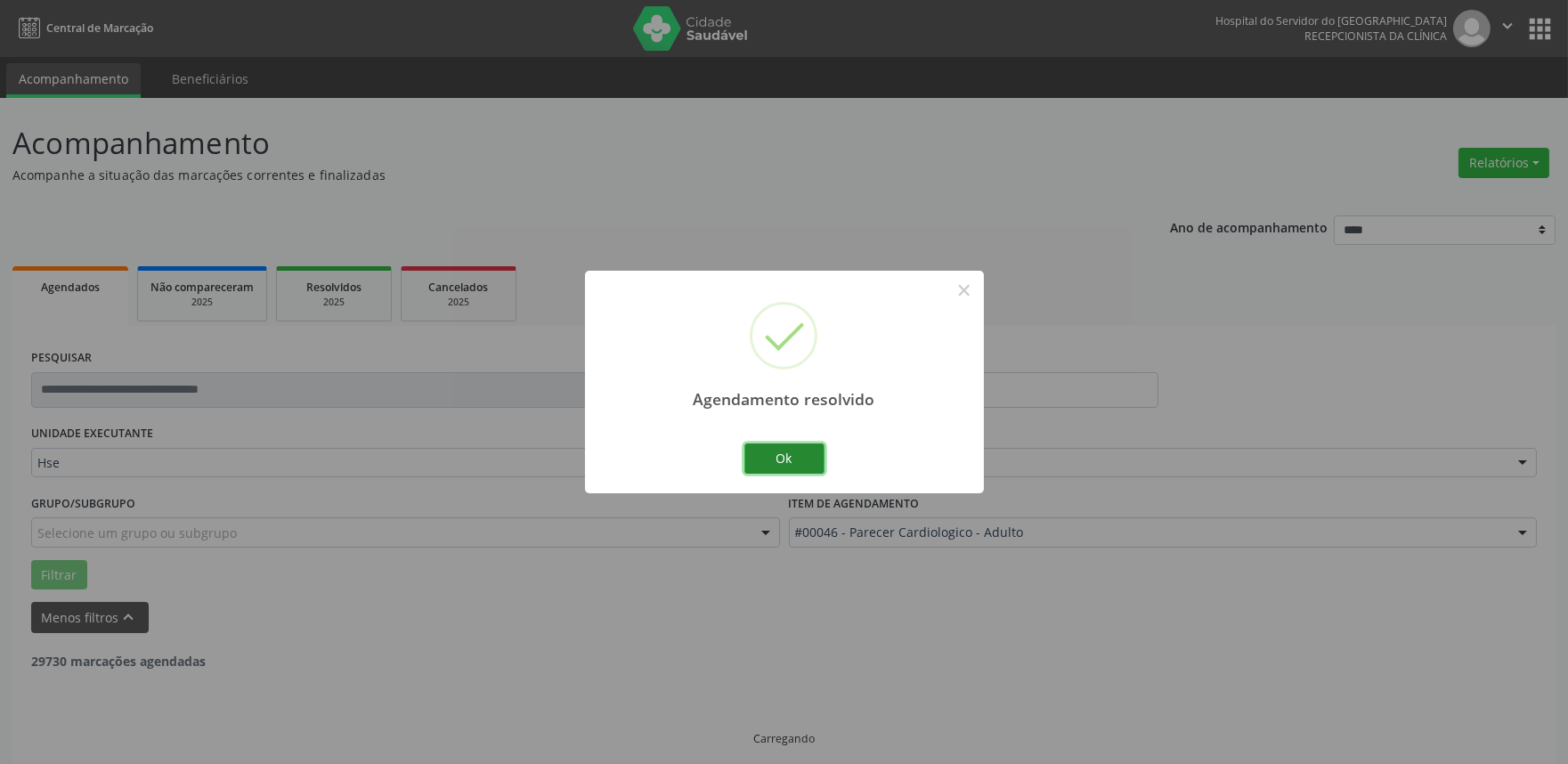
click at [788, 445] on button "Ok" at bounding box center [784, 458] width 80 height 30
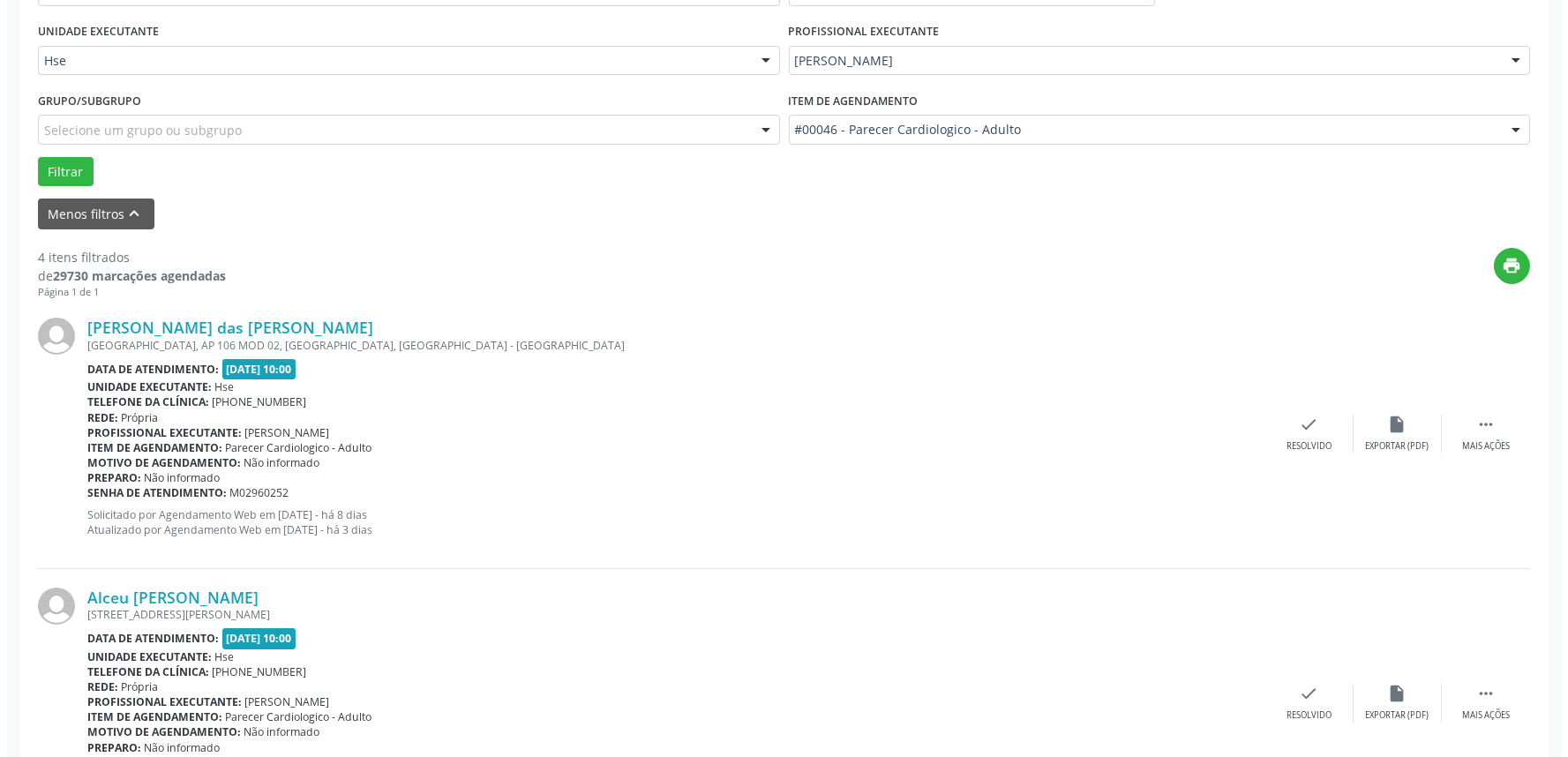
scroll to position [489, 0]
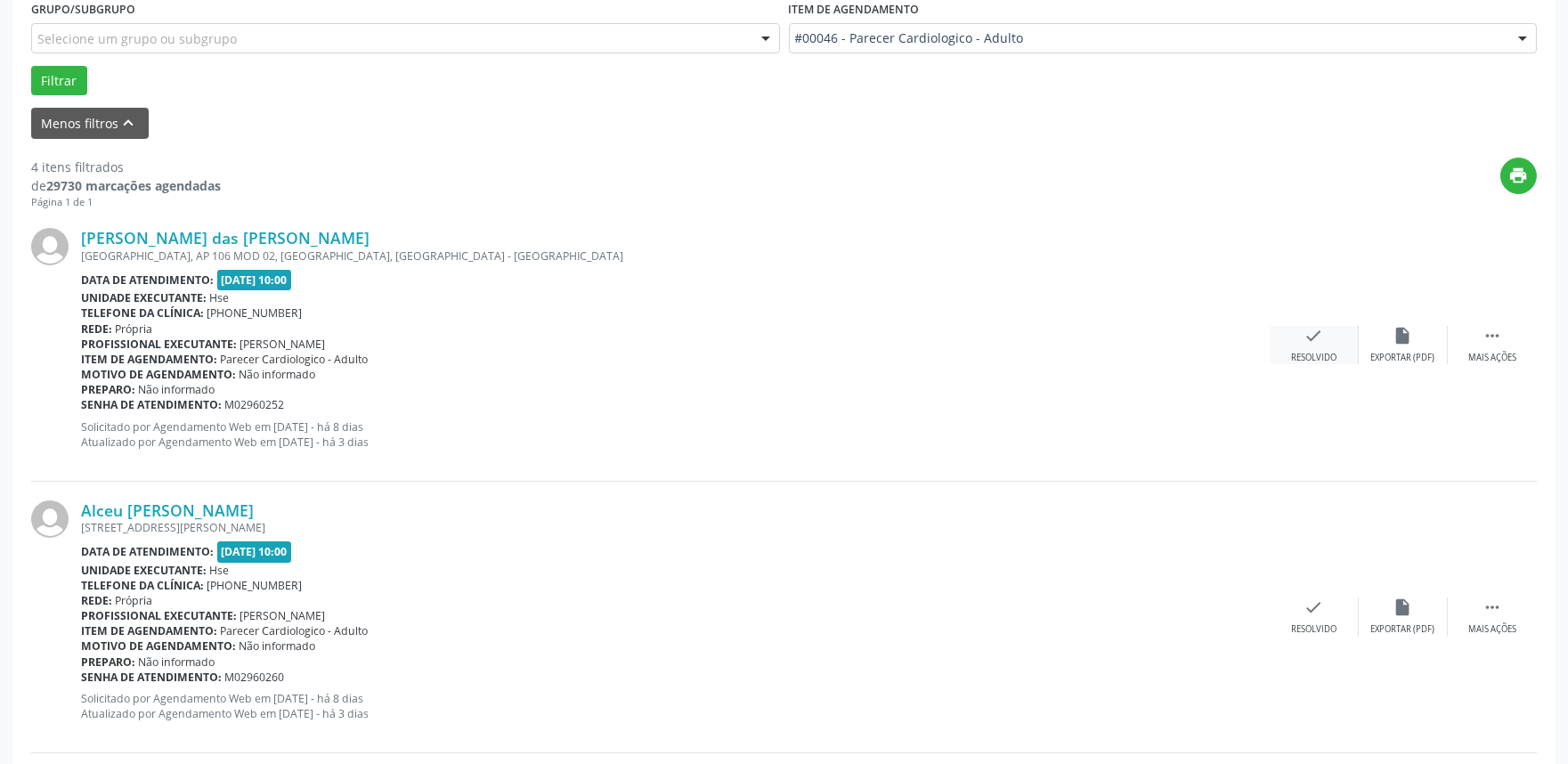
click at [1297, 354] on div "Resolvido" at bounding box center [1313, 357] width 45 height 13
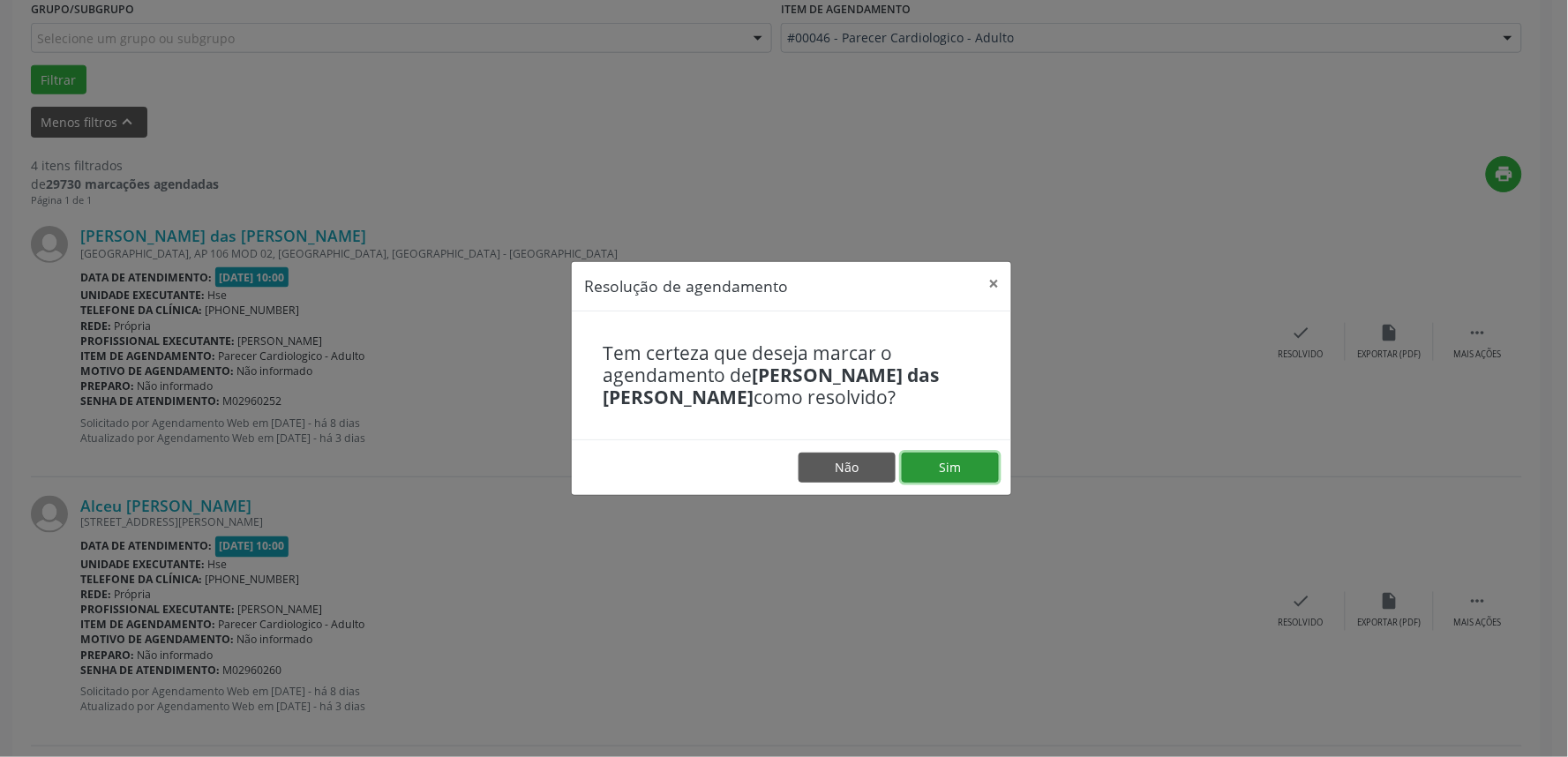
click at [969, 474] on button "Sim" at bounding box center [950, 466] width 98 height 30
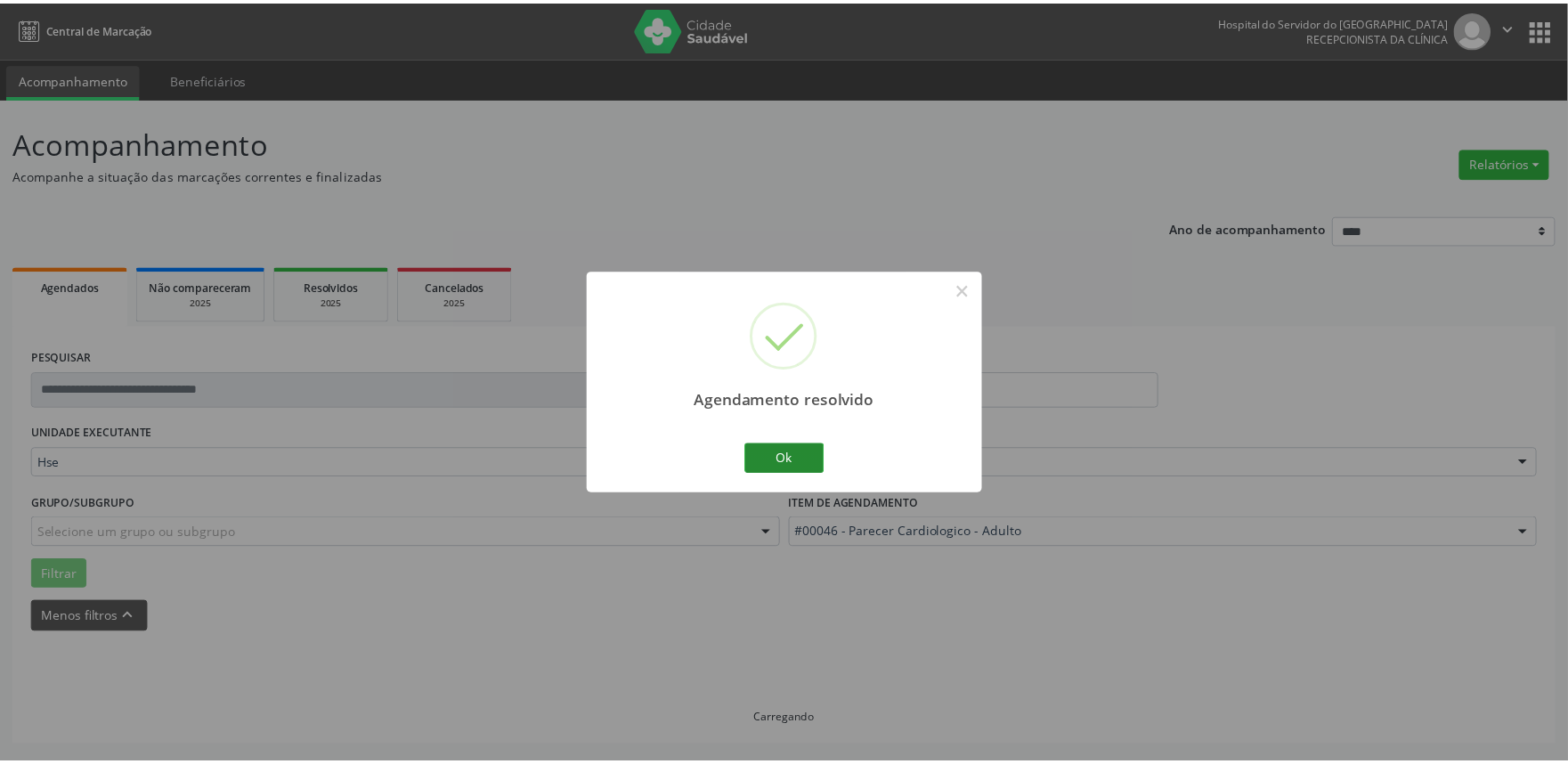
scroll to position [0, 0]
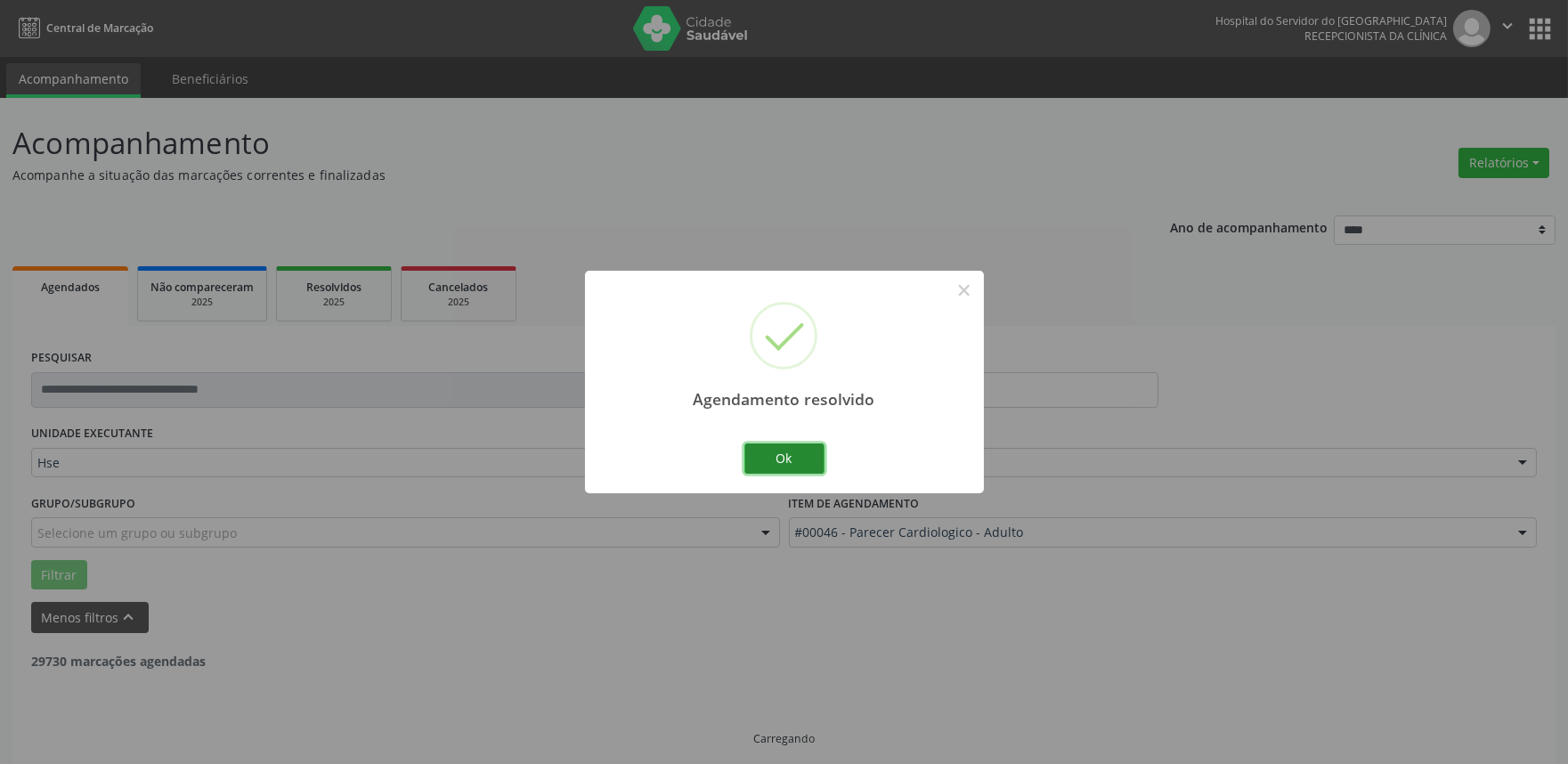
click at [779, 454] on button "Ok" at bounding box center [784, 458] width 80 height 30
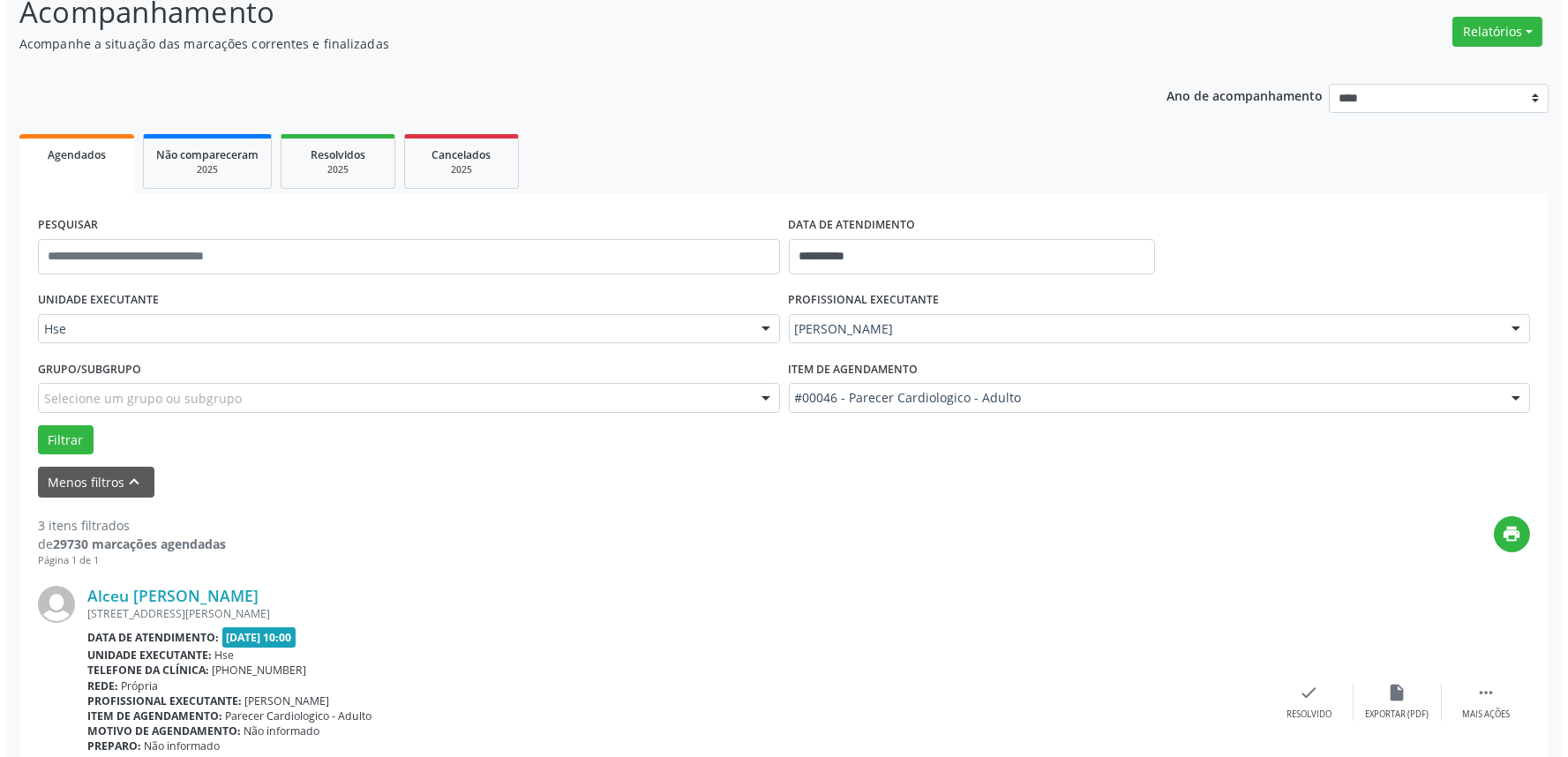
scroll to position [489, 0]
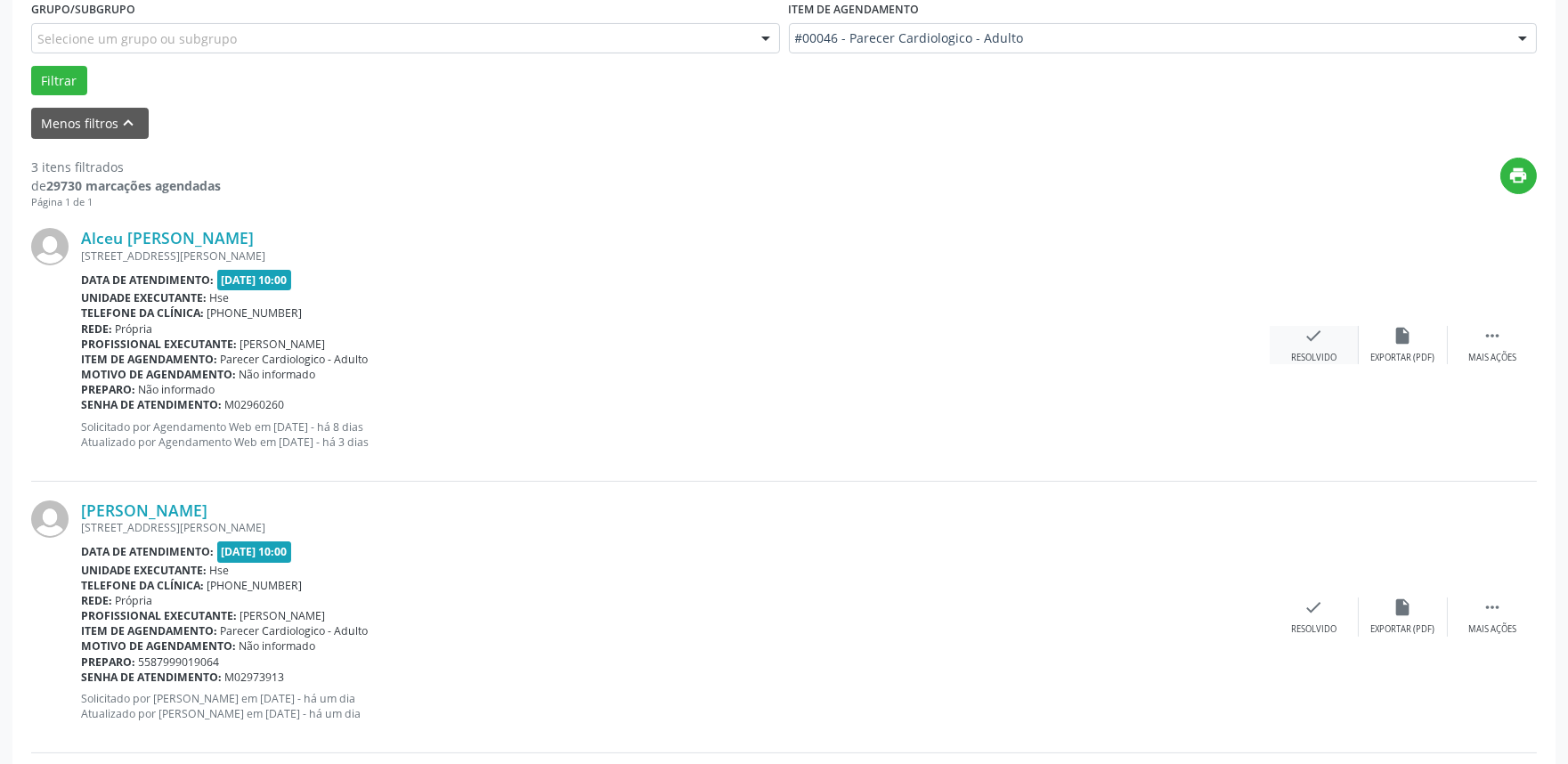
click at [1276, 356] on div "check Resolvido" at bounding box center [1314, 345] width 89 height 39
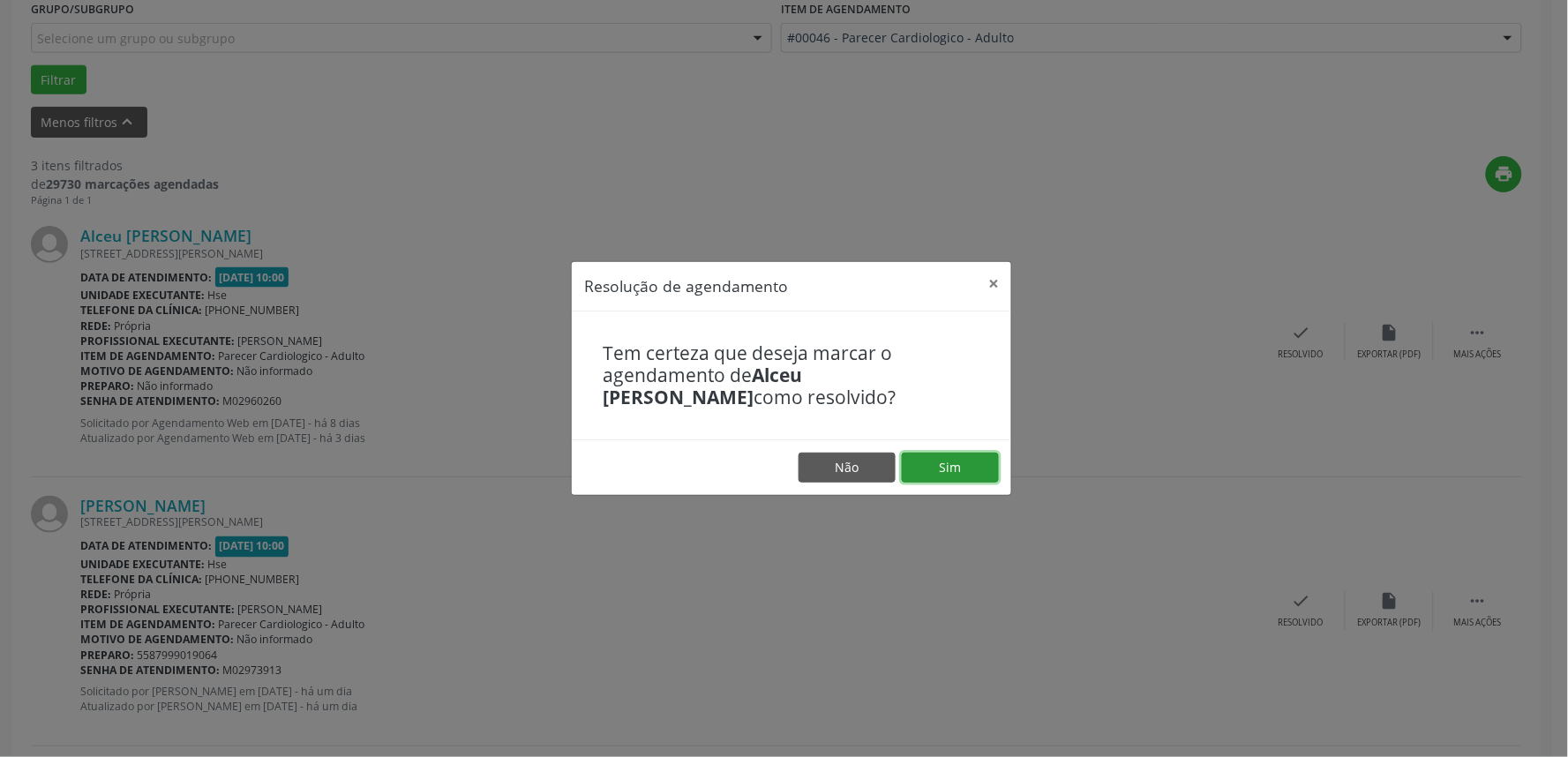
click at [962, 465] on button "Sim" at bounding box center [950, 466] width 98 height 30
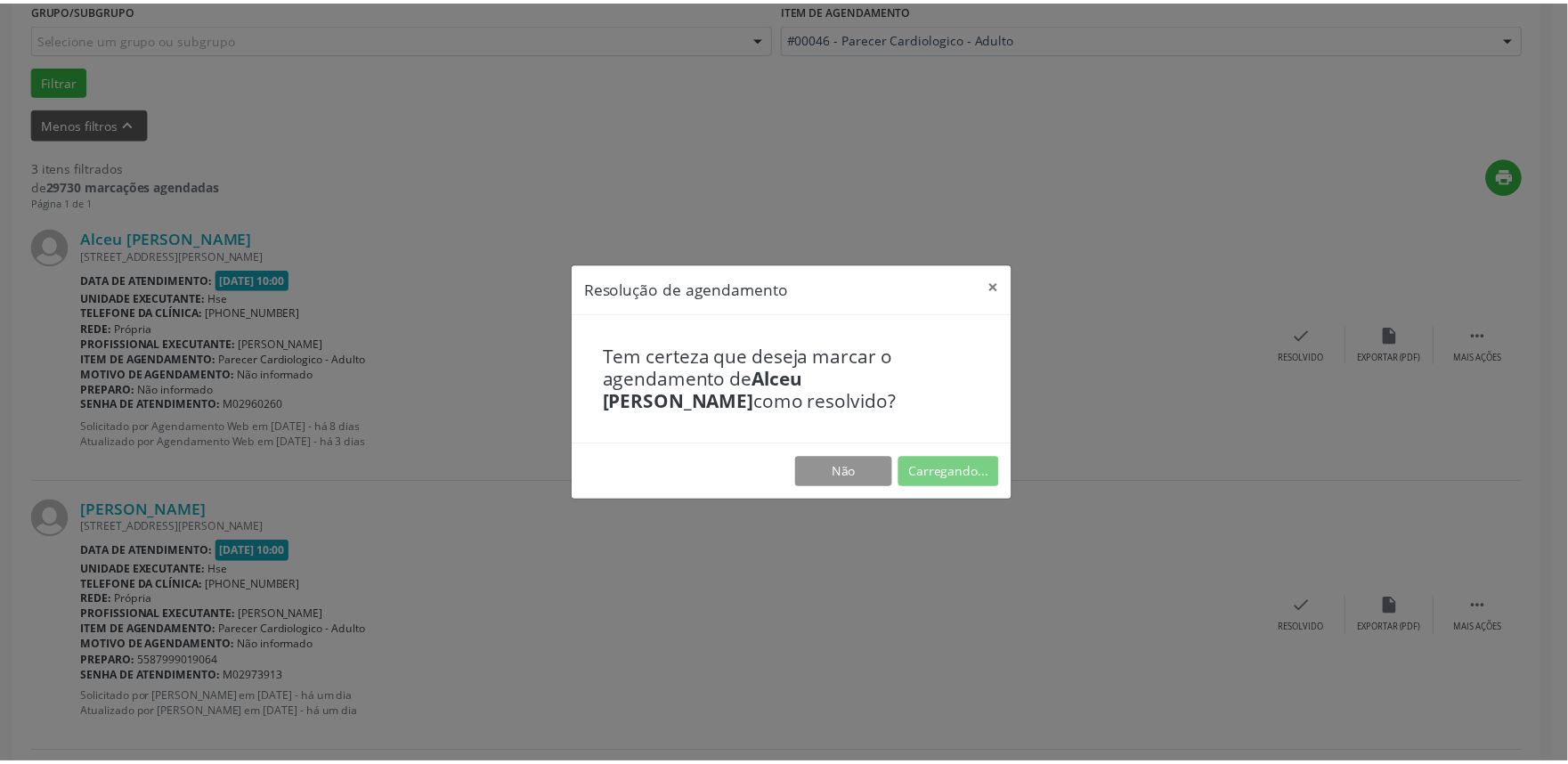
scroll to position [0, 0]
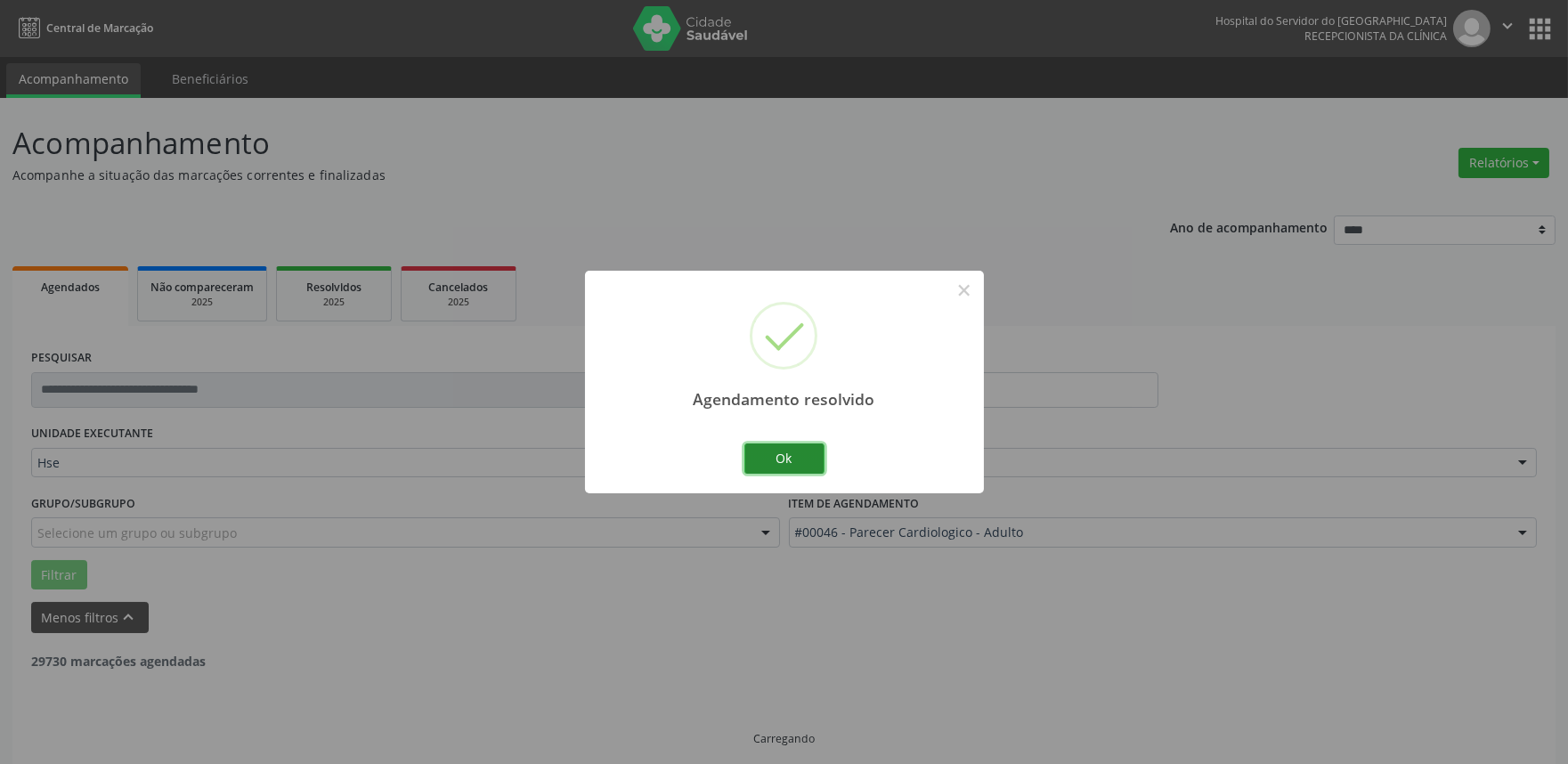
click at [755, 457] on button "Ok" at bounding box center [784, 458] width 80 height 30
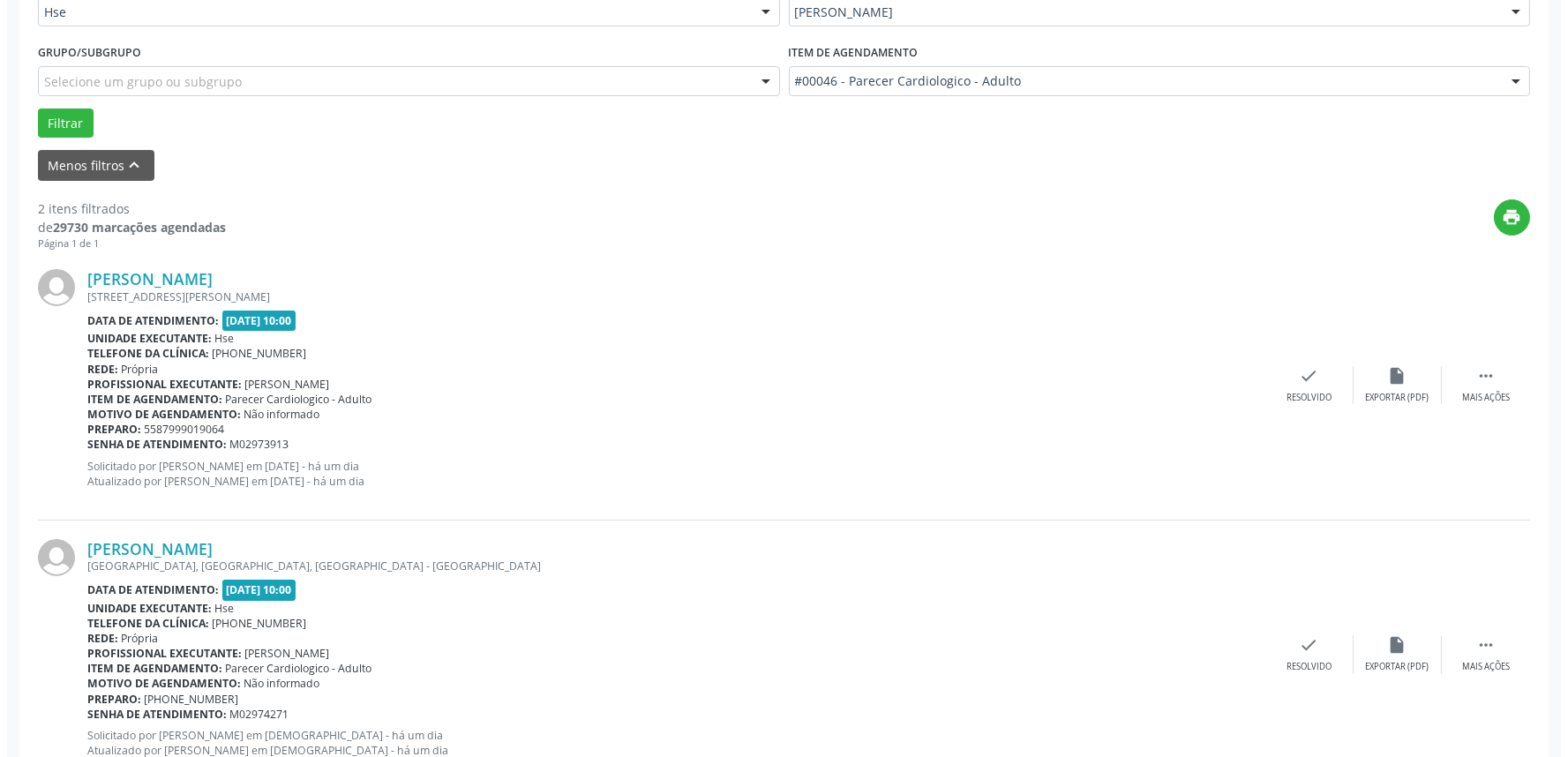
scroll to position [489, 0]
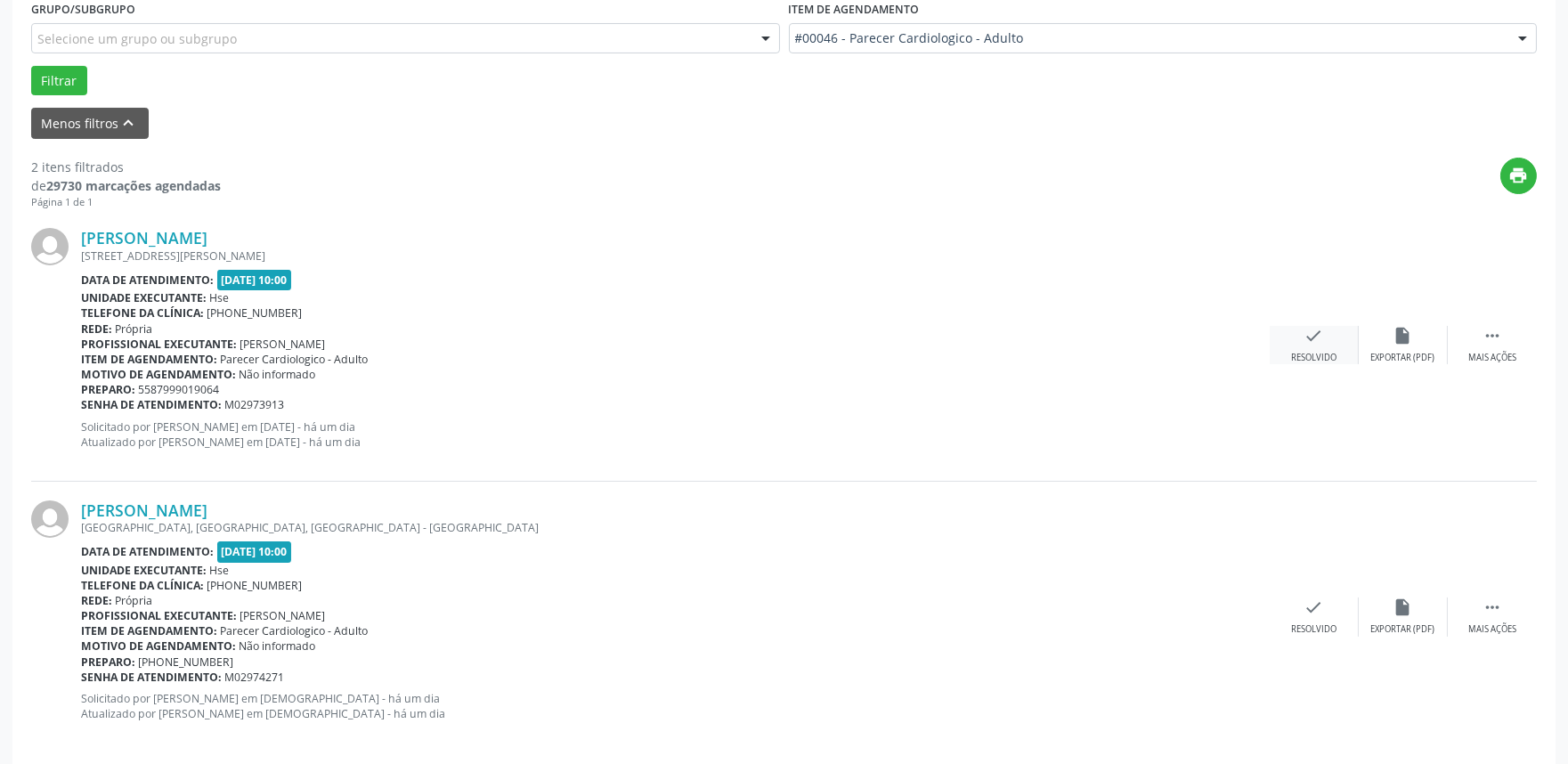
click at [1295, 344] on div "check Resolvido" at bounding box center [1314, 345] width 89 height 39
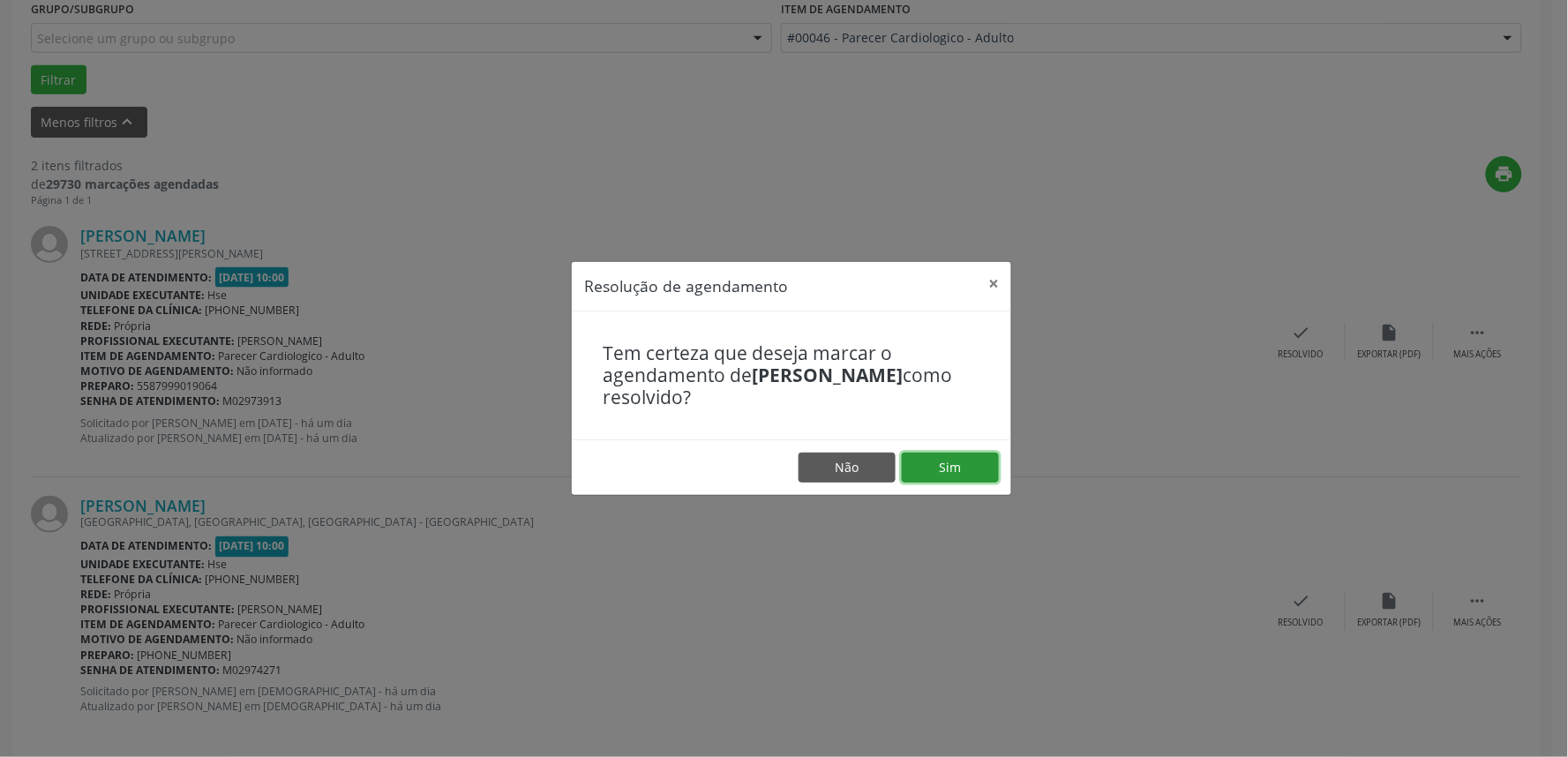
drag, startPoint x: 965, startPoint y: 463, endPoint x: 795, endPoint y: 415, distance: 176.6
click at [965, 463] on button "Sim" at bounding box center [950, 466] width 98 height 30
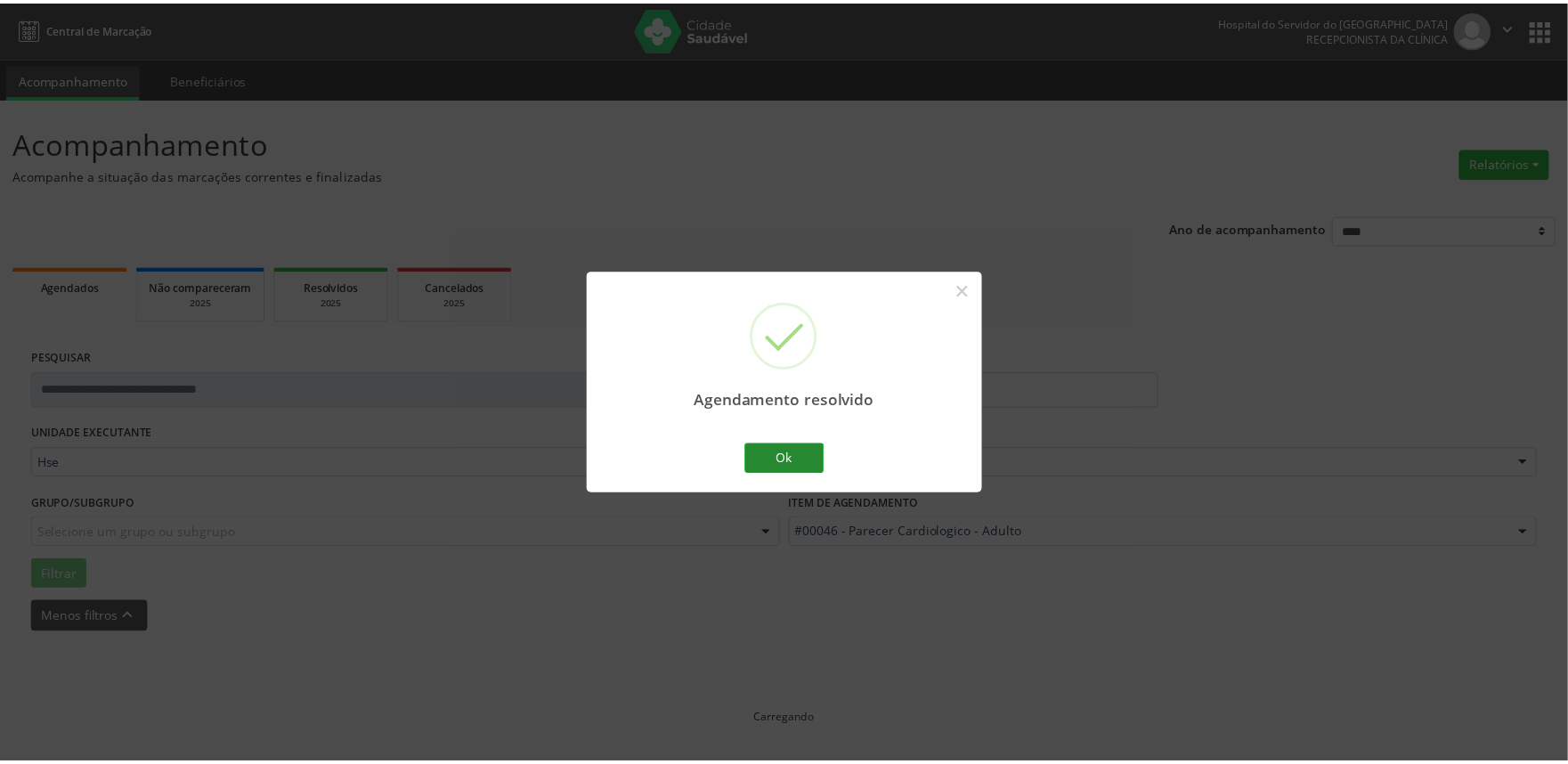
scroll to position [0, 0]
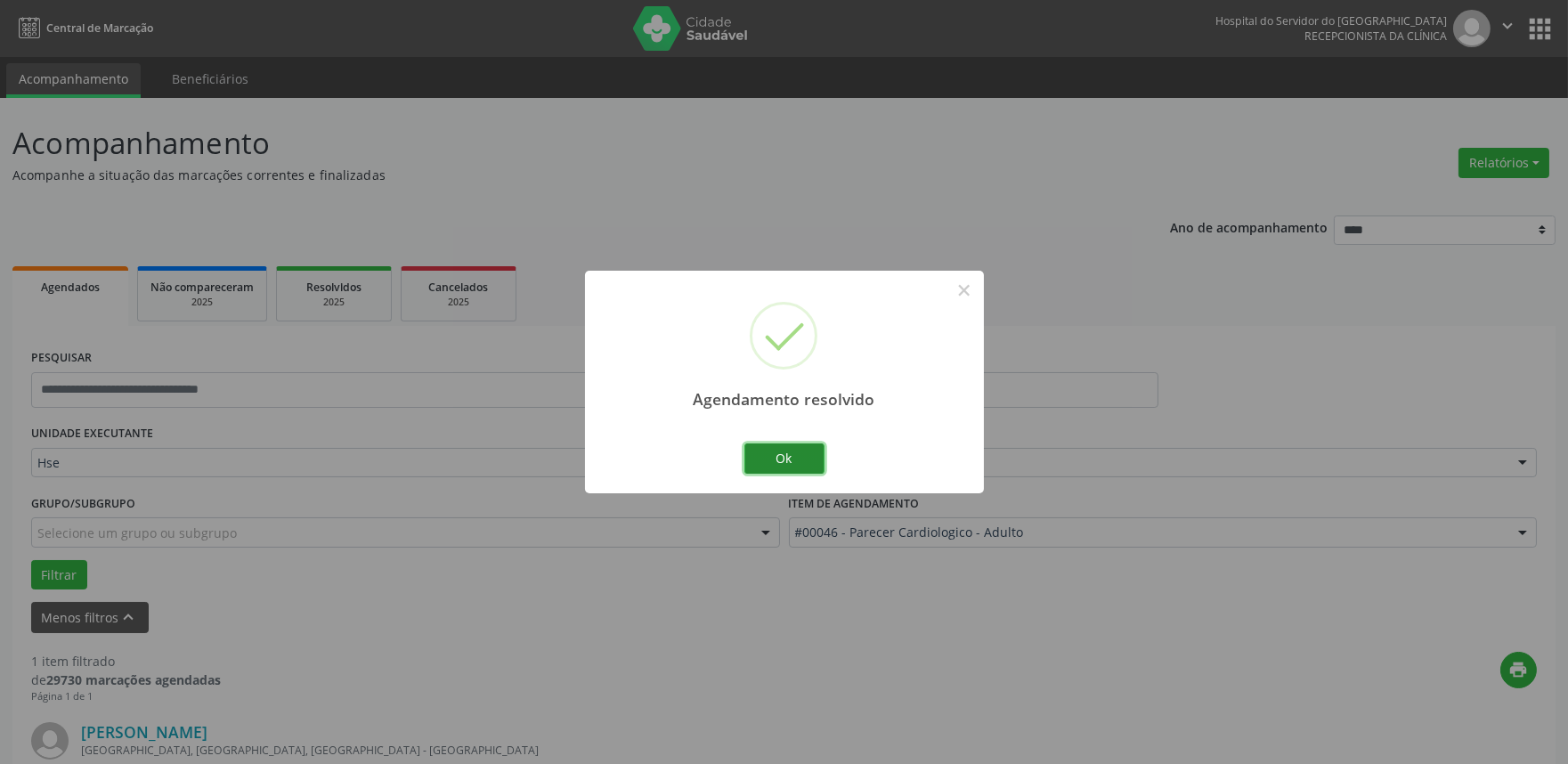
click at [784, 466] on button "Ok" at bounding box center [784, 458] width 80 height 30
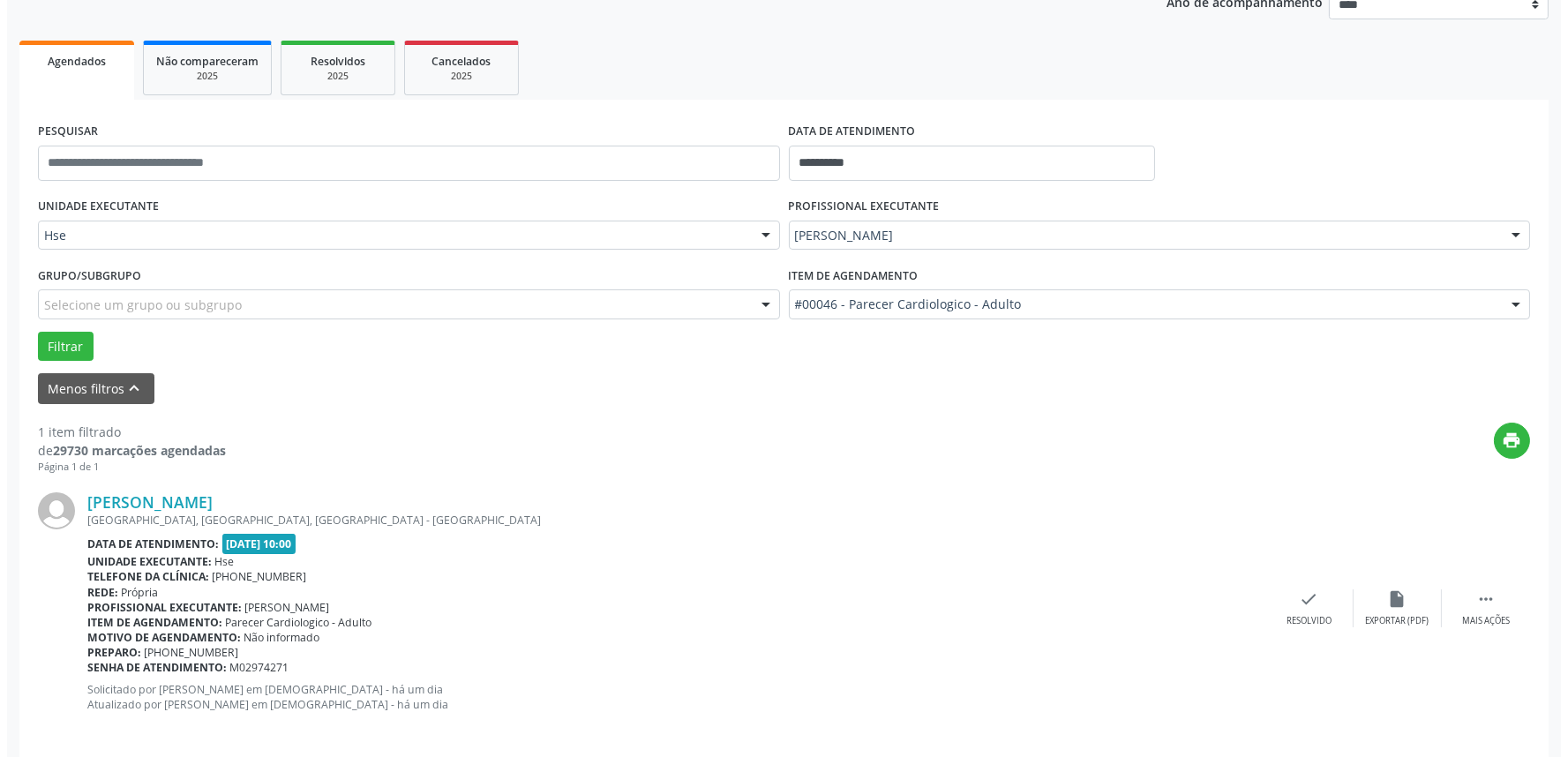
scroll to position [238, 0]
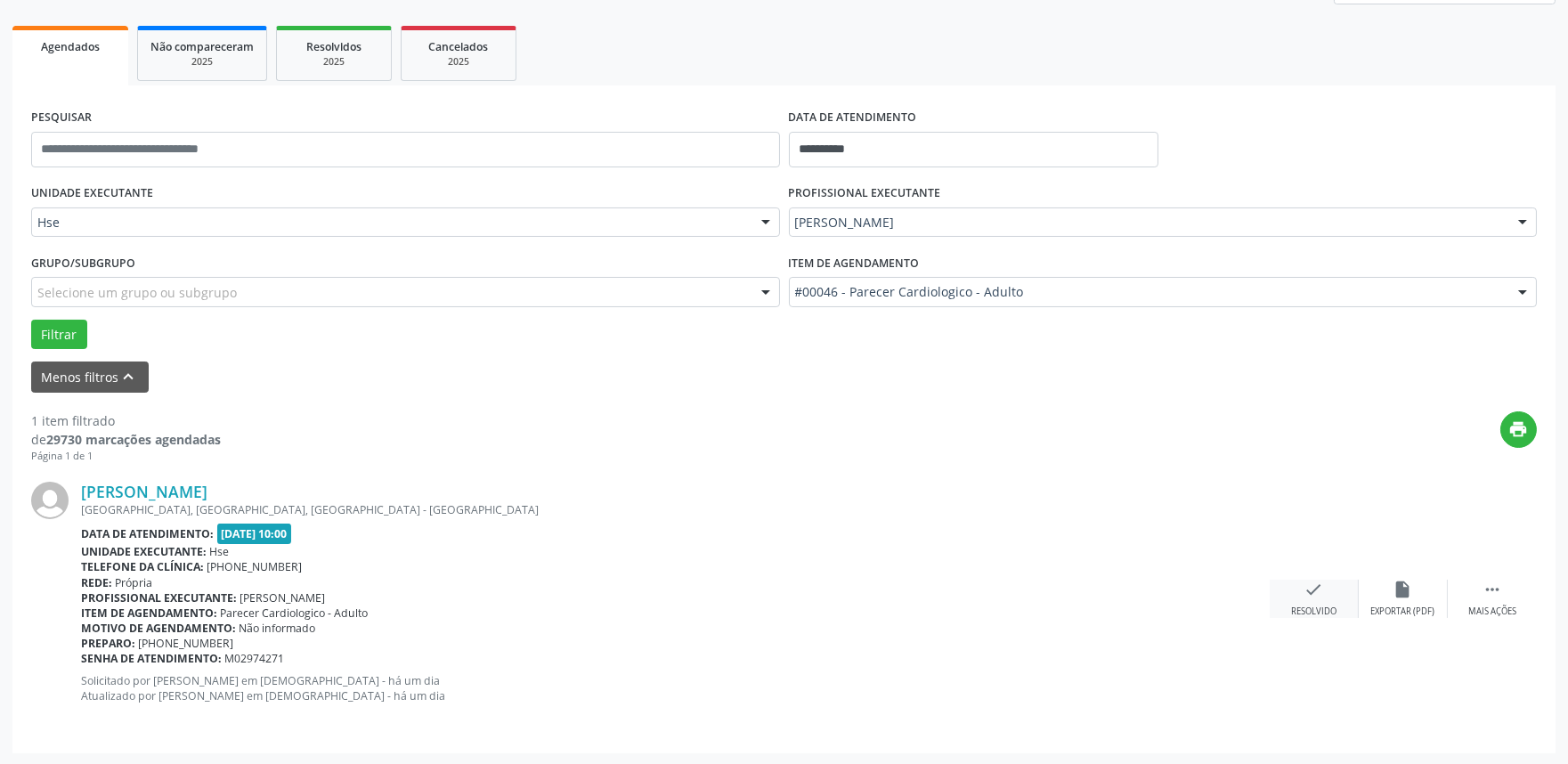
click at [1318, 598] on icon "check" at bounding box center [1314, 589] width 19 height 19
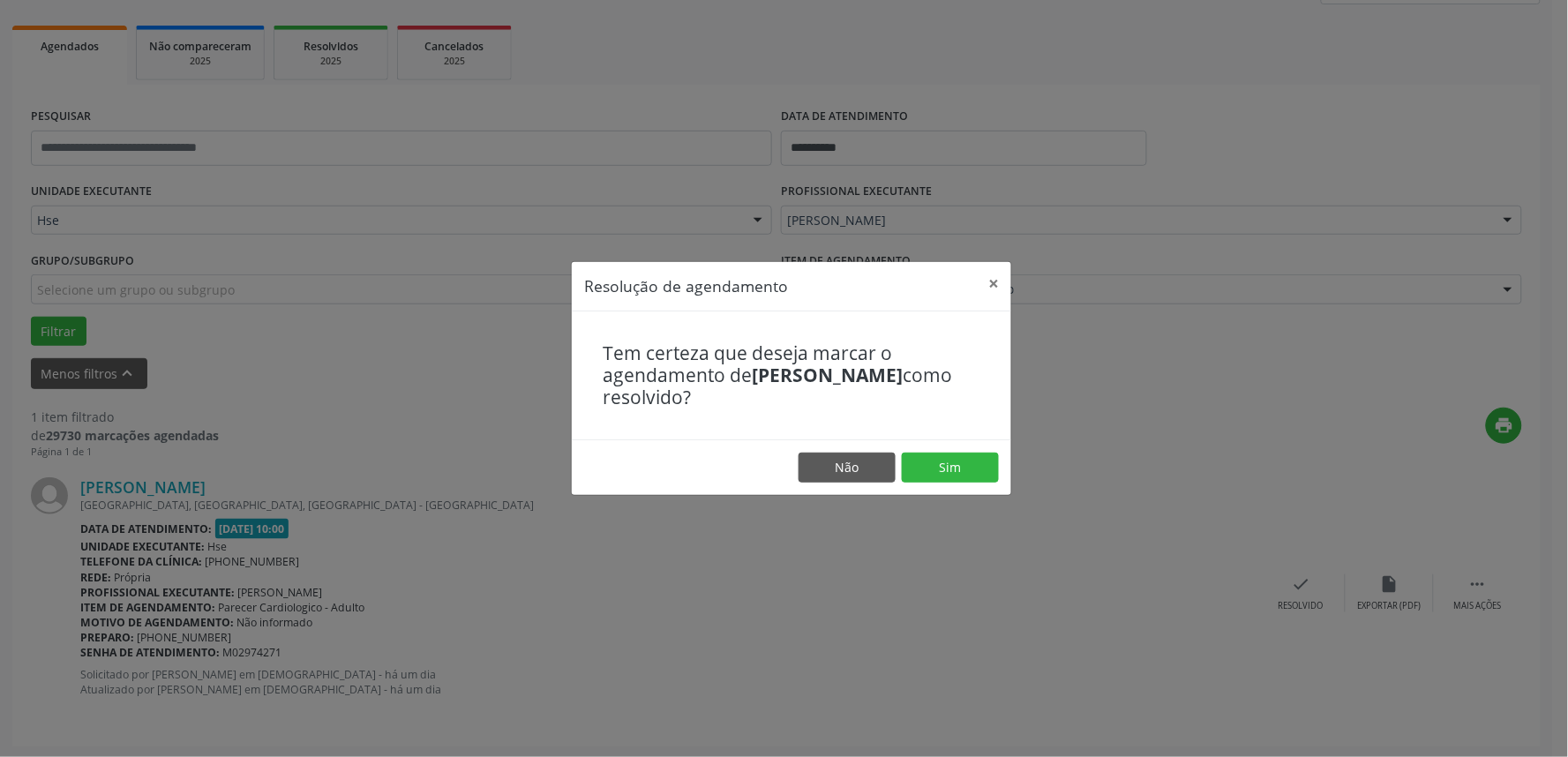
click at [969, 448] on footer "Não Sim" at bounding box center [792, 467] width 440 height 55
click at [964, 477] on button "Sim" at bounding box center [950, 466] width 98 height 30
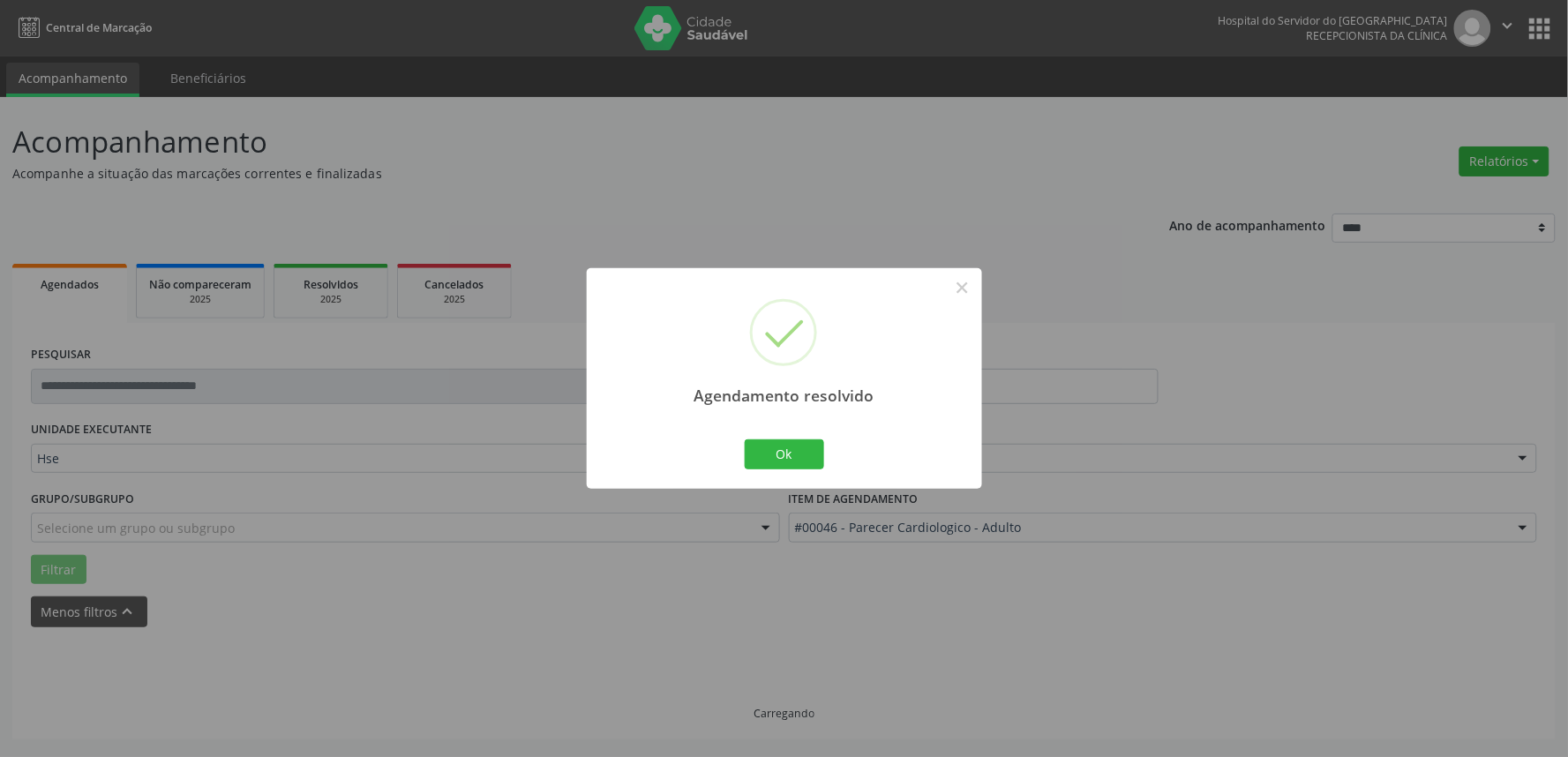
scroll to position [0, 0]
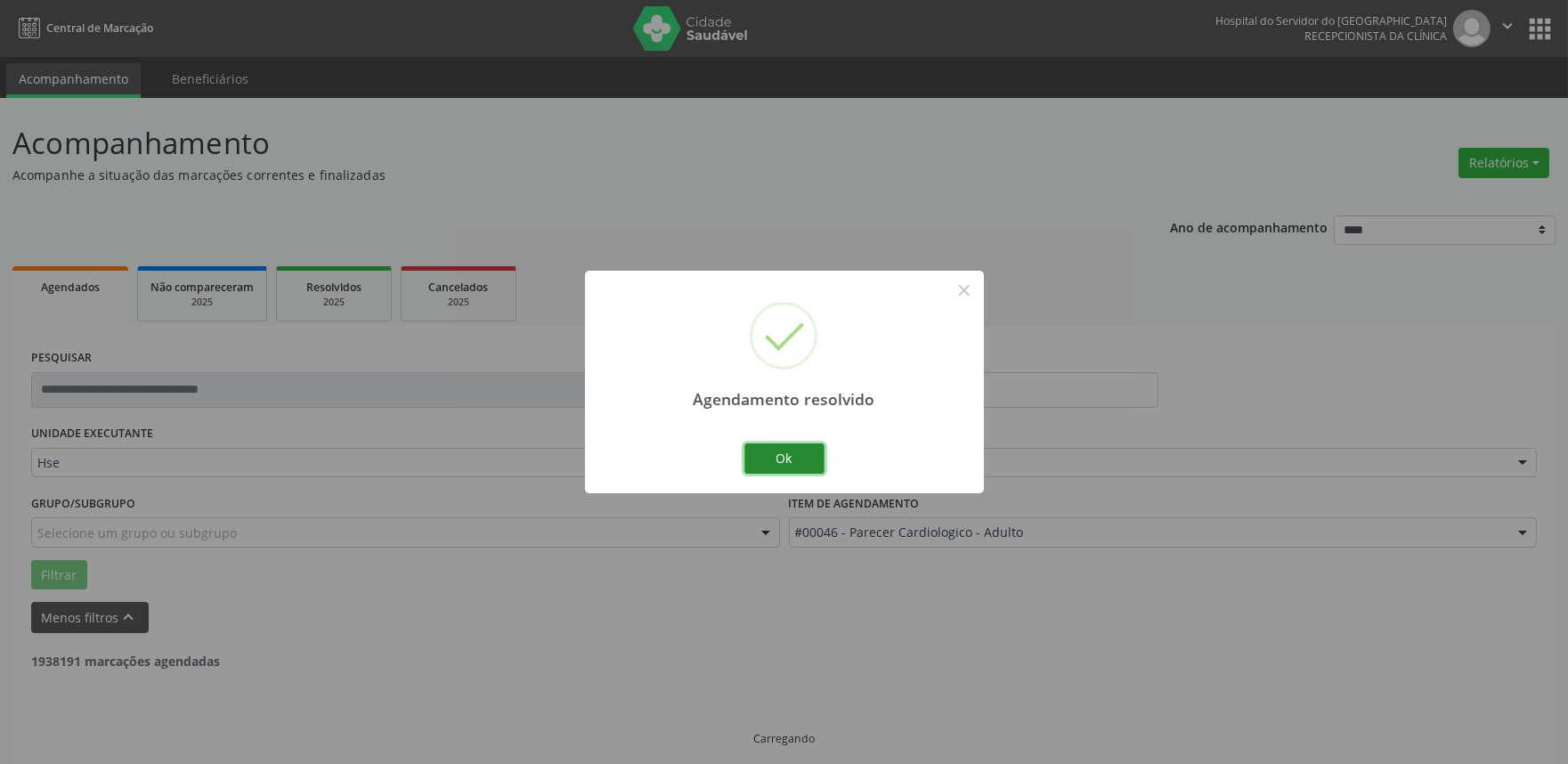
click at [805, 458] on button "Ok" at bounding box center [784, 458] width 80 height 30
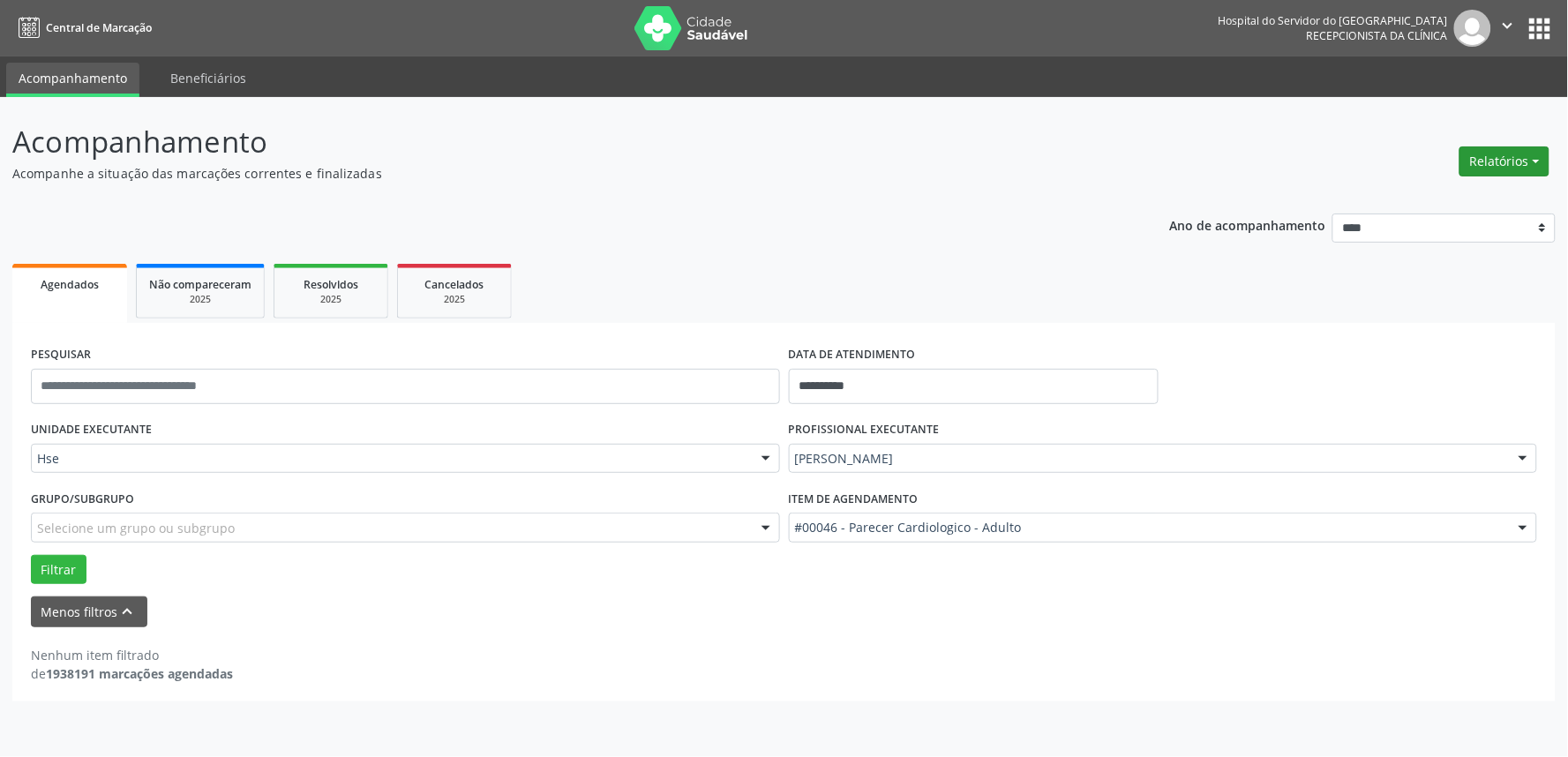
click at [1490, 153] on button "Relatórios" at bounding box center [1504, 161] width 90 height 30
click at [1403, 191] on link "Agendamentos" at bounding box center [1454, 199] width 189 height 25
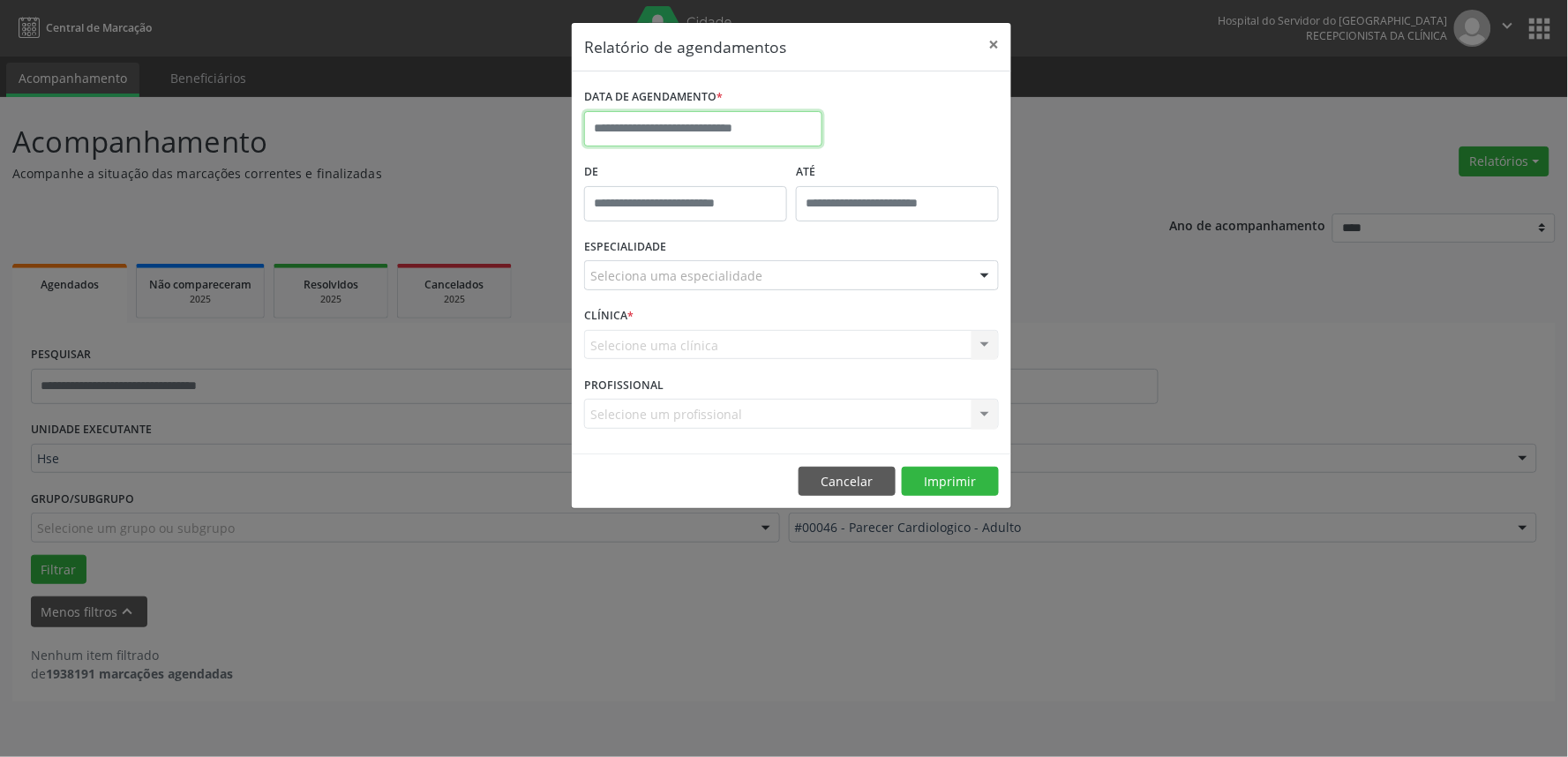
click at [702, 121] on input "text" at bounding box center [703, 128] width 238 height 35
click at [867, 93] on div "DATA DE AGENDAMENTO *" at bounding box center [791, 121] width 424 height 75
click at [717, 141] on body "**********" at bounding box center [784, 378] width 1568 height 757
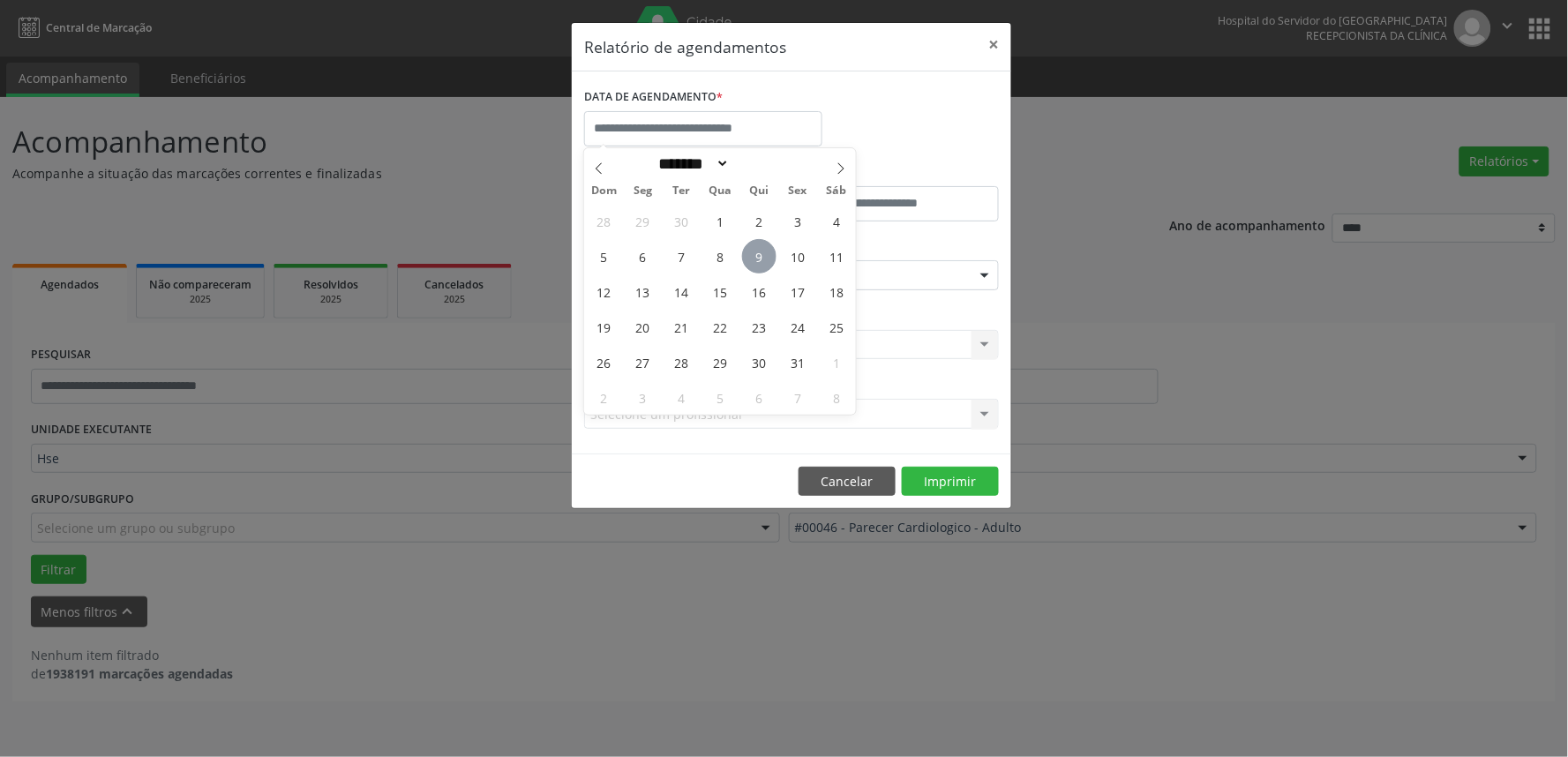
click at [768, 256] on span "9" at bounding box center [759, 256] width 34 height 34
type input "**********"
click at [768, 253] on span "9" at bounding box center [759, 256] width 34 height 34
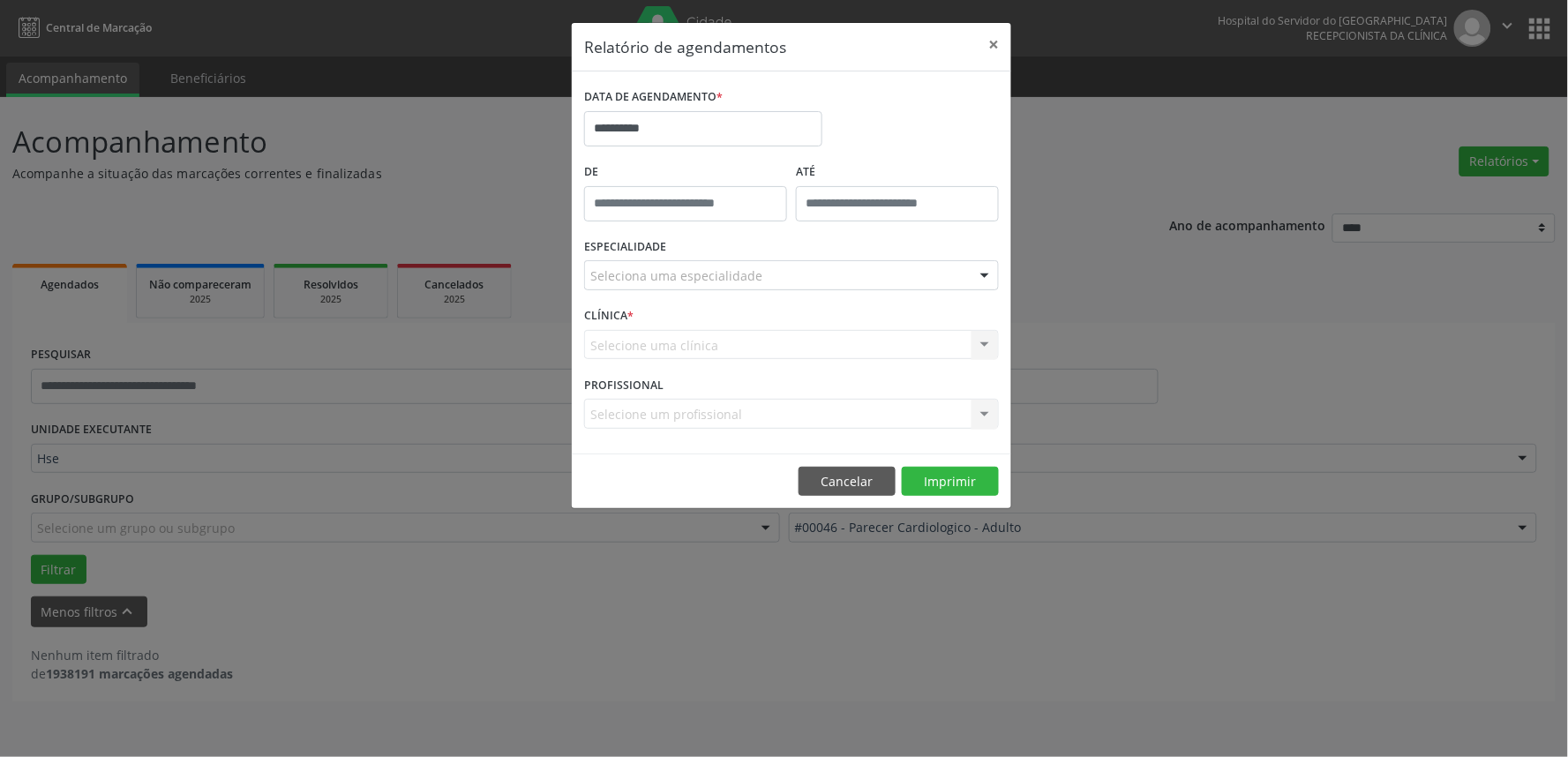
click at [886, 273] on div "Seleciona uma especialidade" at bounding box center [792, 274] width 415 height 30
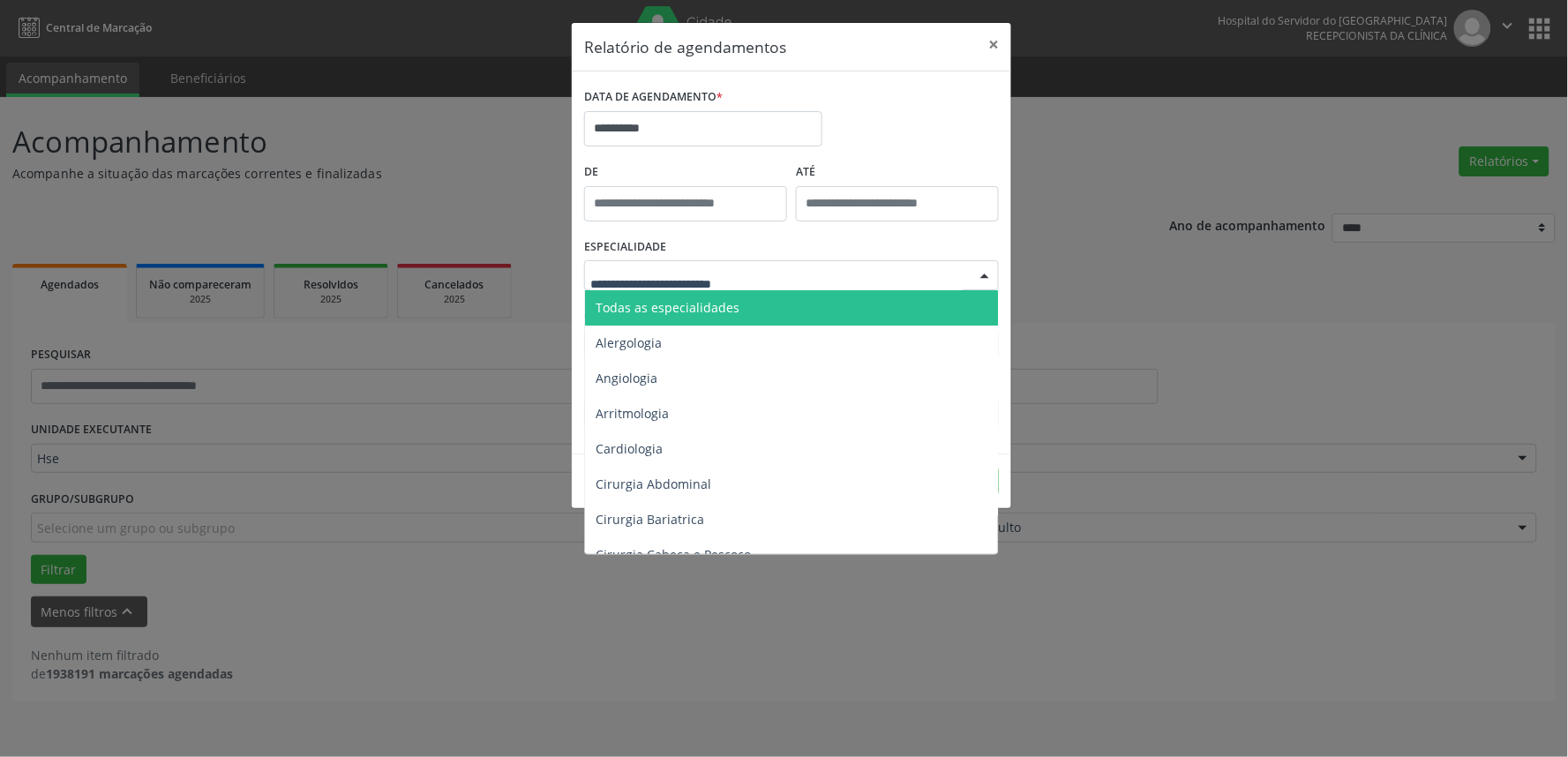
click at [868, 295] on span "Todas as especialidades" at bounding box center [793, 308] width 416 height 35
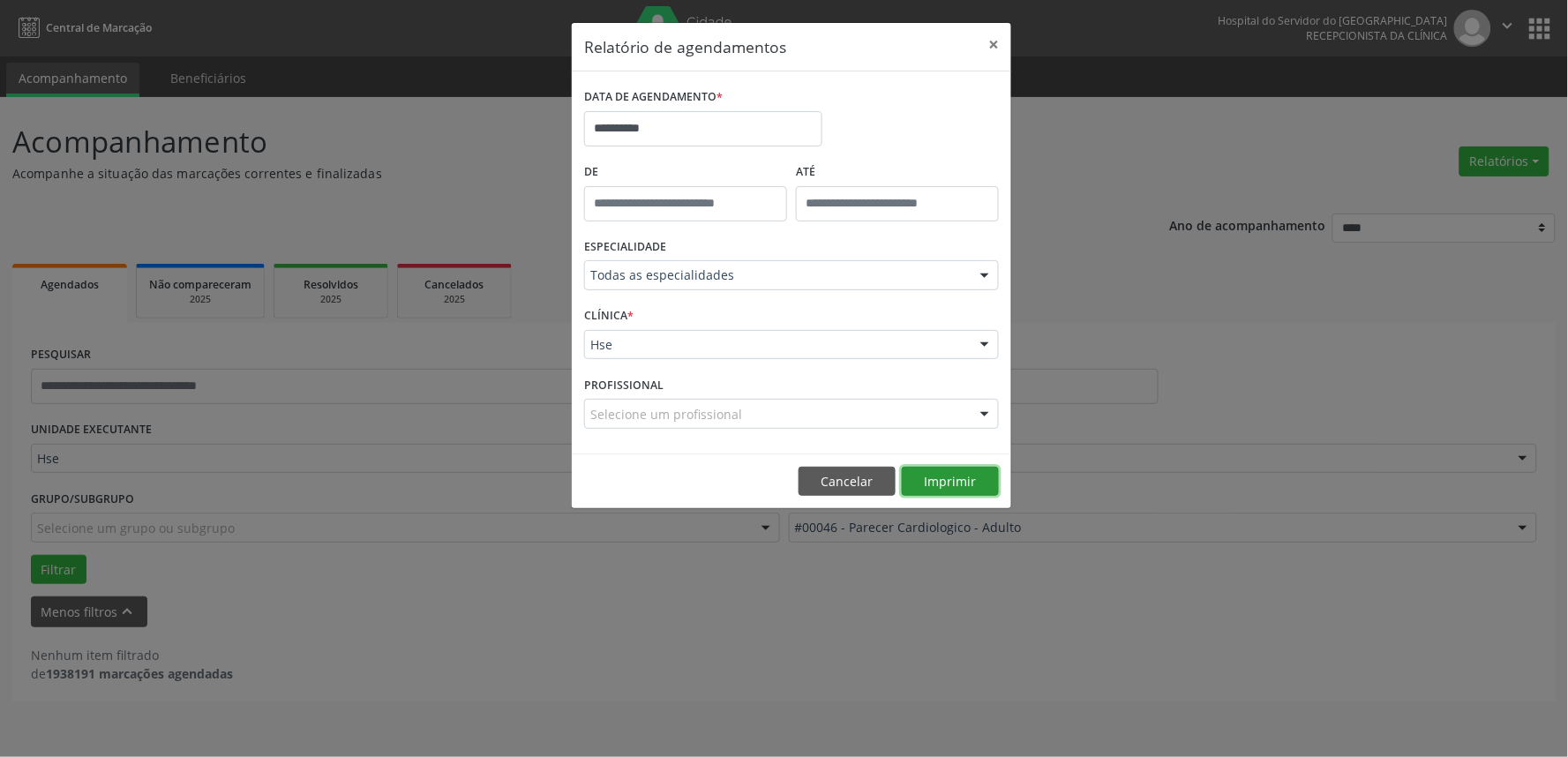
click at [967, 480] on button "Imprimir" at bounding box center [950, 481] width 98 height 30
